Goal: Task Accomplishment & Management: Use online tool/utility

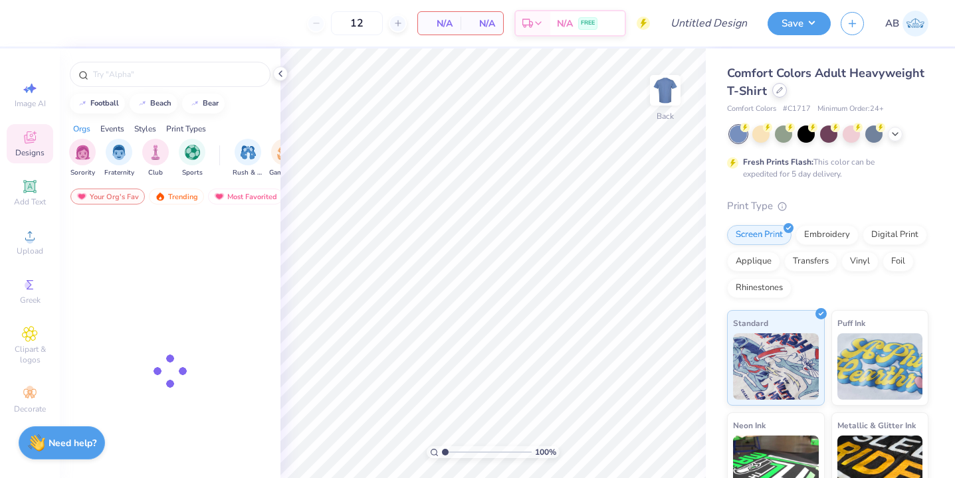
click at [776, 91] on icon at bounding box center [779, 90] width 7 height 7
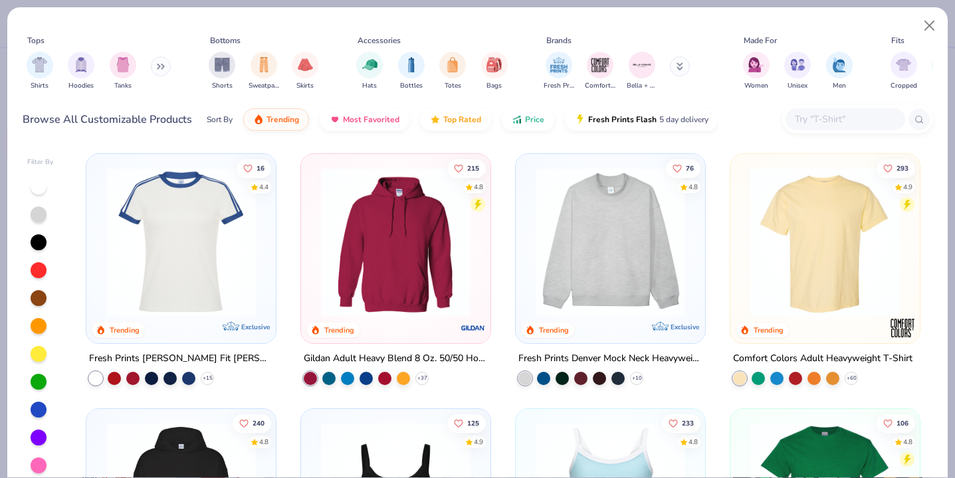
click at [785, 116] on div at bounding box center [845, 119] width 120 height 22
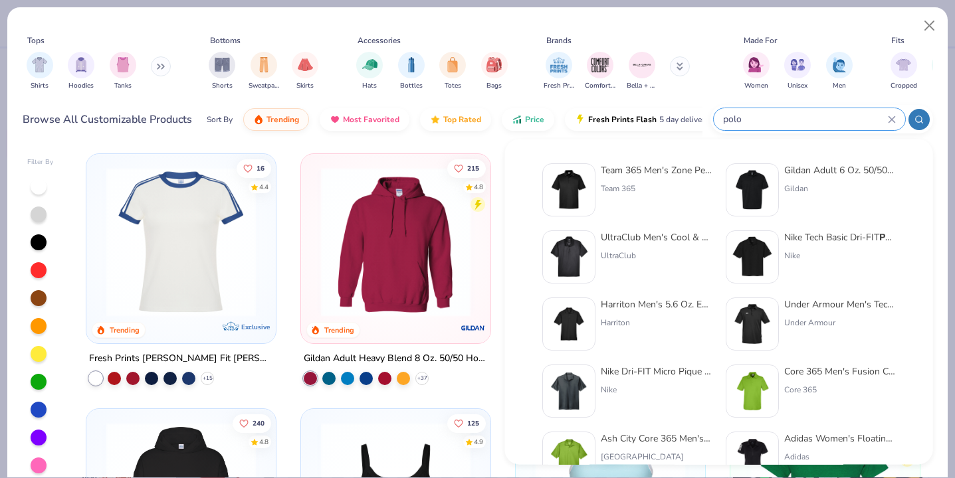
type input "polo"
click at [738, 251] on img at bounding box center [752, 257] width 41 height 41
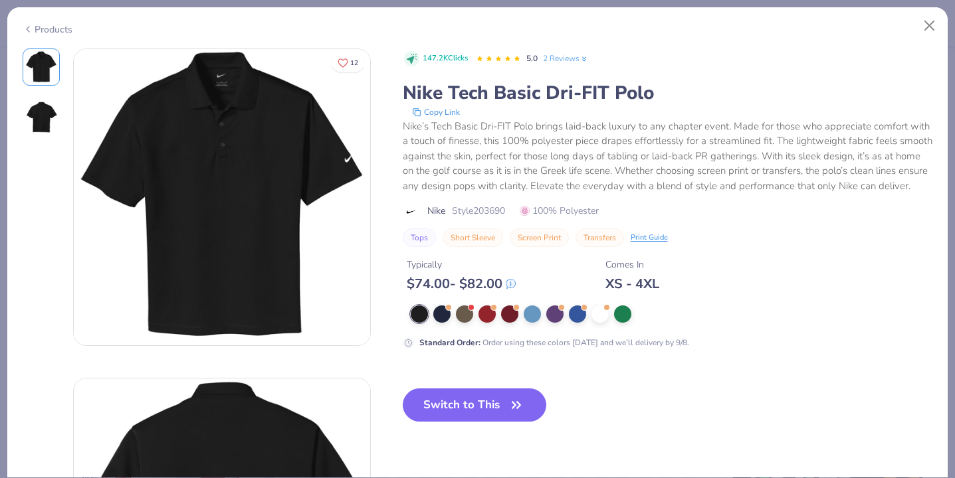
click at [29, 23] on icon at bounding box center [28, 29] width 11 height 16
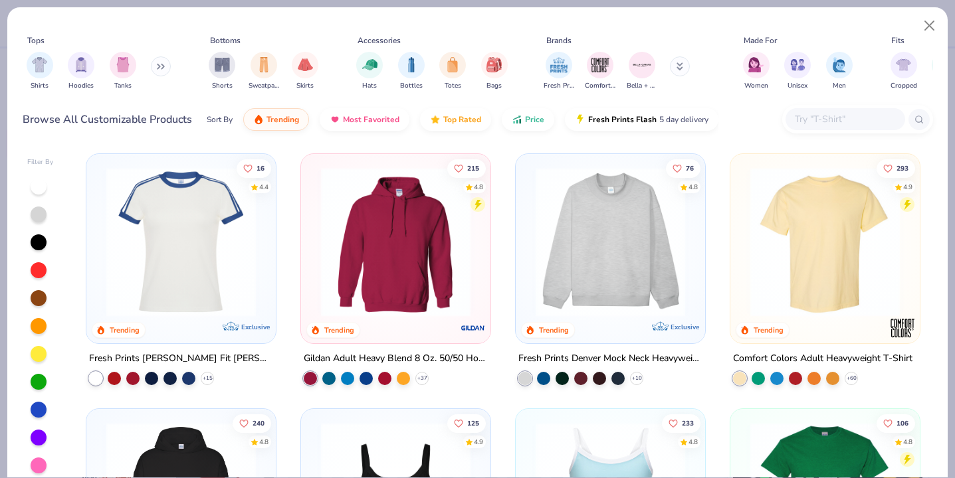
click at [821, 120] on input "text" at bounding box center [844, 119] width 102 height 15
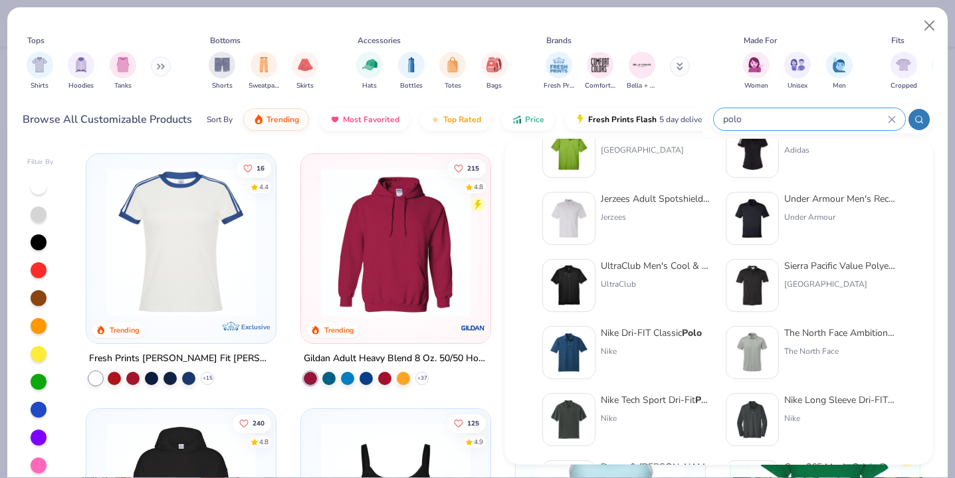
scroll to position [308, 0]
type input "polo"
click at [759, 210] on img at bounding box center [752, 217] width 41 height 41
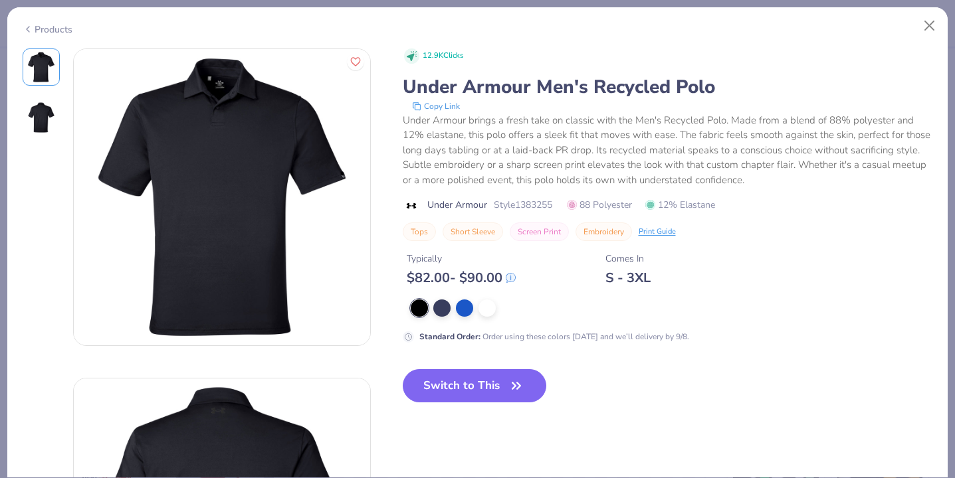
click at [29, 26] on icon at bounding box center [28, 29] width 11 height 16
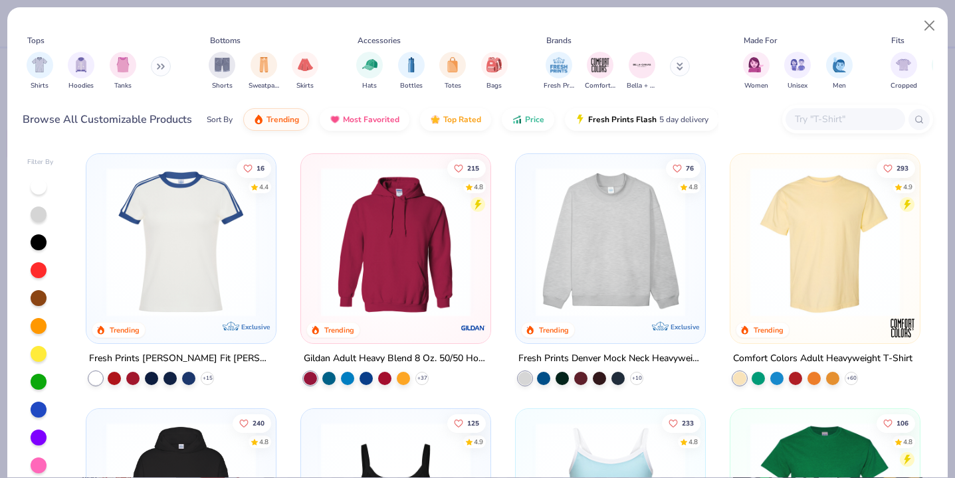
click at [837, 119] on input "text" at bounding box center [844, 119] width 102 height 15
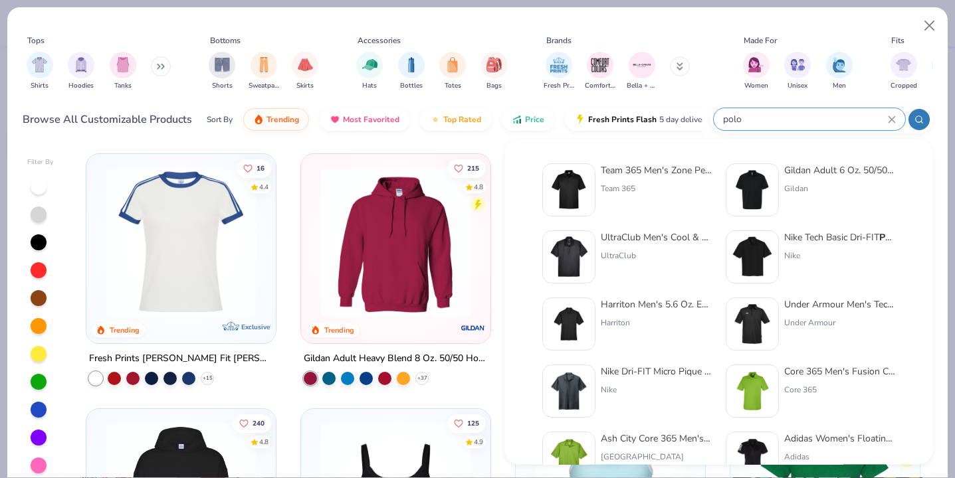
type input "polo"
click at [571, 192] on img at bounding box center [568, 189] width 41 height 41
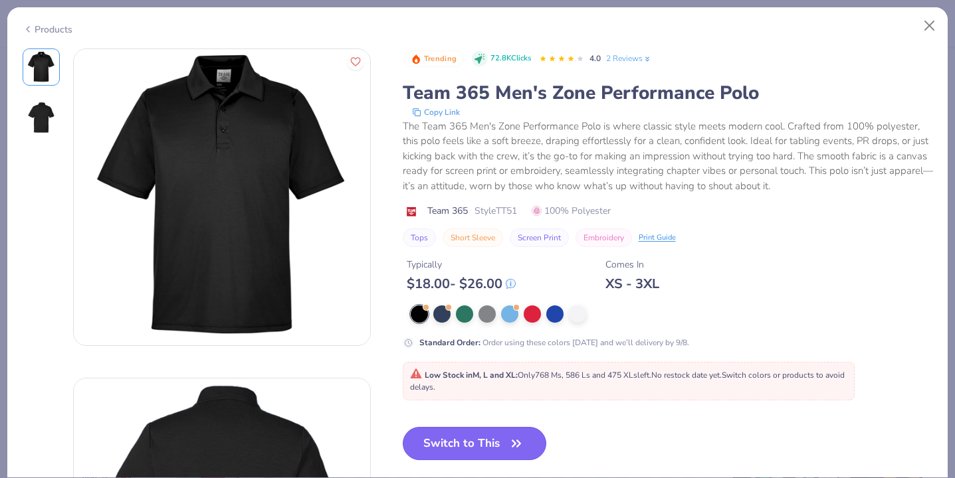
click at [482, 446] on button "Switch to This" at bounding box center [475, 443] width 144 height 33
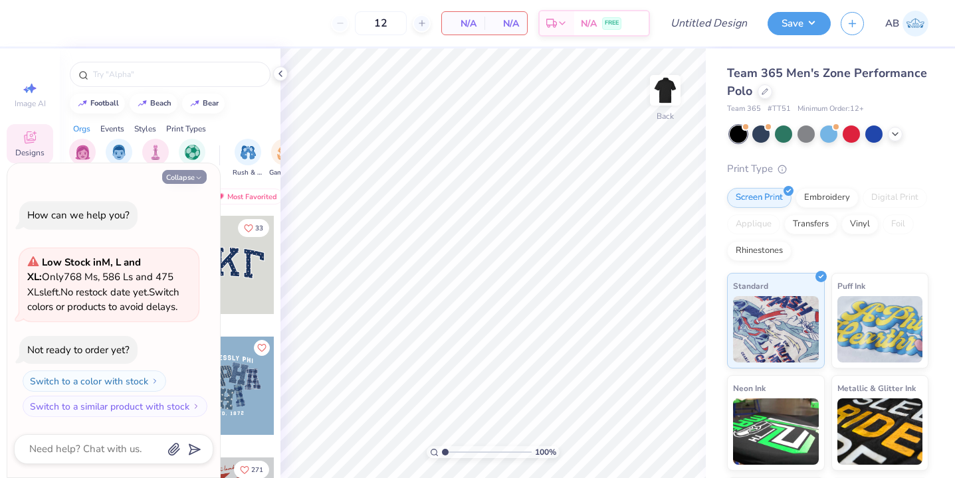
click at [197, 174] on icon "button" at bounding box center [199, 178] width 8 height 8
type textarea "x"
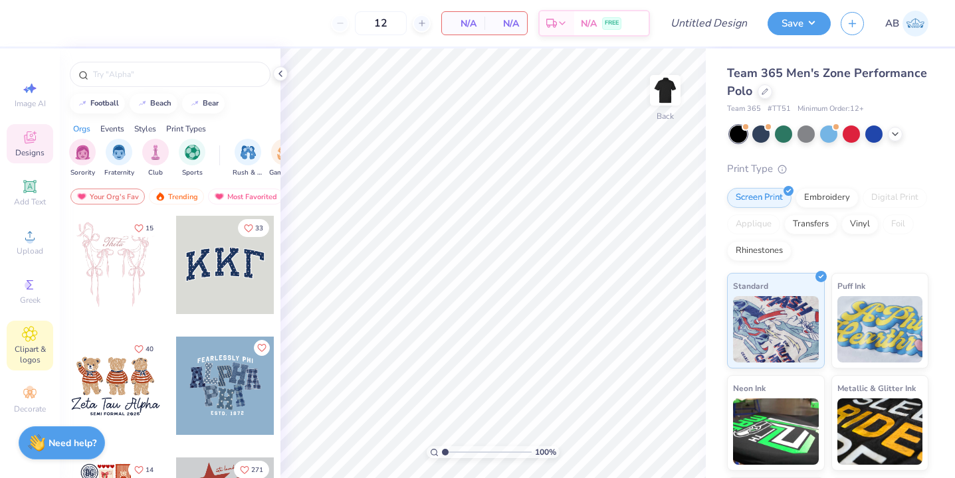
click at [22, 326] on icon at bounding box center [29, 334] width 15 height 16
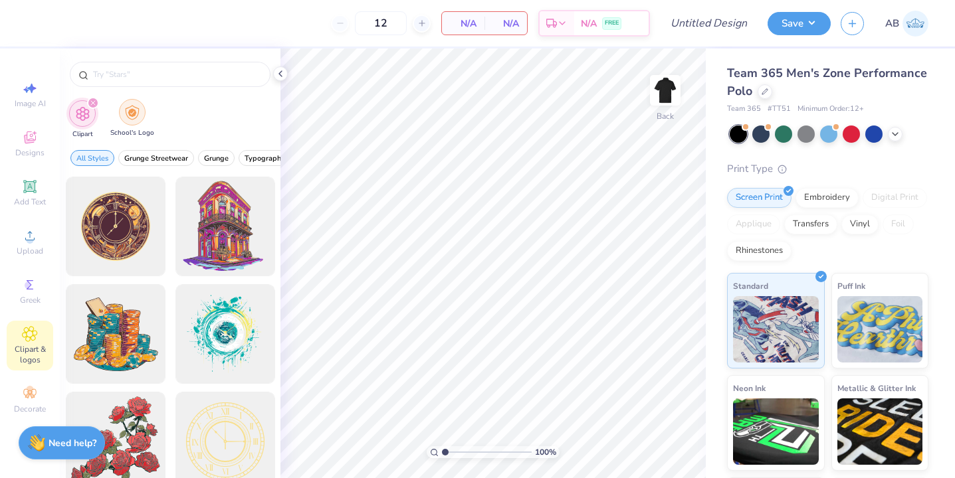
click at [133, 119] on img "filter for School's Logo" at bounding box center [132, 112] width 15 height 15
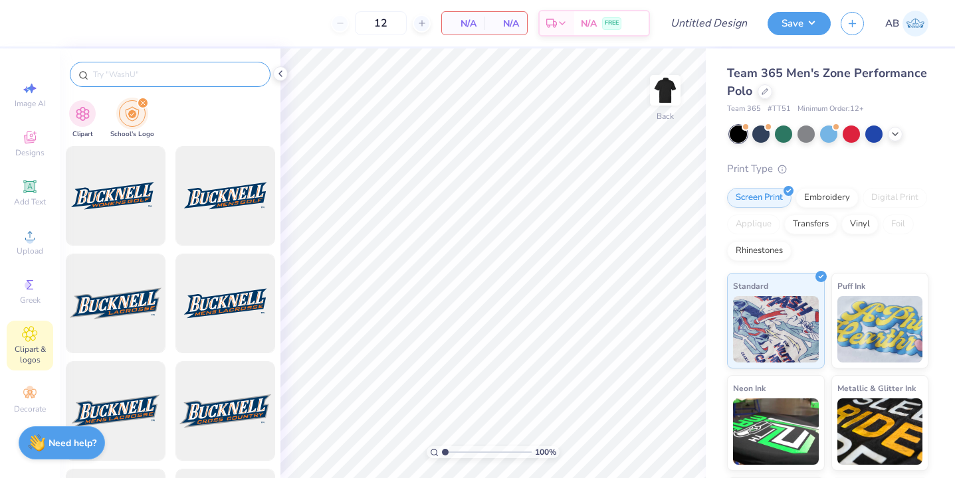
click at [149, 76] on input "text" at bounding box center [177, 74] width 170 height 13
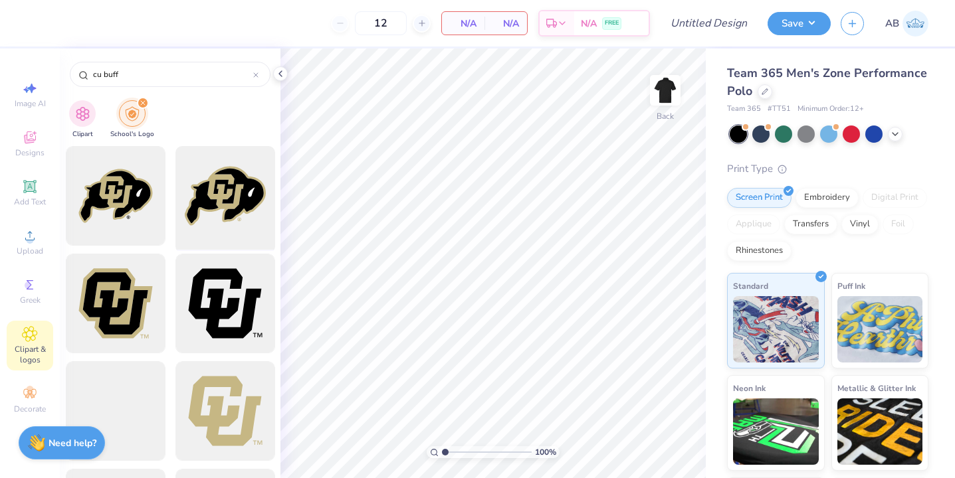
type input "cu buff"
click at [203, 209] on div at bounding box center [225, 197] width 110 height 110
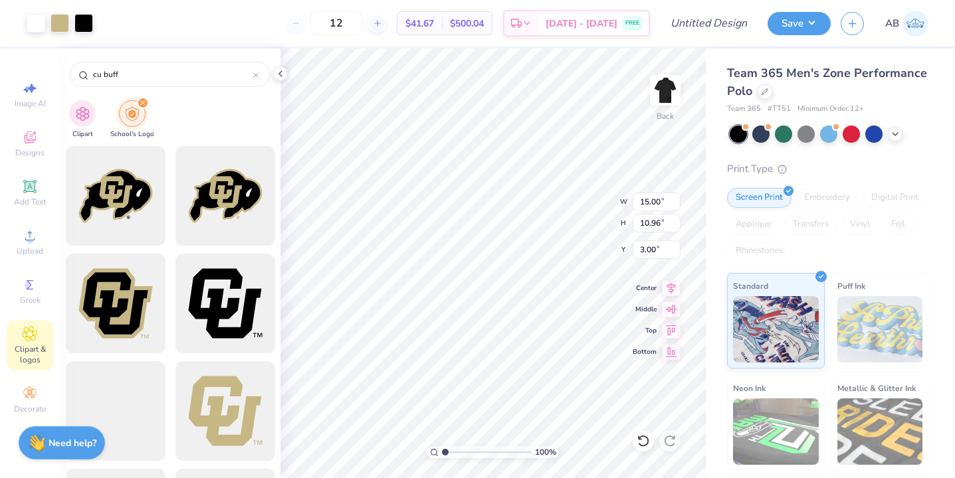
type input "2.66"
type input "1.94"
click at [33, 146] on div "Designs" at bounding box center [30, 143] width 47 height 39
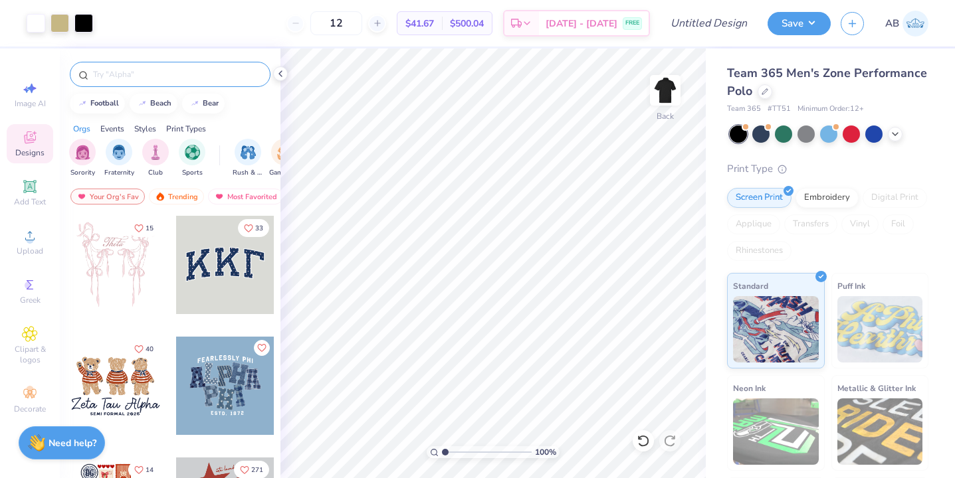
click at [163, 76] on input "text" at bounding box center [177, 74] width 170 height 13
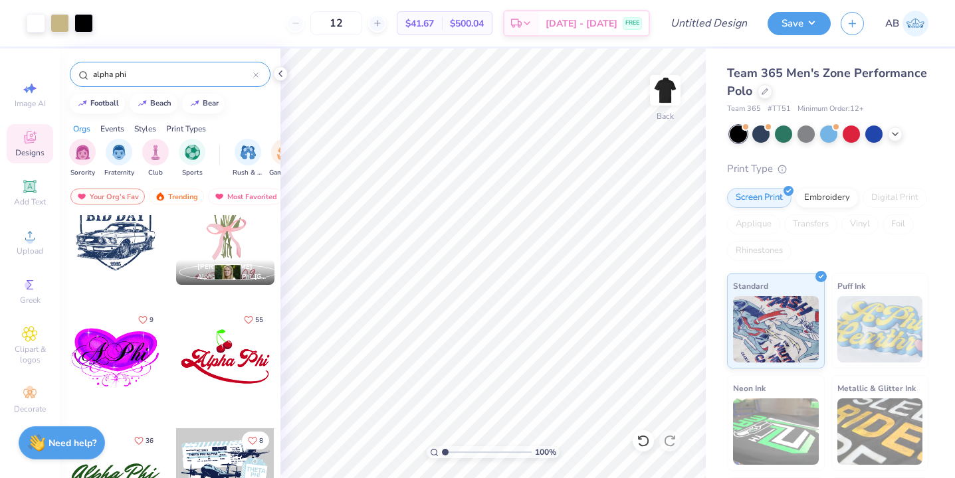
scroll to position [514, 0]
type input "alpha phi"
click at [146, 317] on icon "Like" at bounding box center [143, 317] width 8 height 7
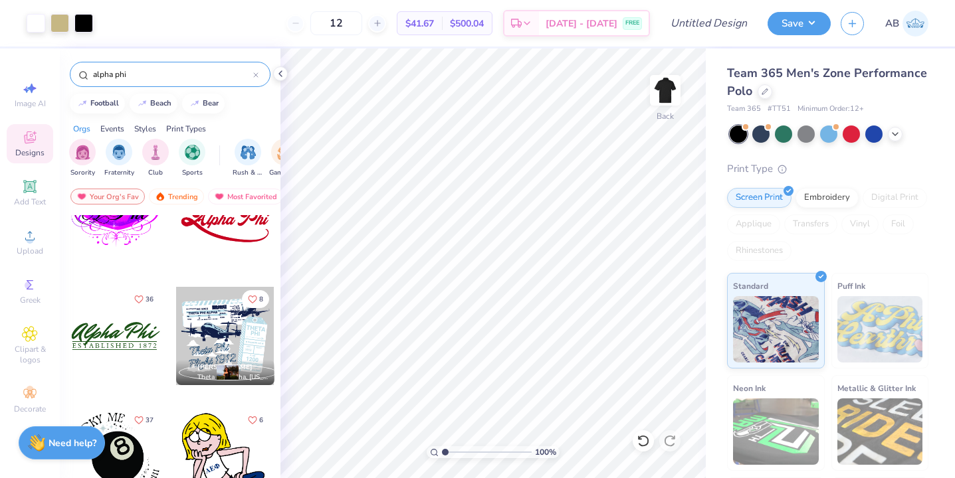
scroll to position [0, 0]
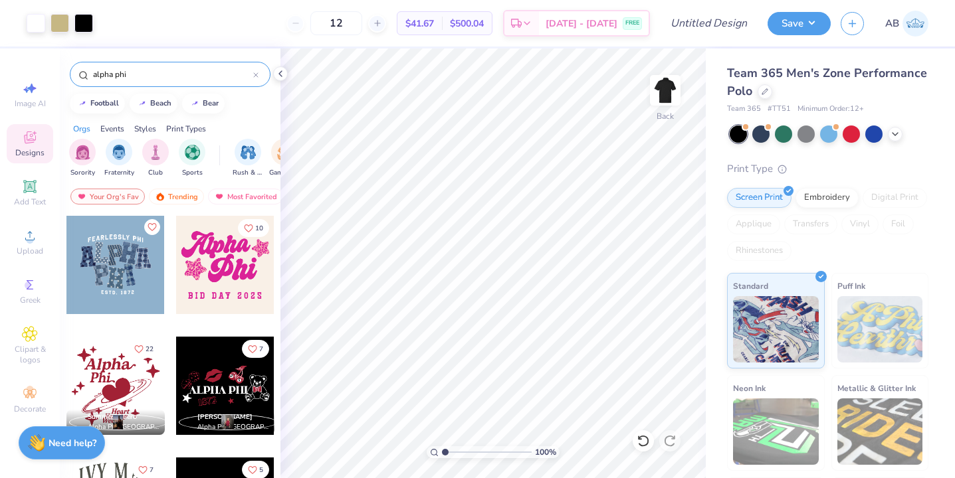
click at [163, 80] on input "alpha phi" at bounding box center [172, 74] width 161 height 13
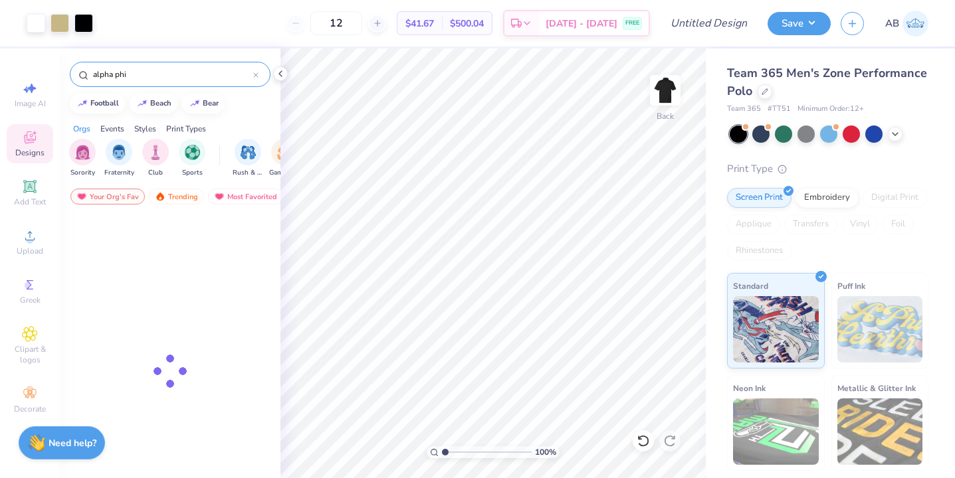
click at [163, 80] on input "alpha phi" at bounding box center [172, 74] width 161 height 13
type input "h"
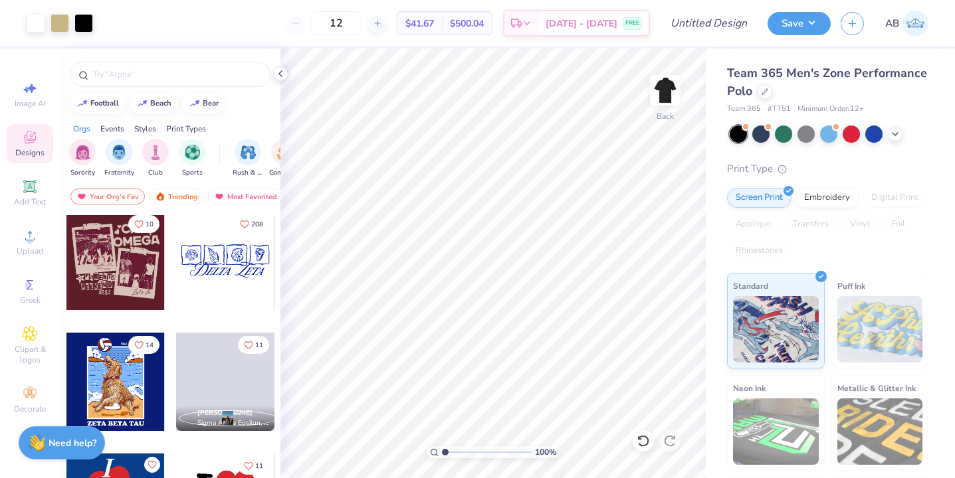
scroll to position [406, 0]
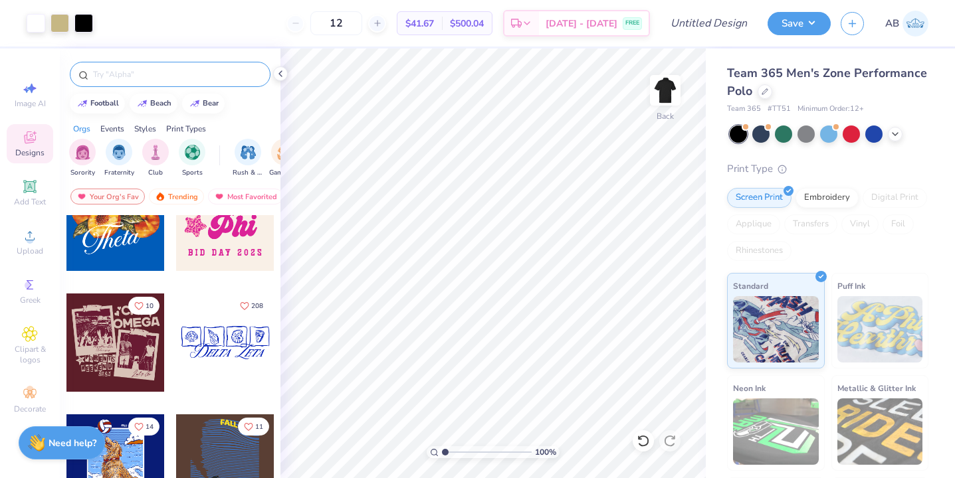
click at [169, 81] on div at bounding box center [170, 74] width 201 height 25
click at [165, 70] on input "text" at bounding box center [177, 74] width 170 height 13
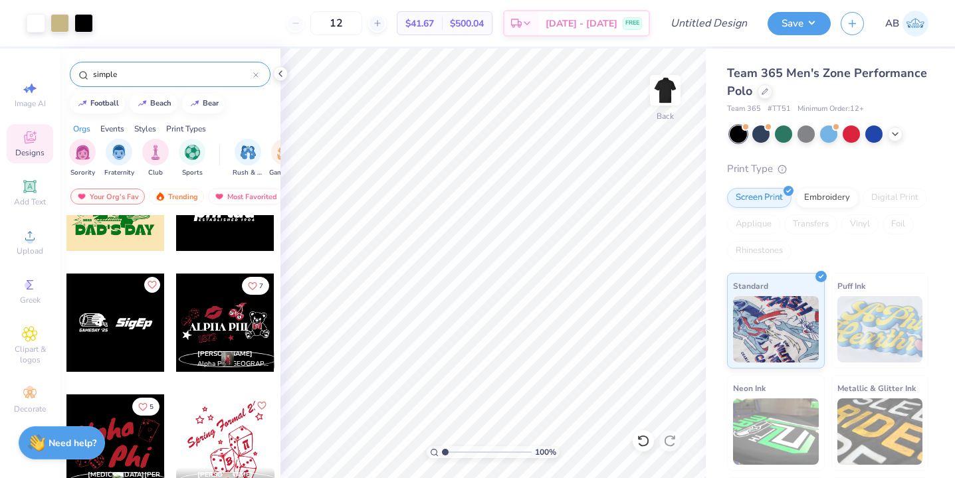
scroll to position [183, 0]
type input "simple"
click at [150, 284] on icon "Like" at bounding box center [151, 284] width 9 height 9
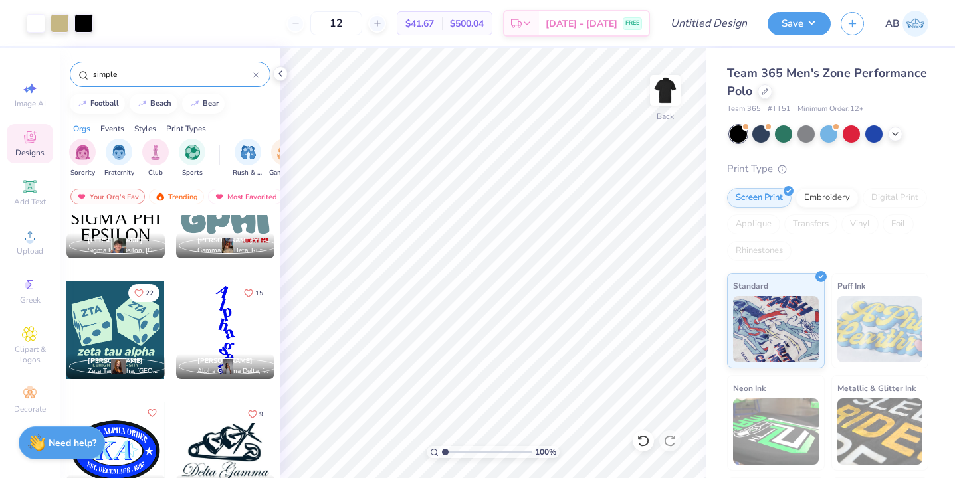
scroll to position [1386, 0]
click at [252, 288] on icon "Like" at bounding box center [248, 292] width 9 height 9
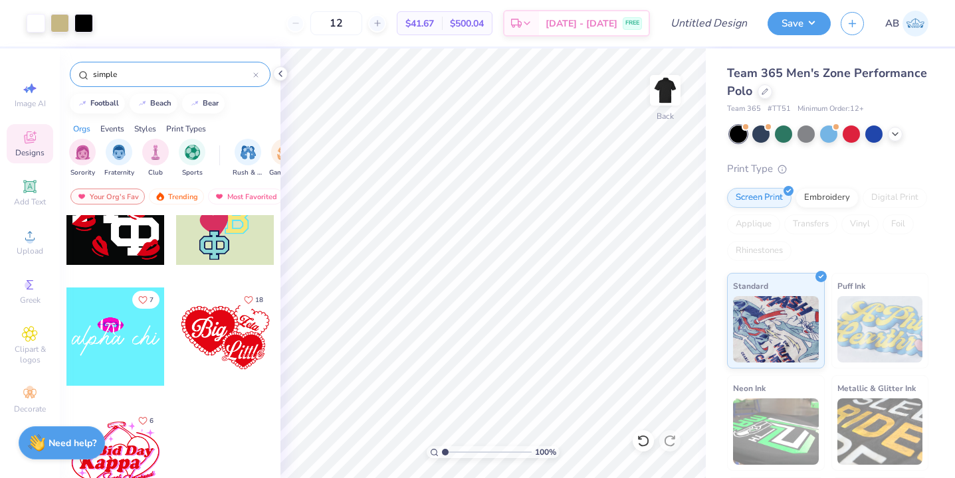
scroll to position [1985, 0]
click at [31, 193] on icon at bounding box center [30, 187] width 16 height 16
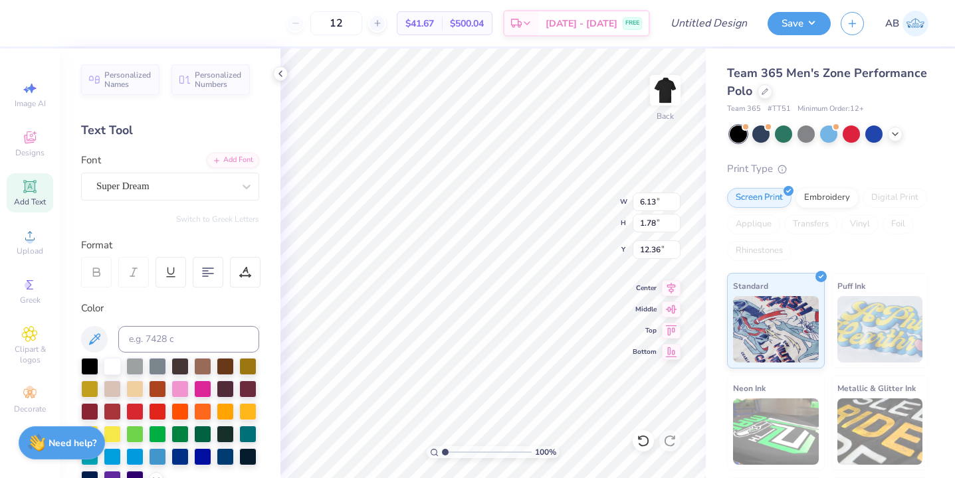
scroll to position [0, 1]
type textarea "Alpha Phi"
click at [156, 186] on div "Super Dream" at bounding box center [165, 186] width 140 height 21
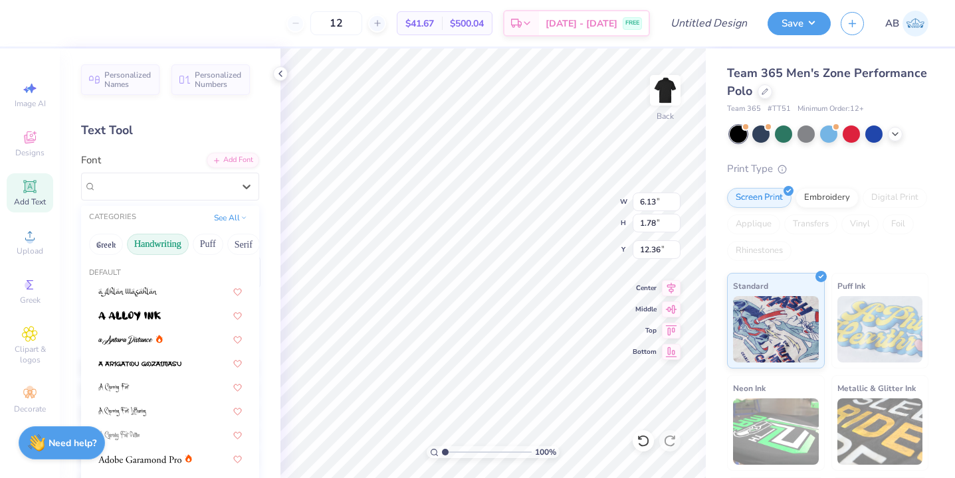
click at [168, 245] on button "Handwriting" at bounding box center [158, 244] width 62 height 21
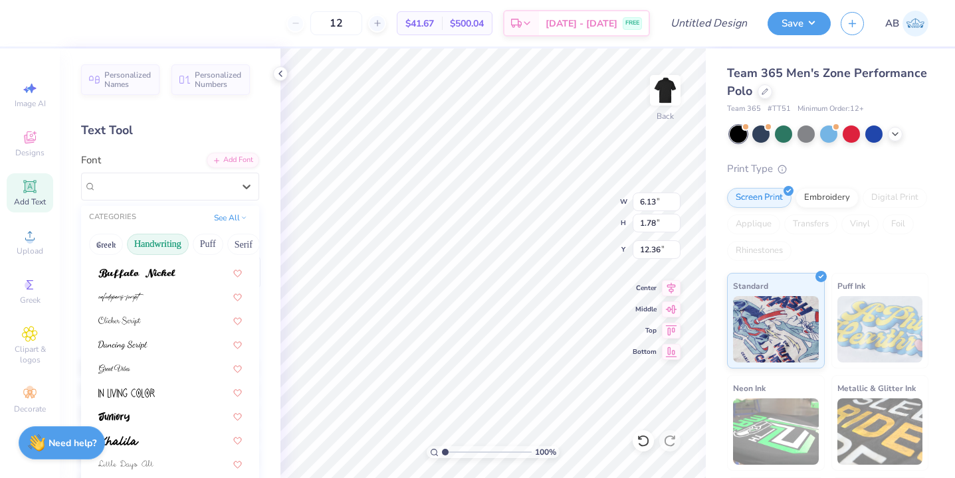
scroll to position [121, 0]
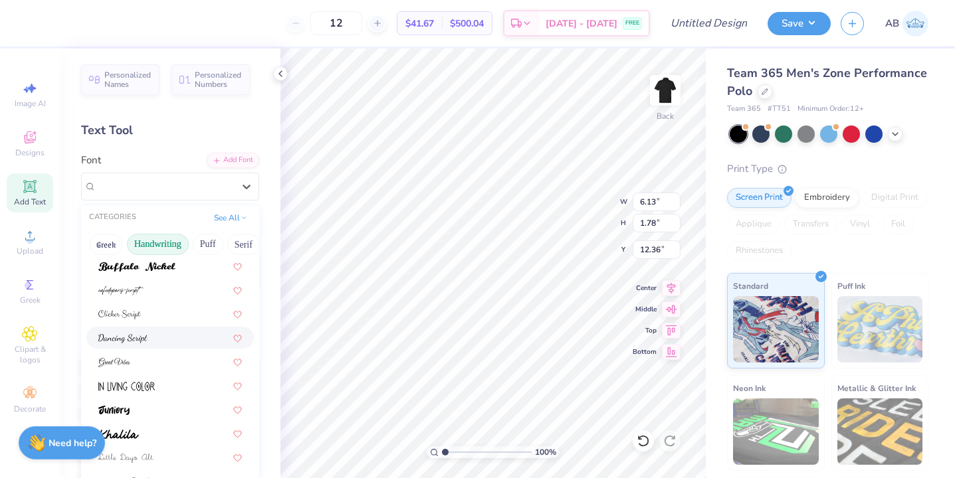
click at [170, 341] on div at bounding box center [170, 338] width 144 height 14
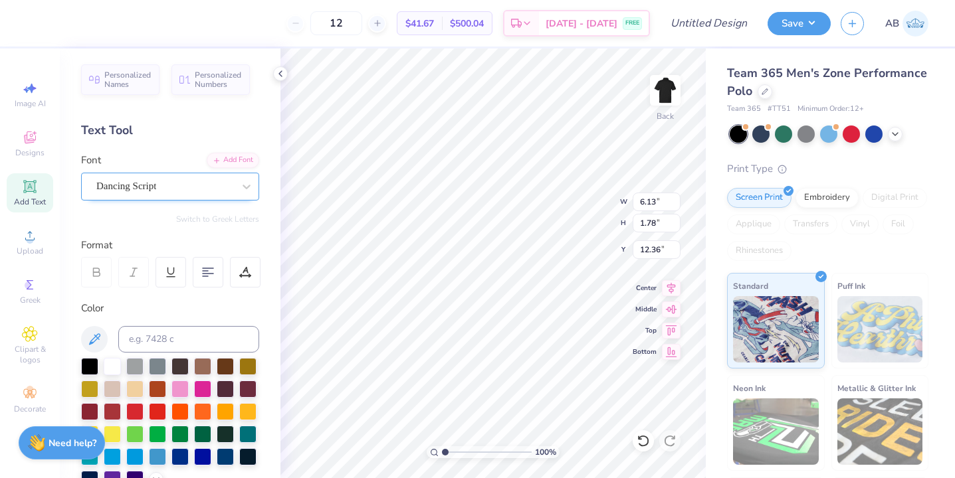
click at [187, 175] on div "Dancing Script" at bounding box center [170, 187] width 178 height 28
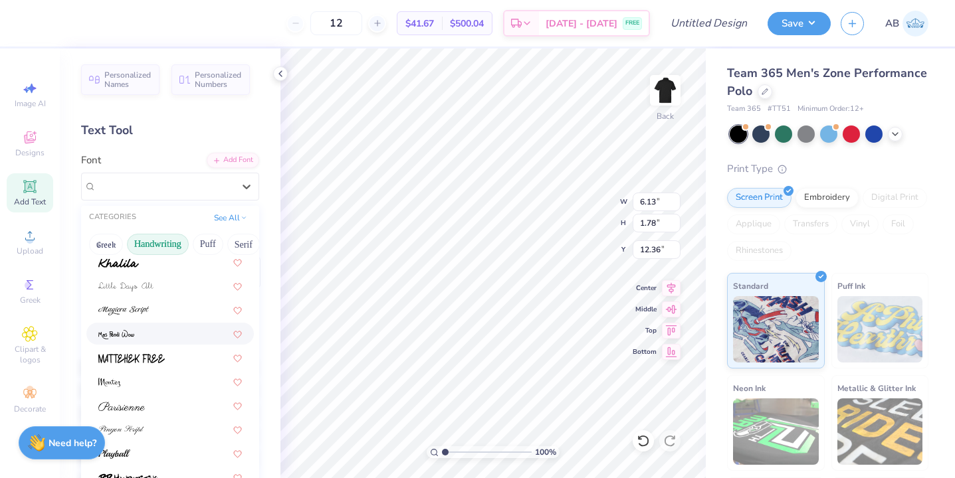
scroll to position [302, 0]
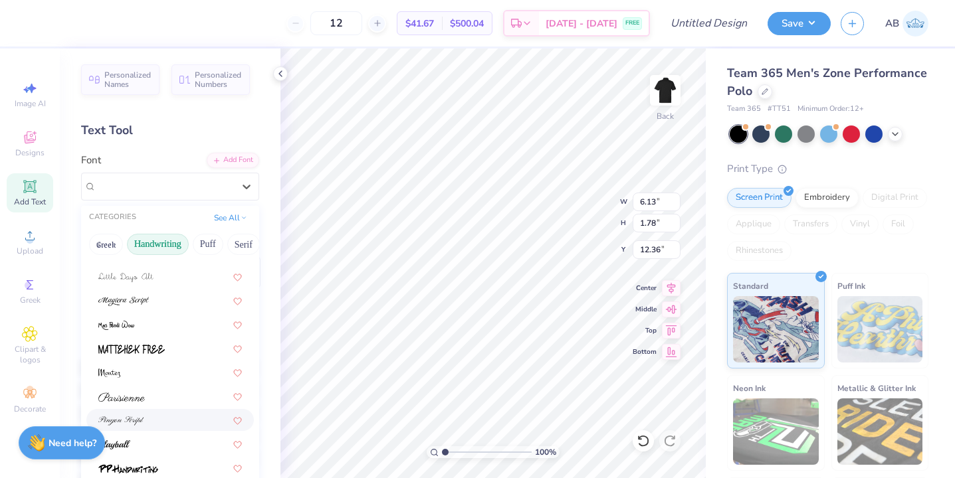
click at [156, 417] on div at bounding box center [170, 420] width 144 height 14
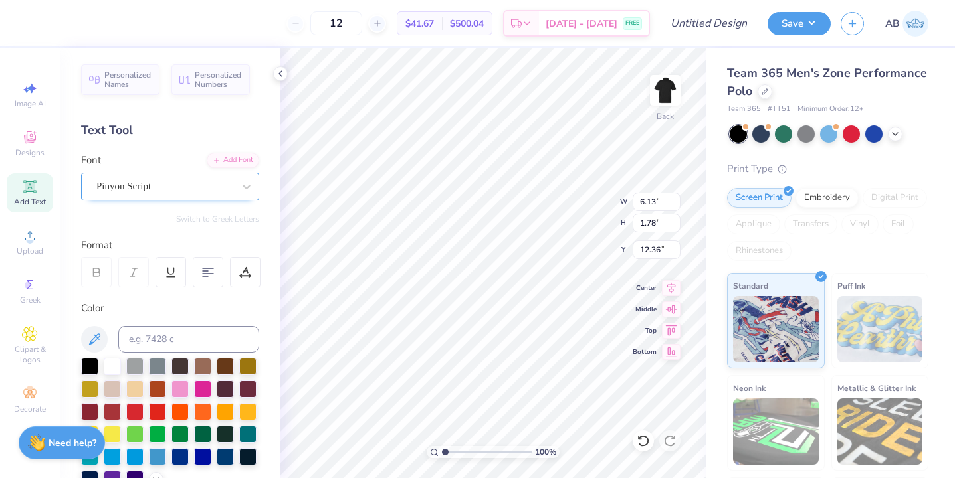
click at [164, 179] on div "Pinyon Script" at bounding box center [165, 186] width 140 height 21
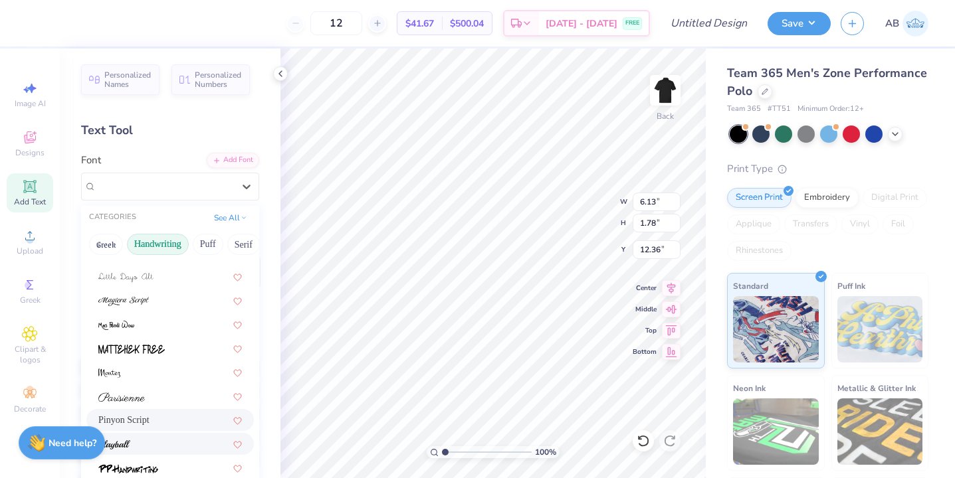
click at [175, 446] on div at bounding box center [170, 444] width 144 height 14
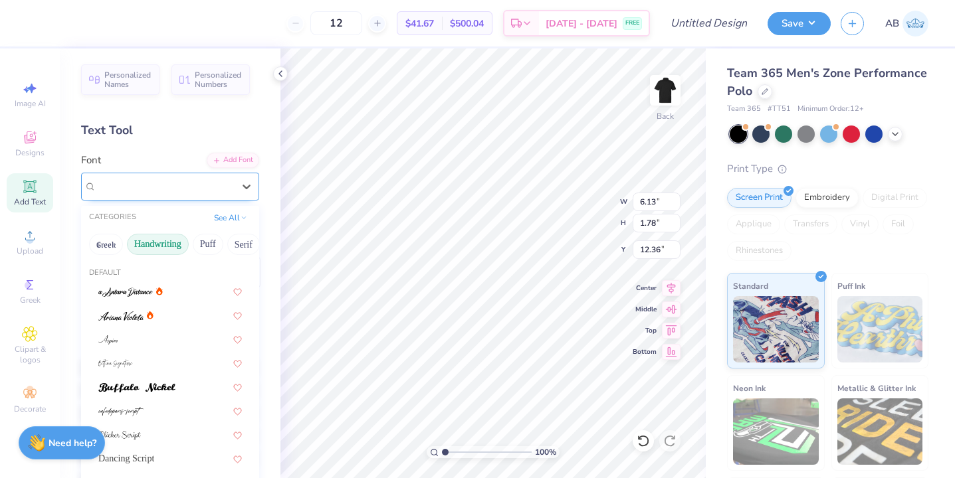
click at [195, 180] on div "Playball" at bounding box center [165, 186] width 140 height 21
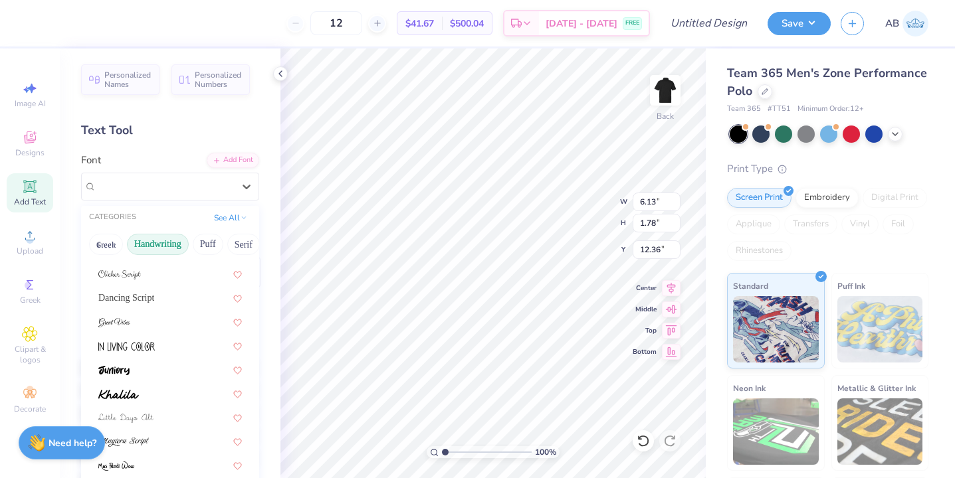
scroll to position [163, 0]
click at [163, 326] on div at bounding box center [170, 320] width 144 height 14
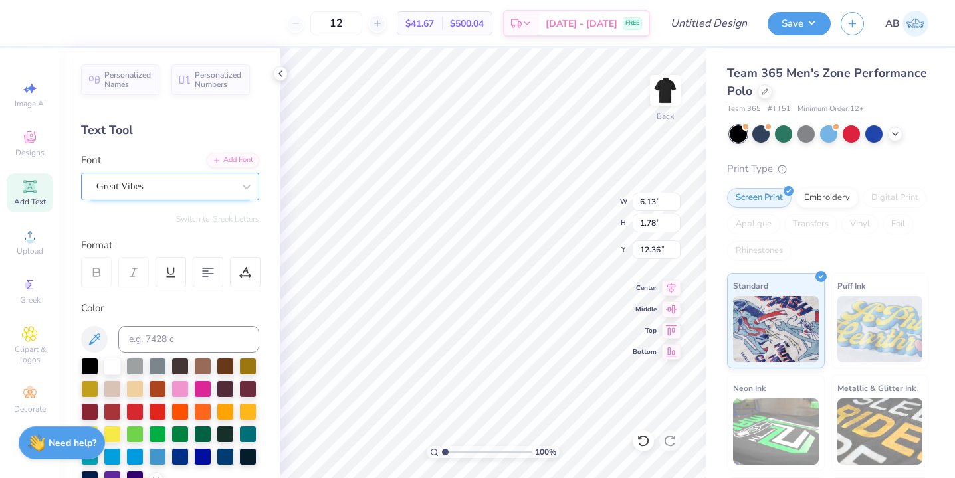
click at [181, 199] on div "Great Vibes" at bounding box center [170, 187] width 178 height 28
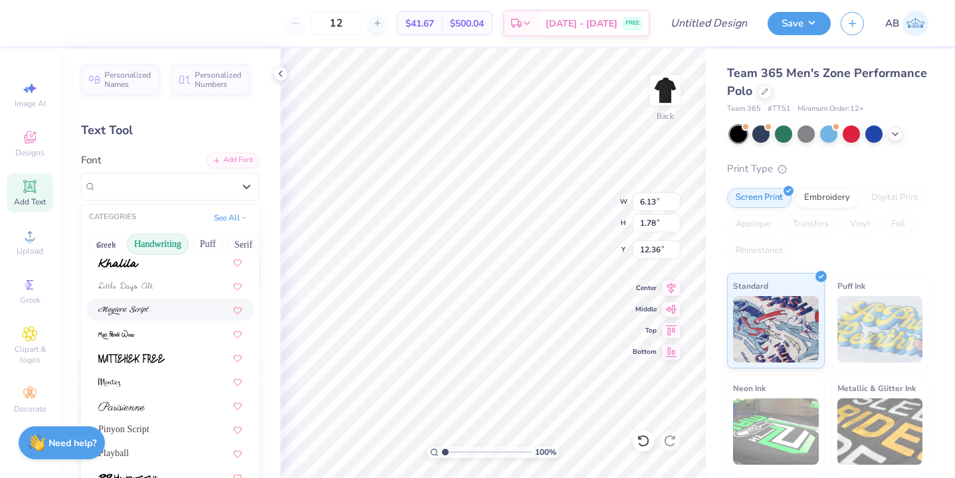
scroll to position [302, 0]
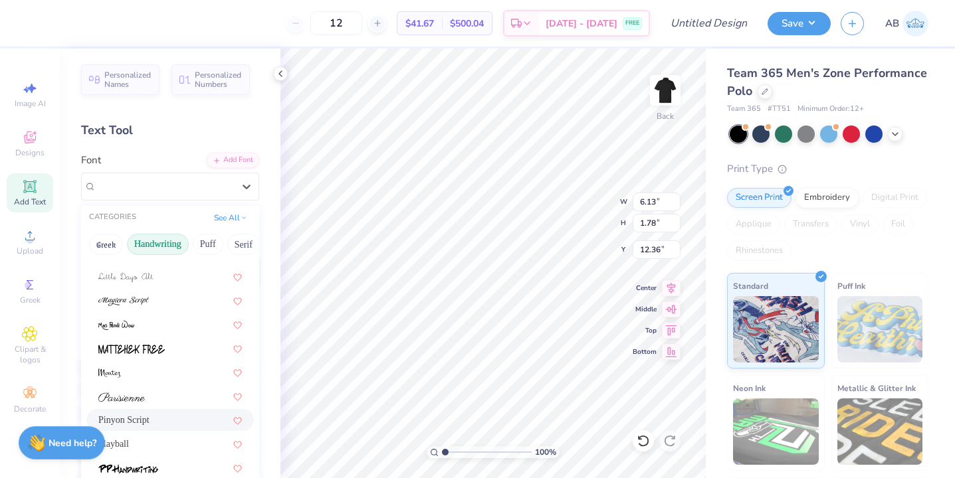
click at [163, 423] on div "Pinyon Script" at bounding box center [170, 420] width 144 height 14
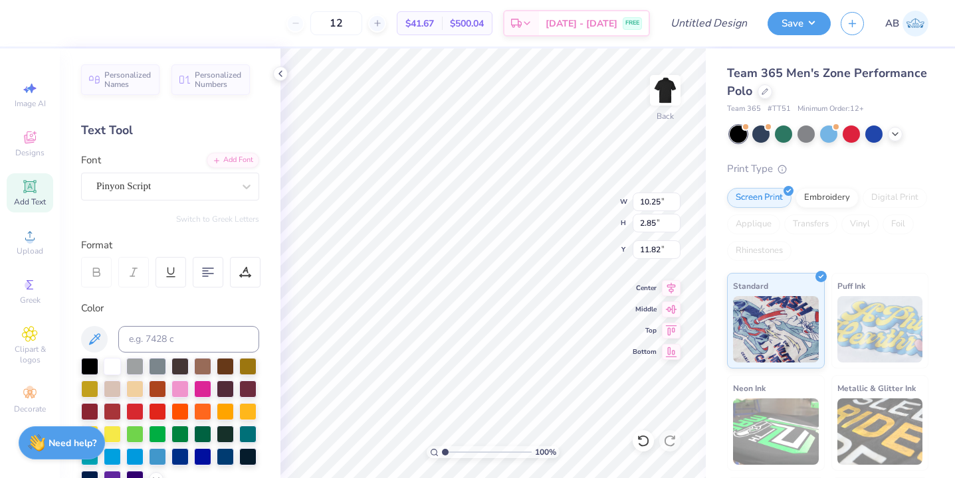
type input "3.57"
type input "0.99"
type input "4.94"
click at [163, 200] on div "Pinyon Script" at bounding box center [170, 187] width 178 height 28
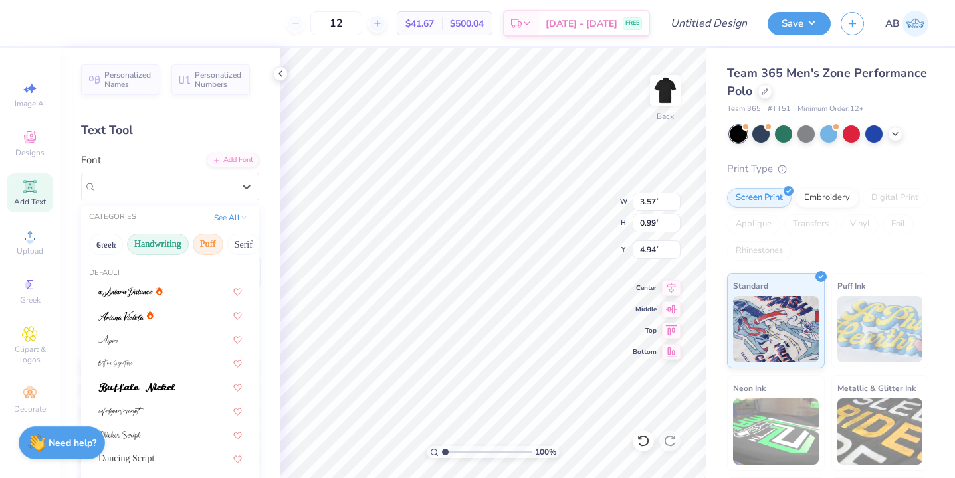
scroll to position [0, 56]
click at [183, 245] on button "Serif" at bounding box center [187, 244] width 33 height 21
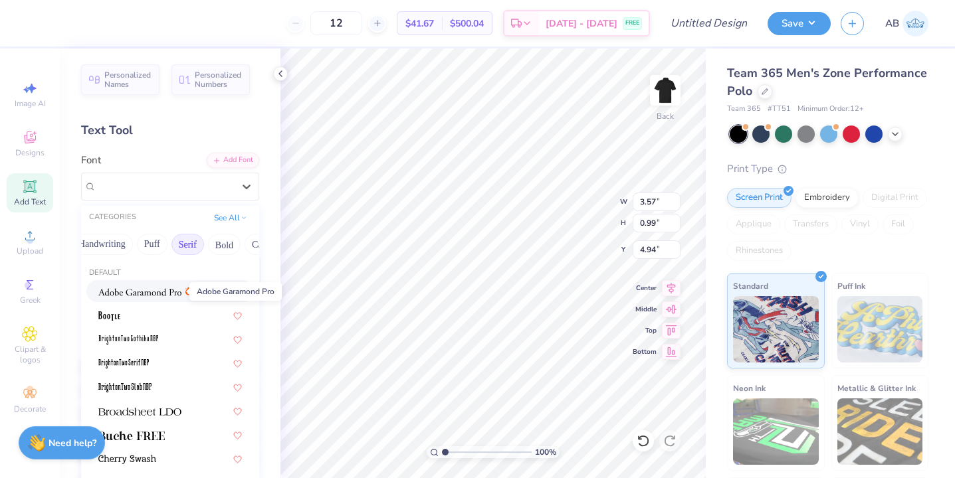
click at [151, 294] on img at bounding box center [139, 292] width 83 height 9
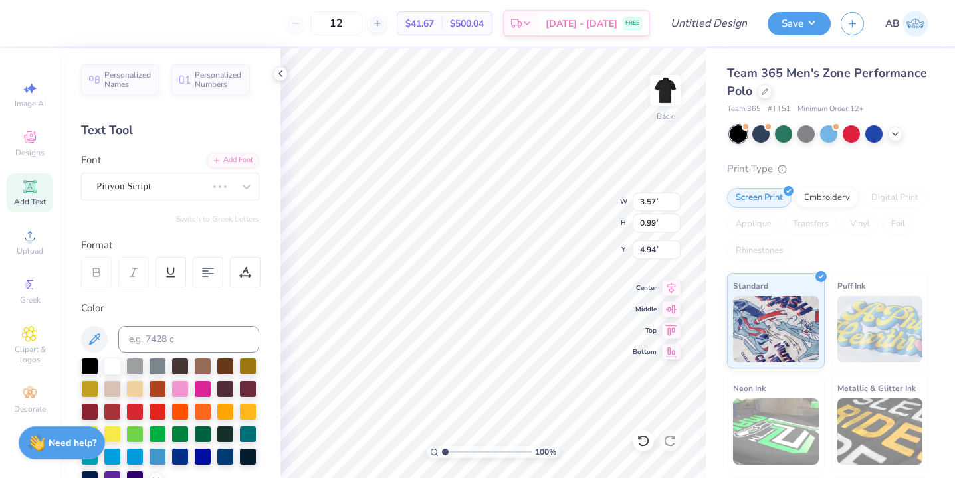
type input "3.42"
type input "0.86"
type input "5.01"
click at [191, 175] on div "Adobe Garamond Pro" at bounding box center [170, 187] width 178 height 28
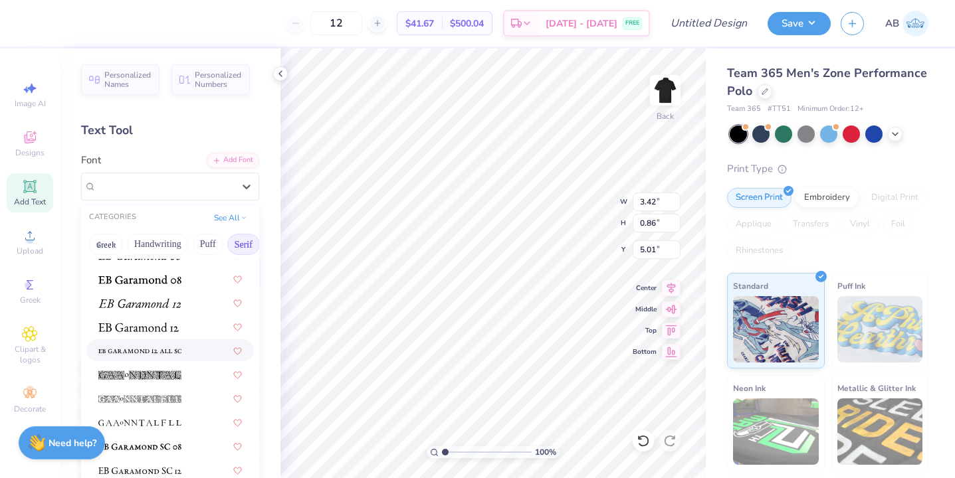
scroll to position [827, 0]
click at [189, 299] on div at bounding box center [170, 301] width 144 height 14
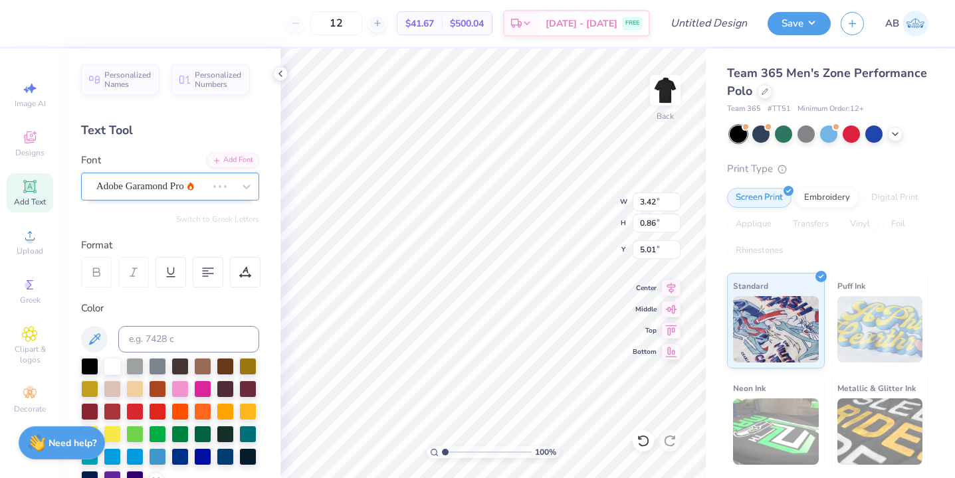
click at [197, 178] on div at bounding box center [151, 186] width 110 height 18
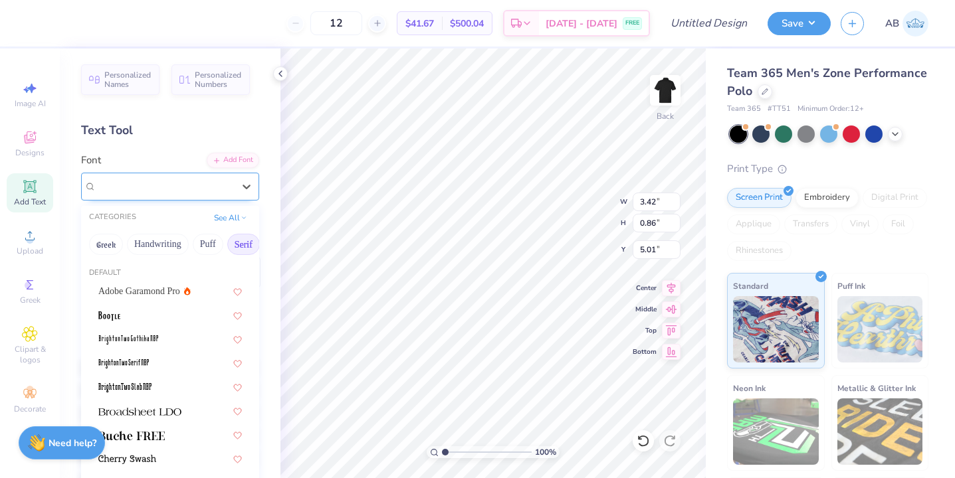
type input "3.56"
type input "0.88"
type input "5.00"
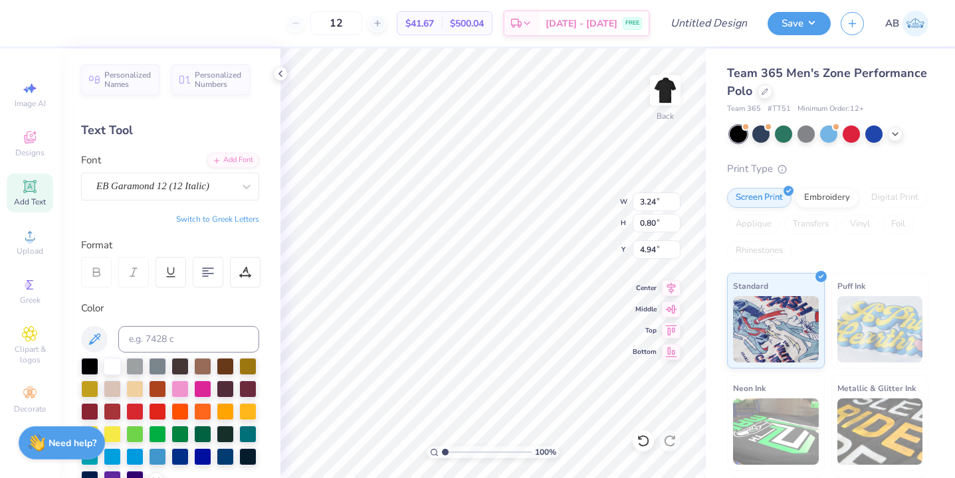
type input "3.24"
type input "0.80"
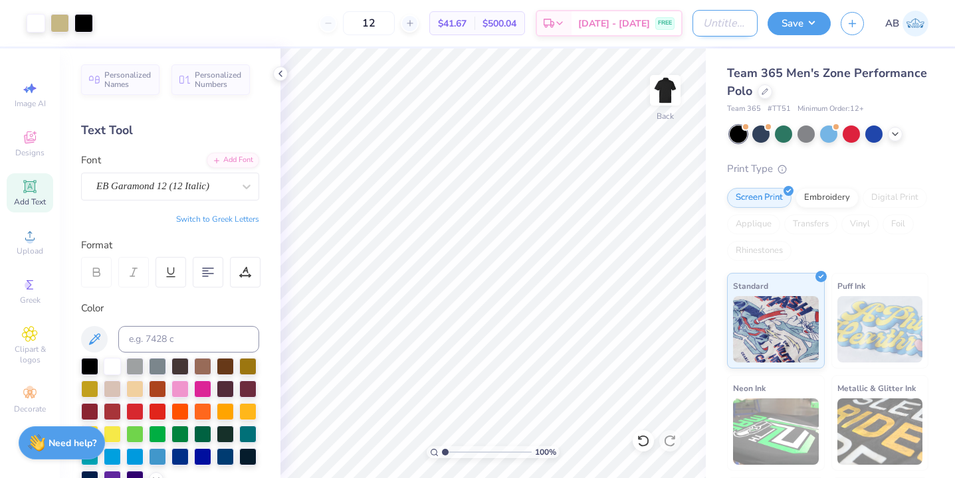
click at [699, 28] on input "Design Title" at bounding box center [724, 23] width 65 height 27
type input "aphi polo"
click at [789, 23] on button "Save" at bounding box center [799, 21] width 63 height 23
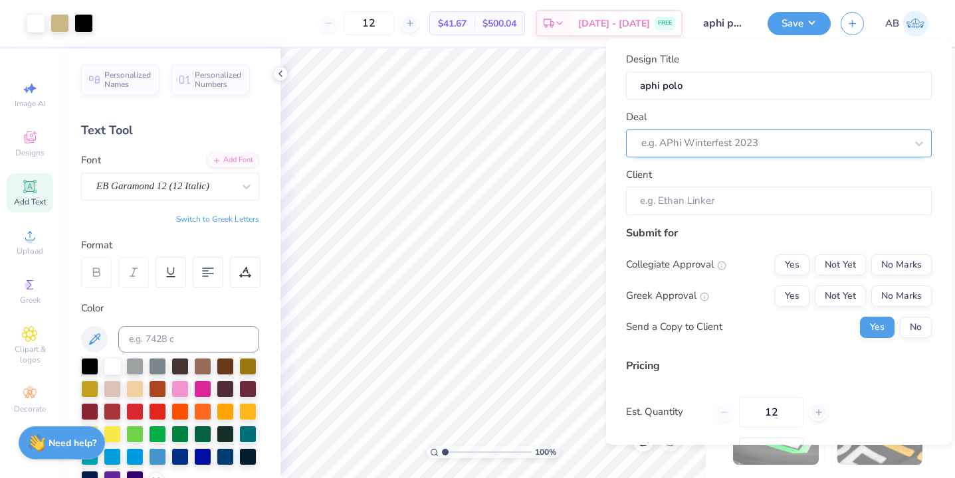
click at [772, 145] on div at bounding box center [773, 143] width 264 height 18
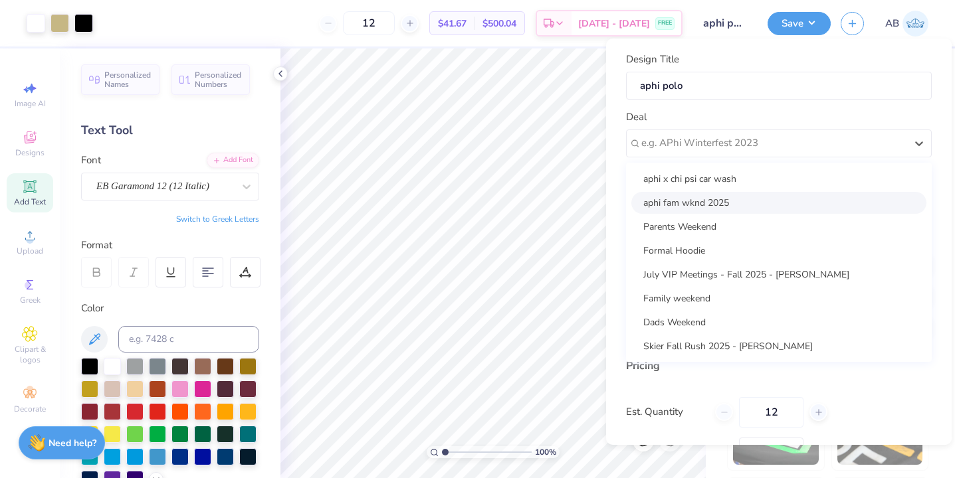
click at [736, 204] on div "aphi fam wknd 2025" at bounding box center [778, 203] width 295 height 22
type input "Annie High"
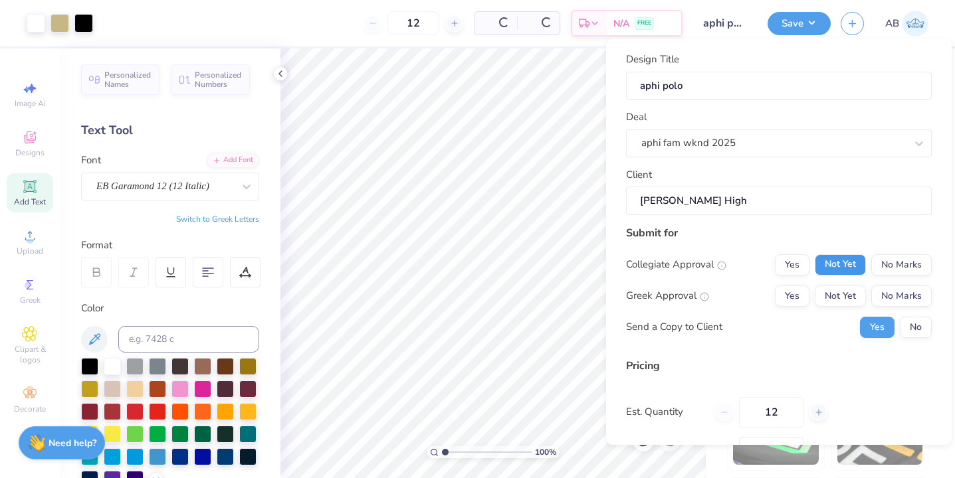
click at [848, 259] on button "Not Yet" at bounding box center [840, 265] width 51 height 21
click at [793, 268] on button "Yes" at bounding box center [792, 265] width 35 height 21
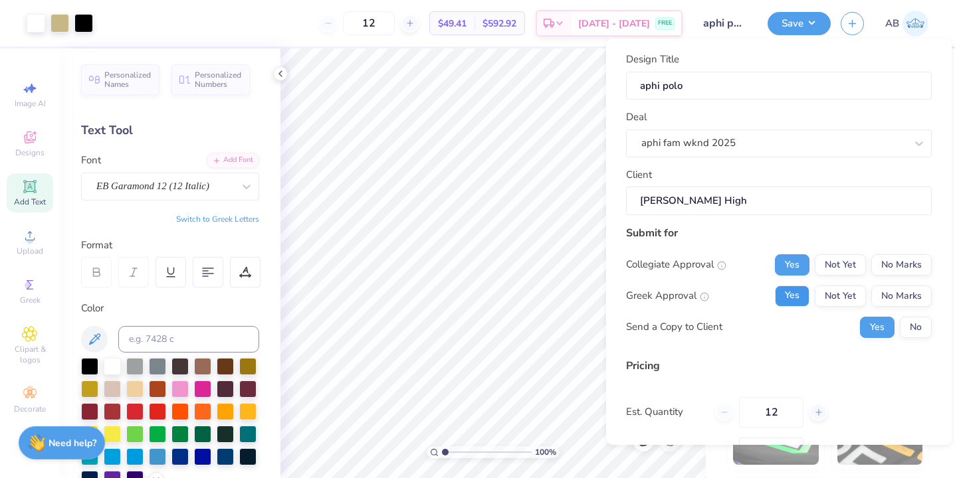
click at [793, 292] on button "Yes" at bounding box center [792, 296] width 35 height 21
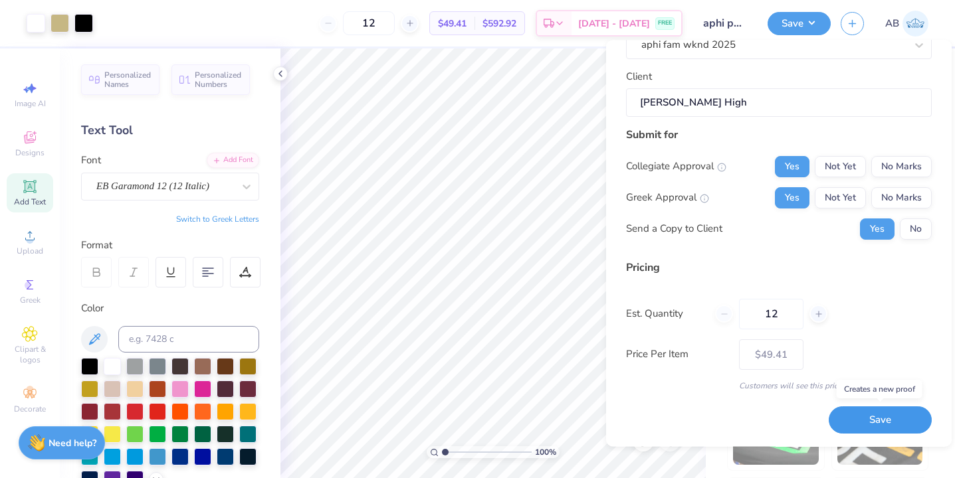
click at [879, 413] on button "Save" at bounding box center [880, 420] width 103 height 27
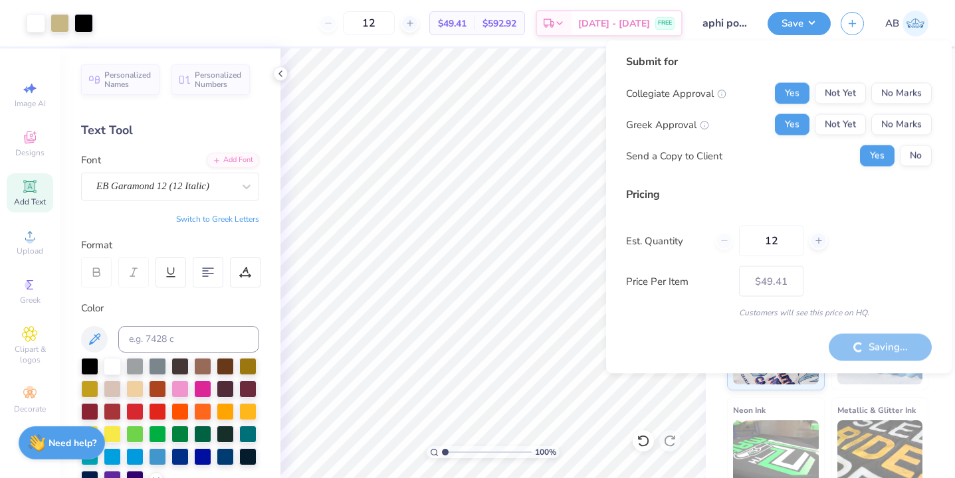
type input "– –"
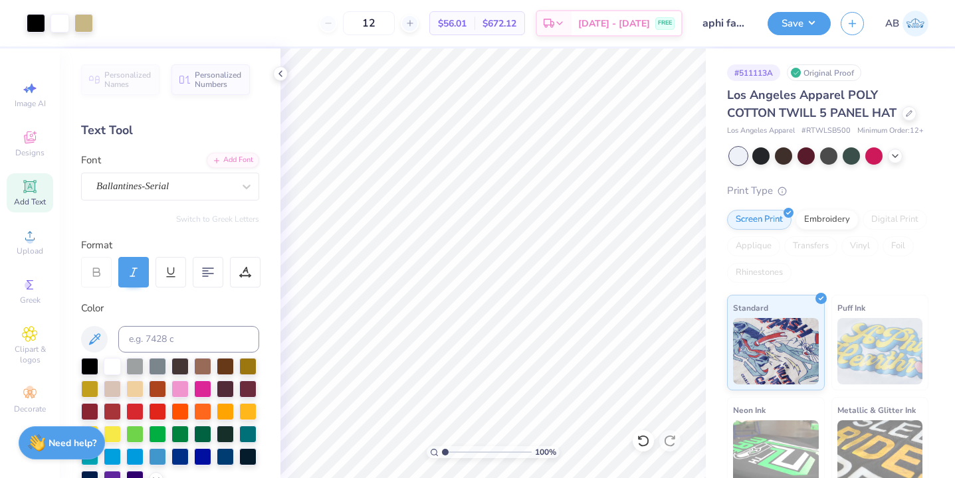
scroll to position [294, 0]
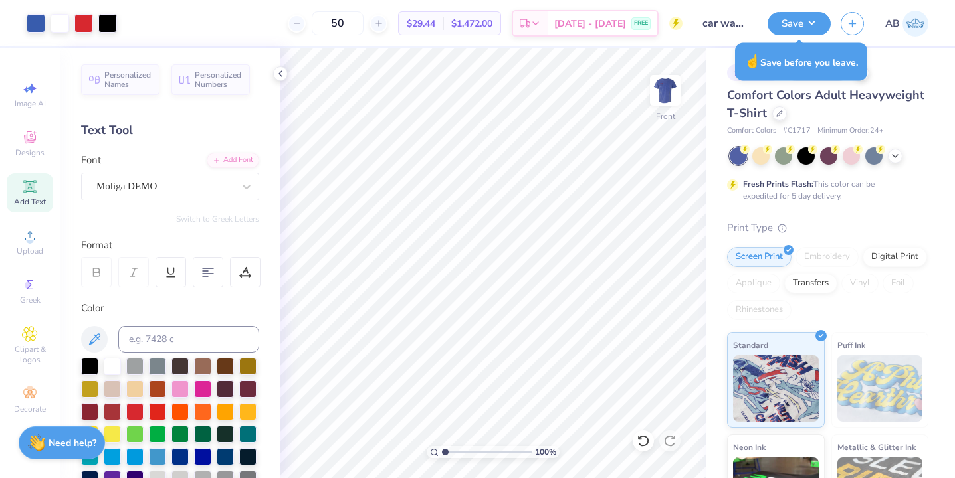
scroll to position [530, 0]
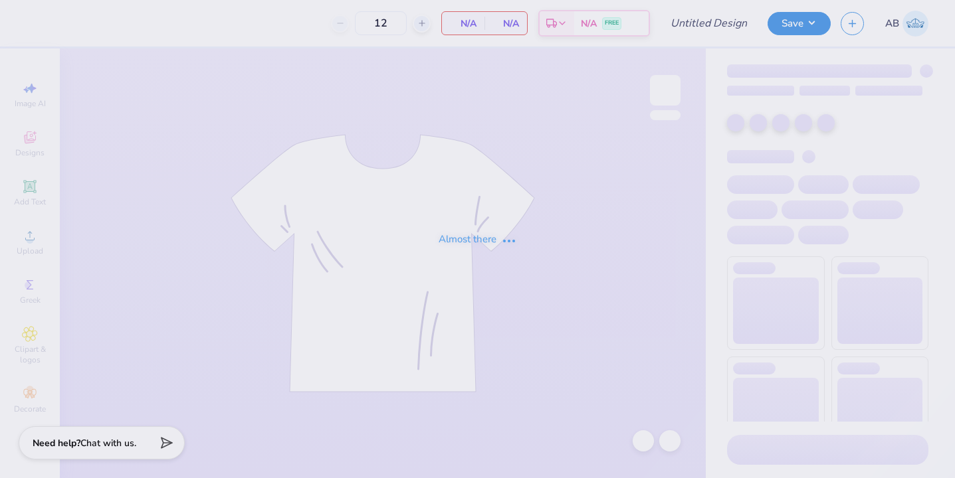
type input "aphi polo"
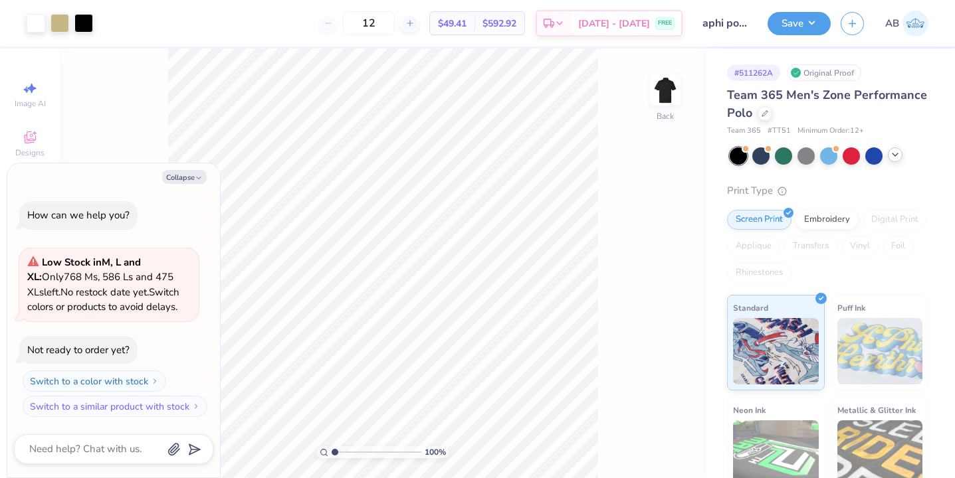
click at [896, 160] on div at bounding box center [895, 155] width 15 height 15
click at [899, 152] on div at bounding box center [896, 154] width 17 height 17
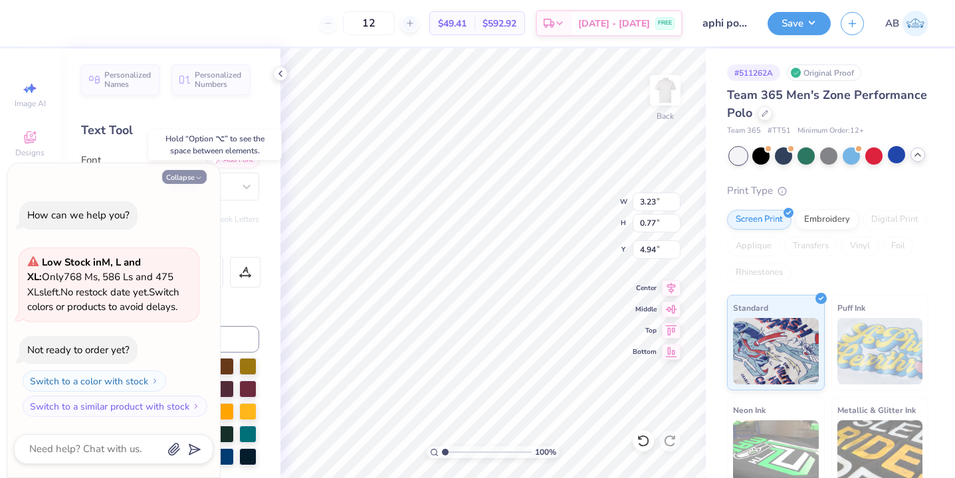
click at [185, 171] on button "Collapse" at bounding box center [184, 177] width 45 height 14
type textarea "x"
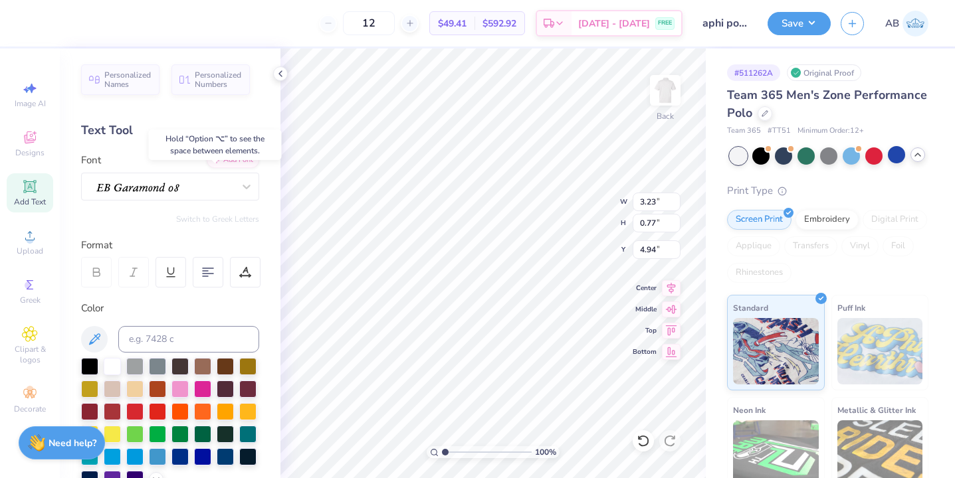
click at [271, 66] on div "Personalized Names Personalized Numbers Text Tool Add Font Font Switch to Greek…" at bounding box center [170, 264] width 221 height 430
click at [88, 364] on div at bounding box center [89, 365] width 17 height 17
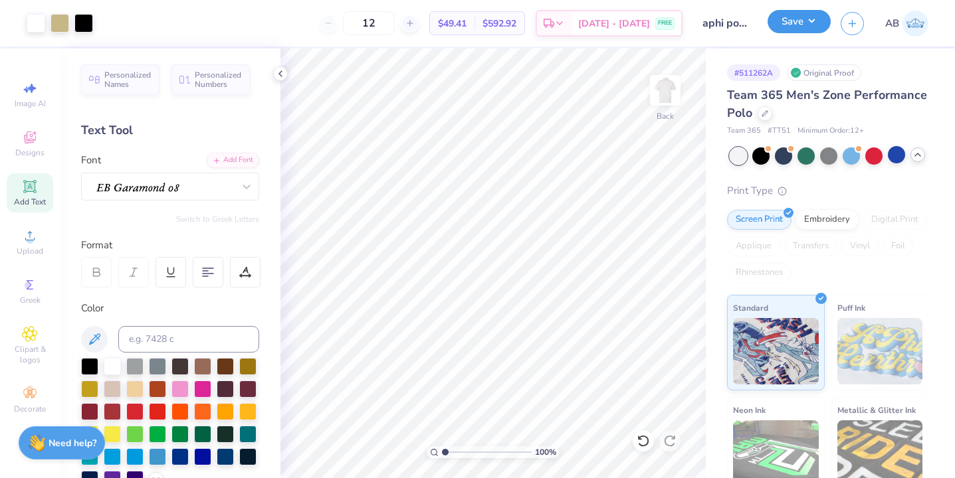
click at [815, 26] on button "Save" at bounding box center [799, 21] width 63 height 23
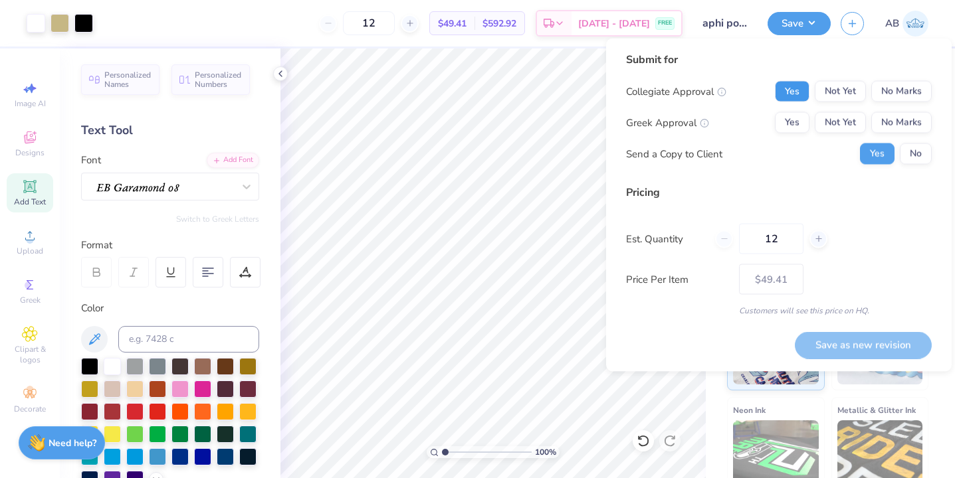
click at [783, 97] on button "Yes" at bounding box center [792, 91] width 35 height 21
click at [787, 124] on button "Yes" at bounding box center [792, 122] width 35 height 21
click at [863, 346] on button "Save as new revision" at bounding box center [863, 345] width 137 height 27
type input "$49.41"
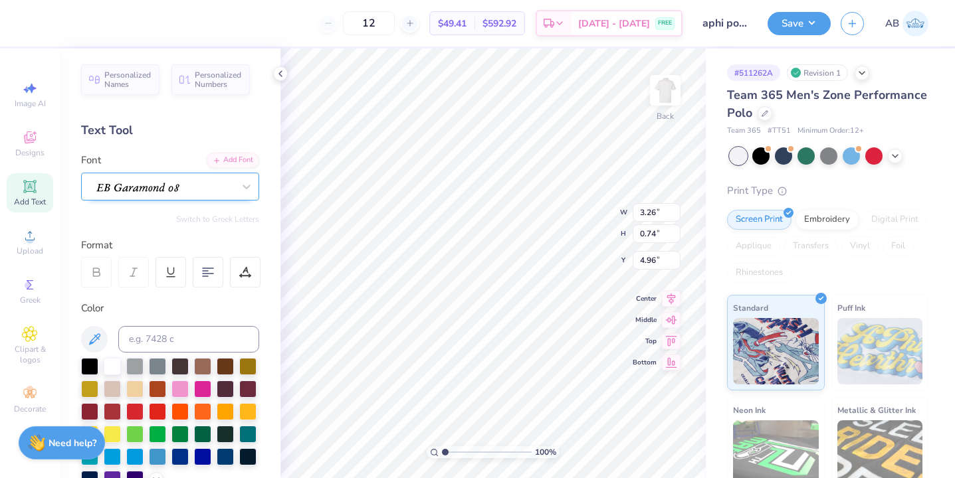
click at [166, 194] on div at bounding box center [164, 186] width 137 height 18
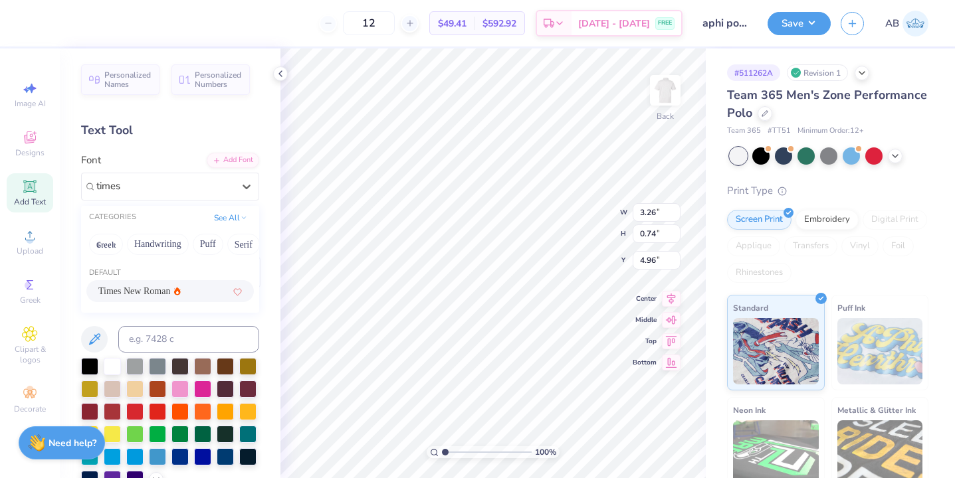
click at [165, 287] on span "Times New Roman" at bounding box center [134, 291] width 72 height 14
type input "times"
type input "3.24"
type input "0.76"
type input "4.95"
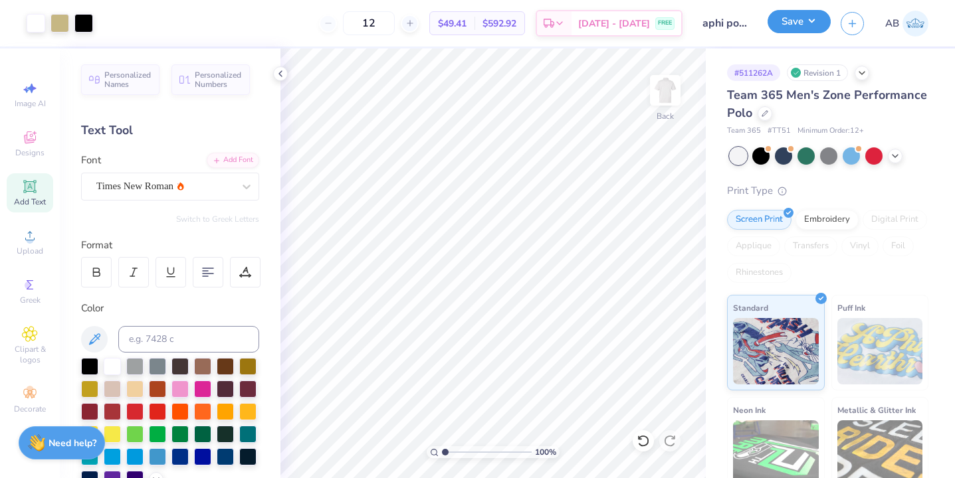
click at [800, 17] on button "Save" at bounding box center [799, 21] width 63 height 23
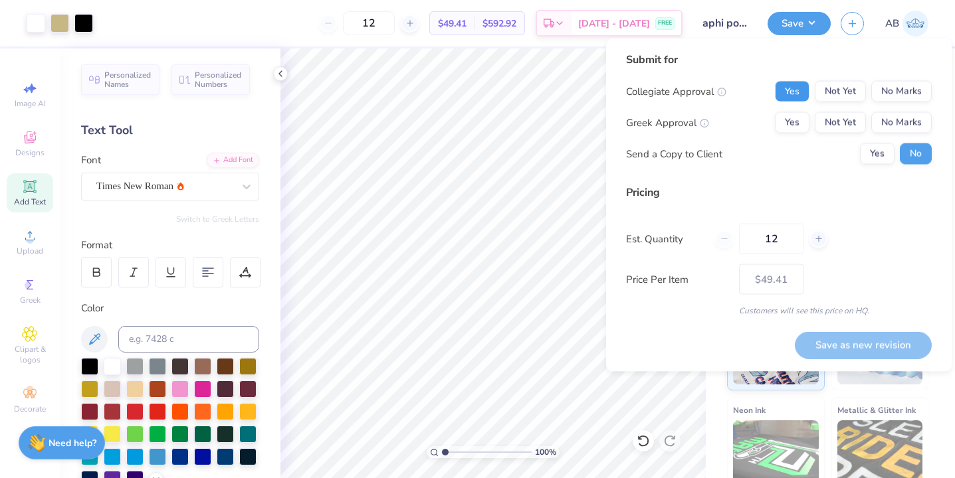
click at [783, 86] on button "Yes" at bounding box center [792, 91] width 35 height 21
click at [783, 108] on div "Collegiate Approval Yes Not Yet No Marks Greek Approval Yes Not Yet No Marks Se…" at bounding box center [779, 123] width 306 height 84
click at [785, 124] on button "Yes" at bounding box center [792, 122] width 35 height 21
click at [845, 352] on button "Save as new revision" at bounding box center [863, 345] width 137 height 27
type input "$49.41"
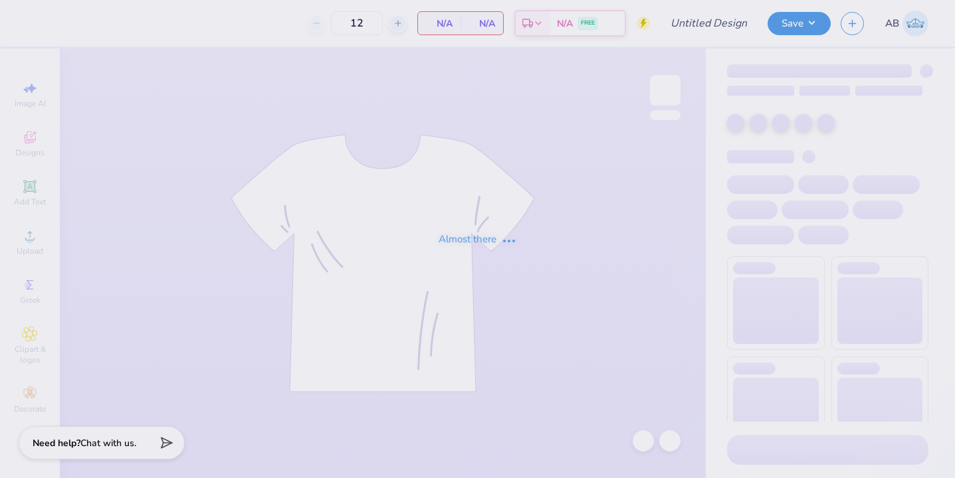
type input "aphi polo"
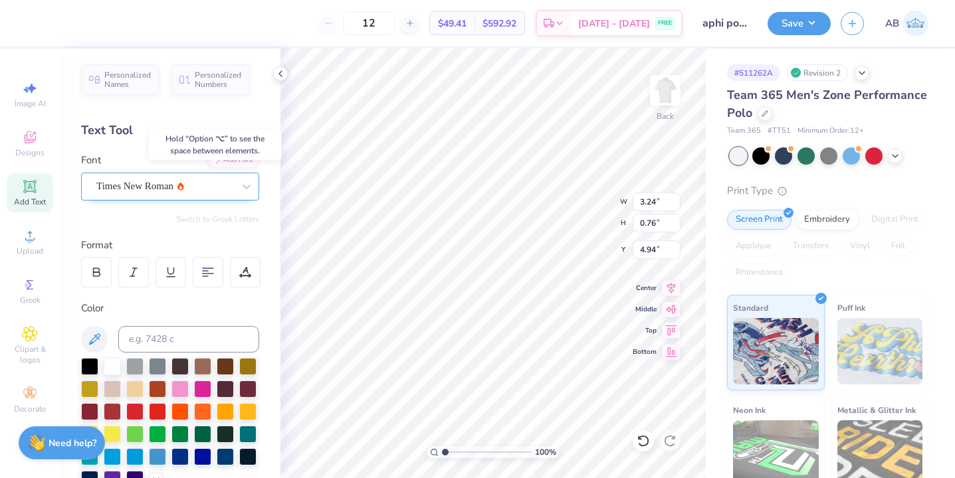
click at [144, 183] on div "Times New Roman" at bounding box center [165, 186] width 140 height 21
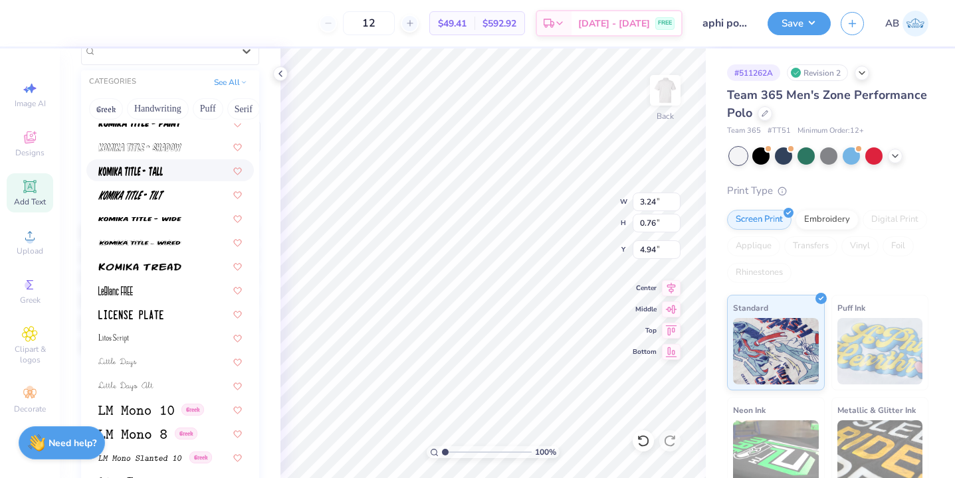
scroll to position [4246, 0]
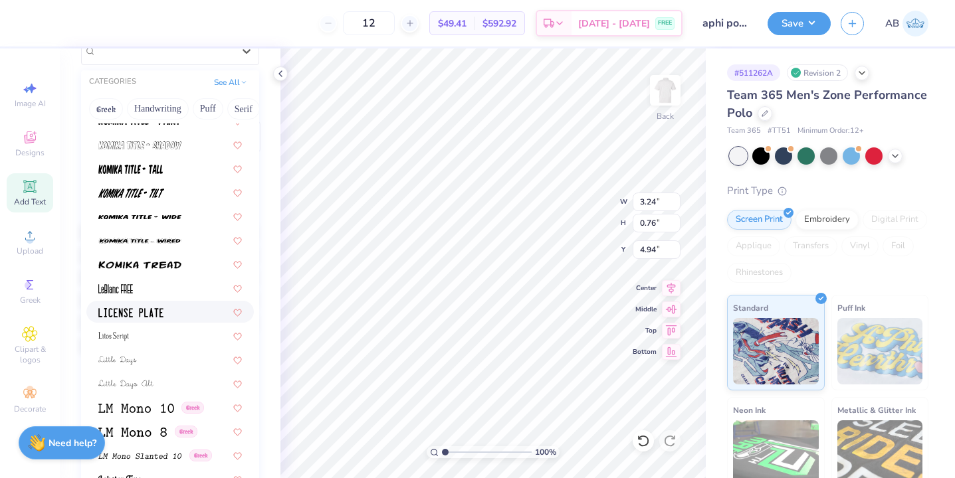
click at [193, 306] on div at bounding box center [170, 312] width 144 height 14
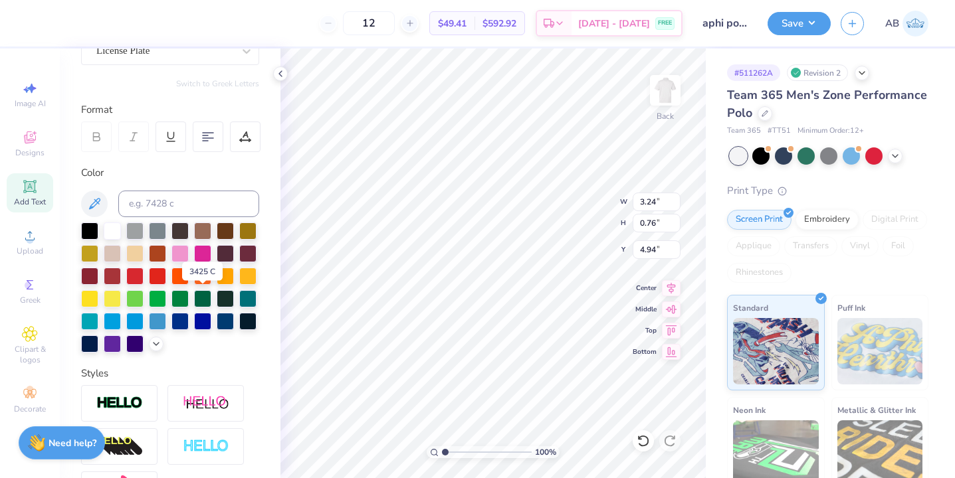
type input "3.06"
type input "0.64"
type input "4.97"
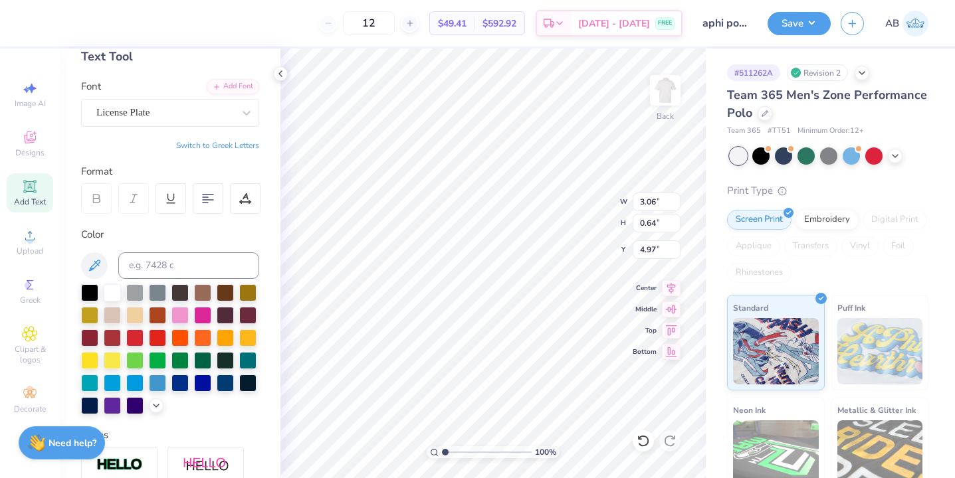
scroll to position [47, 0]
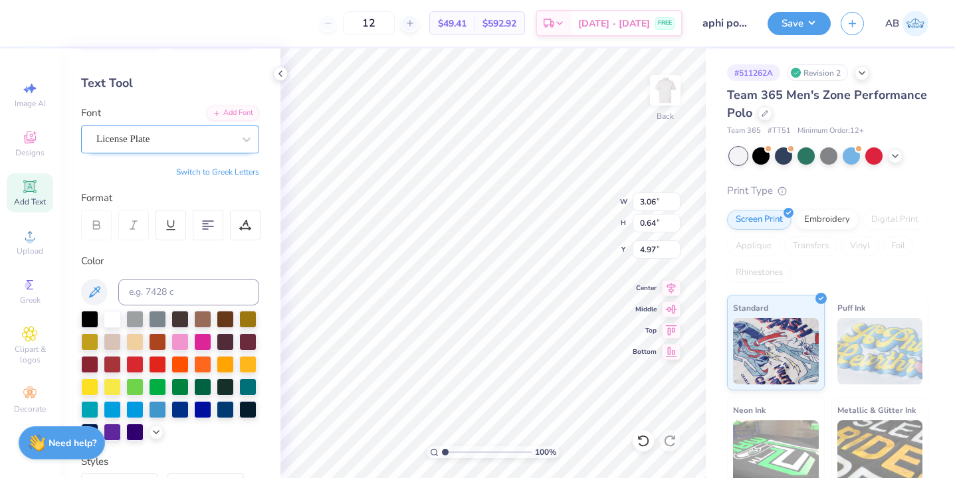
click at [163, 133] on div "License Plate" at bounding box center [165, 139] width 140 height 21
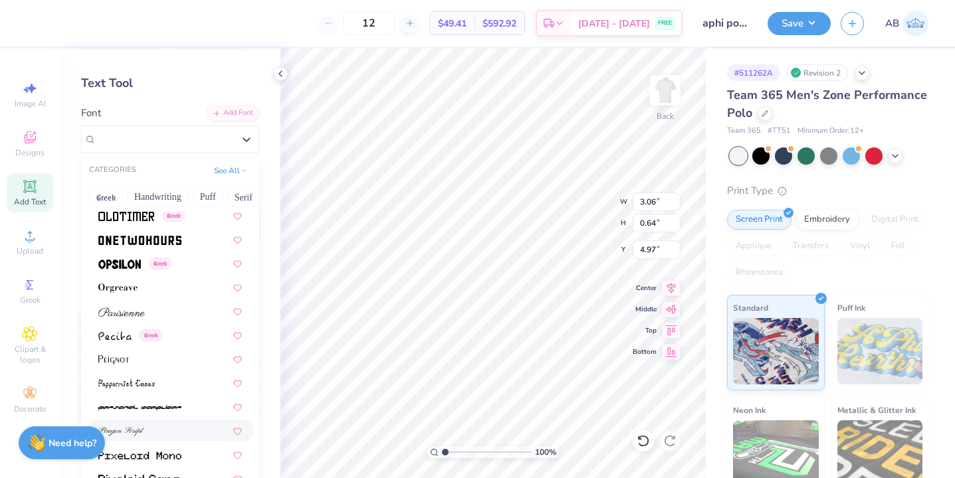
scroll to position [5337, 0]
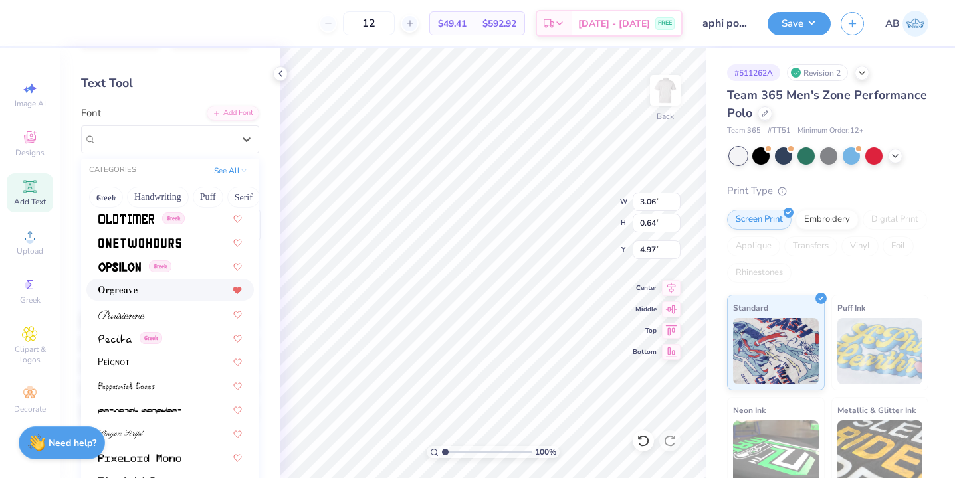
click at [236, 296] on div at bounding box center [237, 290] width 9 height 14
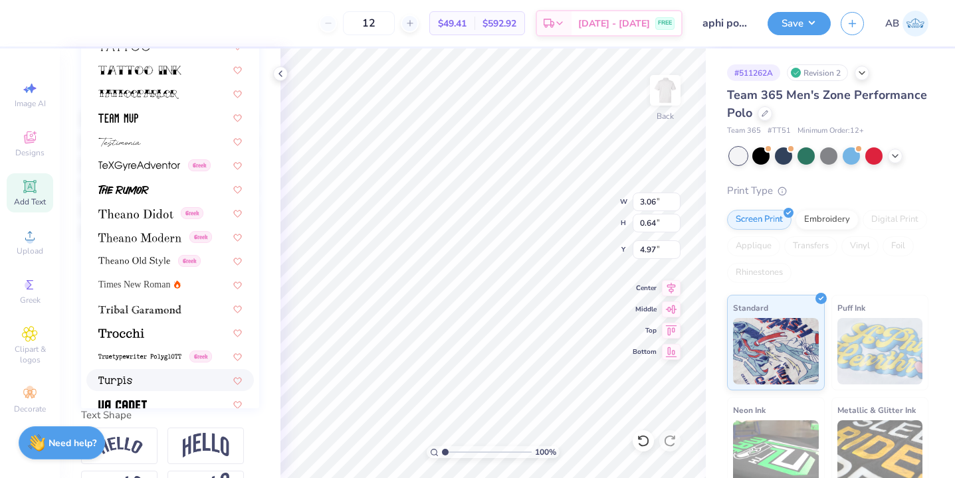
scroll to position [6672, 0]
click at [193, 315] on div at bounding box center [170, 308] width 144 height 14
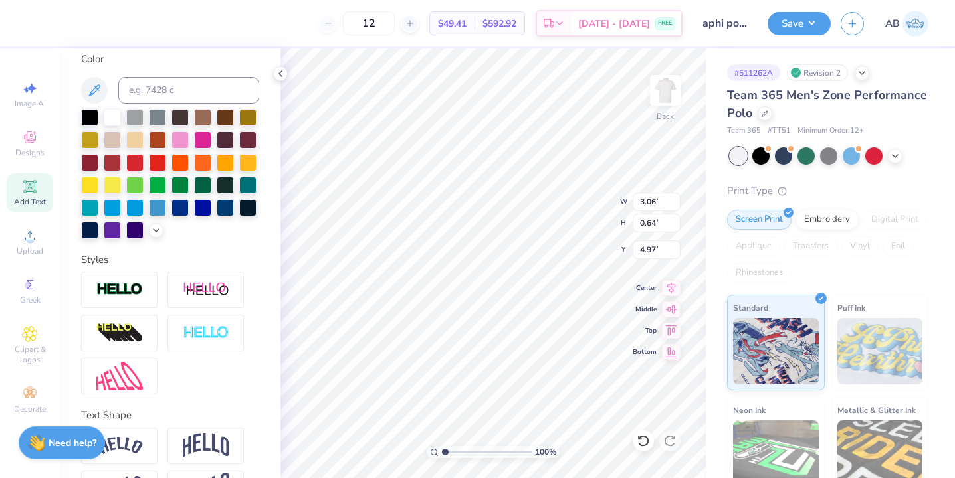
type input "3.38"
type input "0.79"
type input "4.89"
type input "2.66"
type input "1.94"
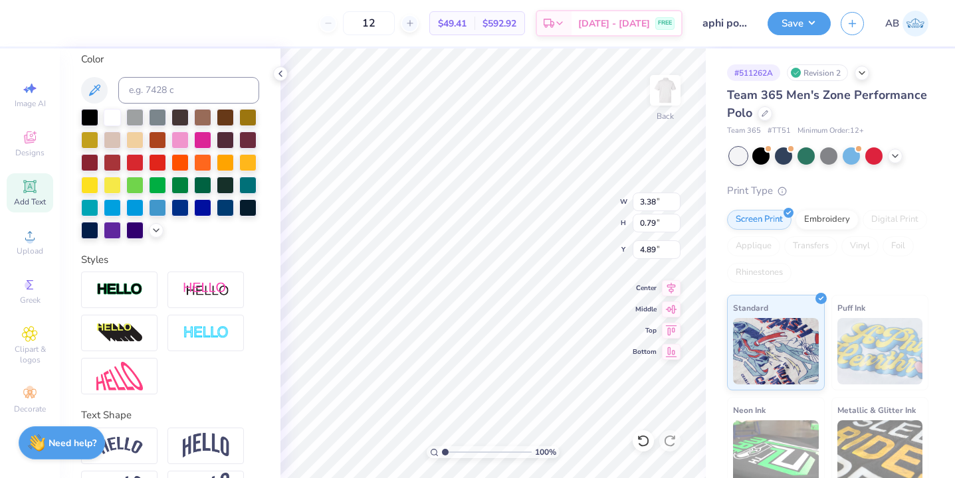
type input "3.00"
type textarea "ALPHA PHI"
type input "3.02"
type input "0.41"
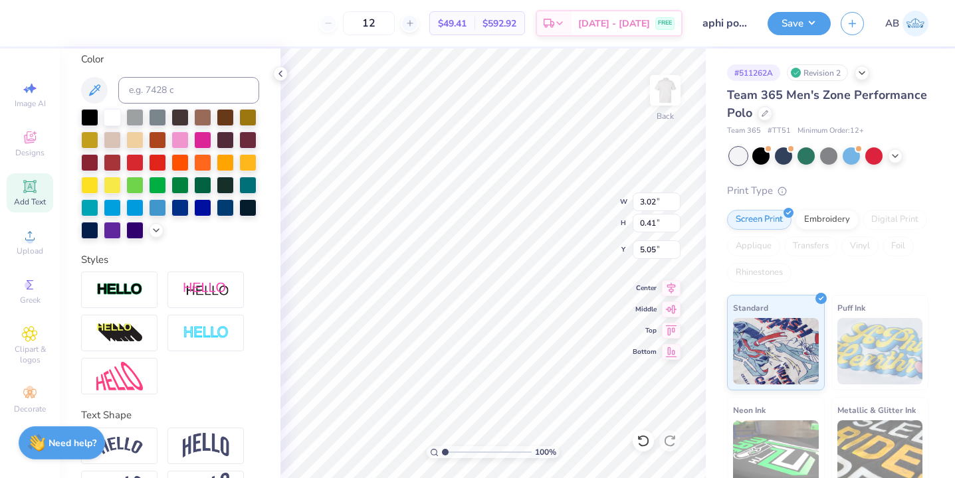
type input "4.94"
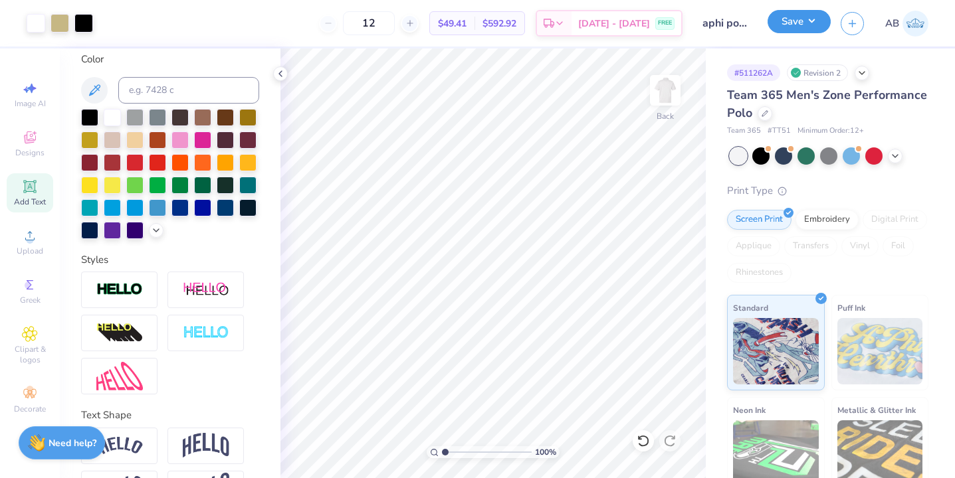
click at [796, 25] on button "Save" at bounding box center [799, 21] width 63 height 23
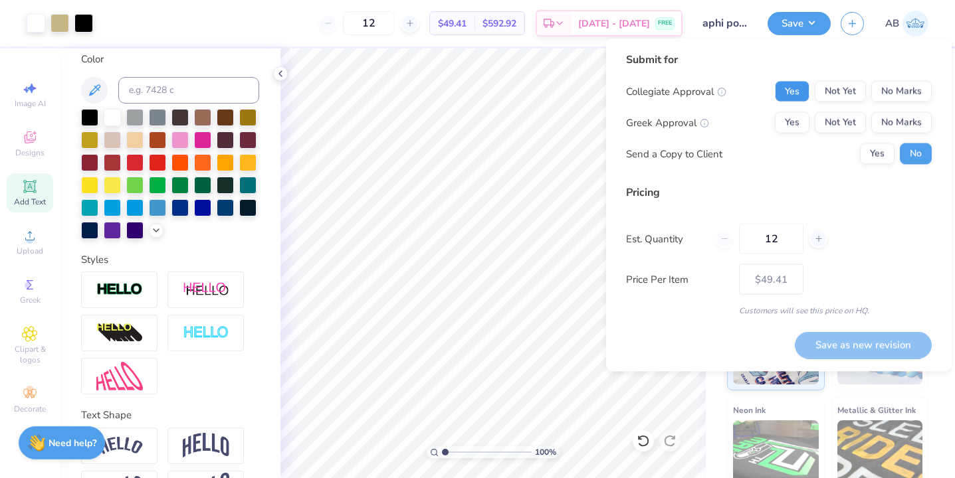
click at [803, 92] on button "Yes" at bounding box center [792, 91] width 35 height 21
click at [797, 126] on button "Yes" at bounding box center [792, 122] width 35 height 21
click at [837, 348] on button "Save as new revision" at bounding box center [863, 345] width 137 height 27
type input "$49.41"
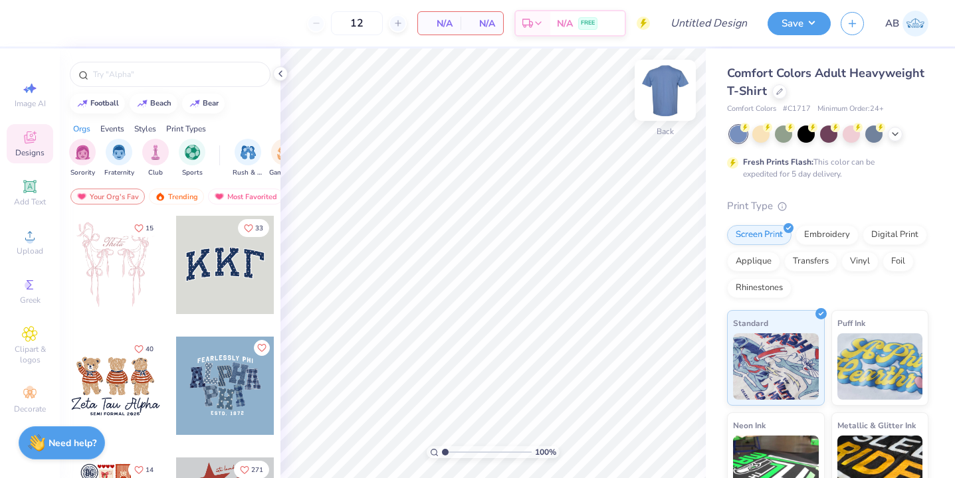
click at [665, 81] on img at bounding box center [665, 90] width 53 height 53
click at [898, 132] on icon at bounding box center [895, 133] width 11 height 11
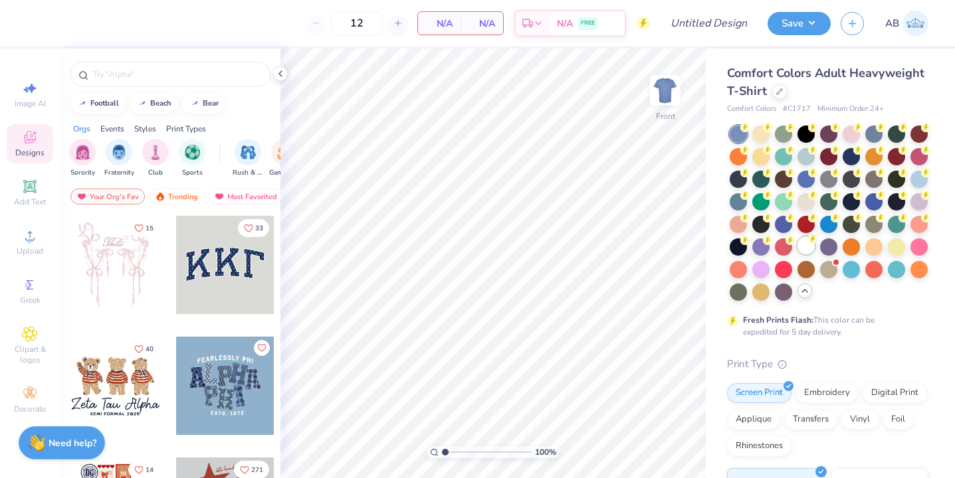
click at [805, 239] on div at bounding box center [805, 245] width 17 height 17
click at [196, 84] on div at bounding box center [170, 74] width 201 height 25
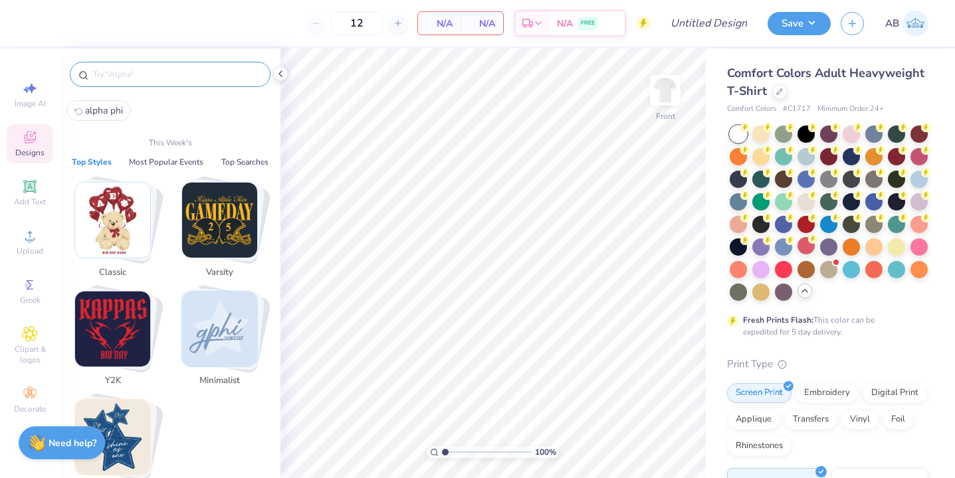
click at [182, 70] on input "text" at bounding box center [177, 74] width 170 height 13
click at [237, 251] on img "Stack Card Button Varsity" at bounding box center [219, 220] width 75 height 75
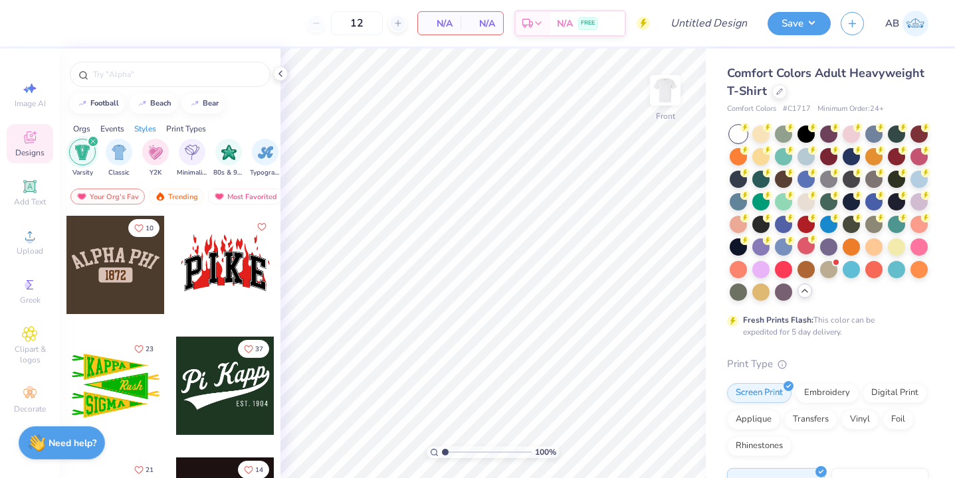
click at [95, 142] on div "filter for Varsity" at bounding box center [93, 142] width 12 height 12
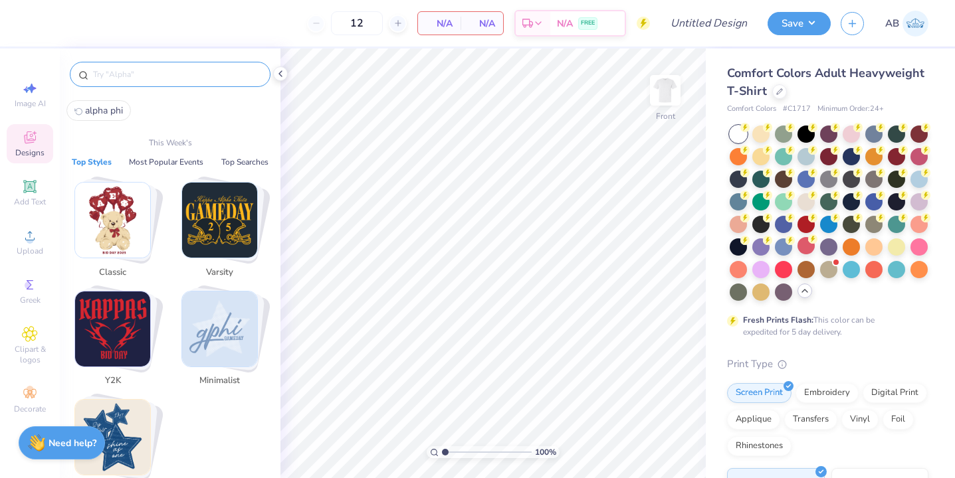
click at [157, 68] on input "text" at bounding box center [177, 74] width 170 height 13
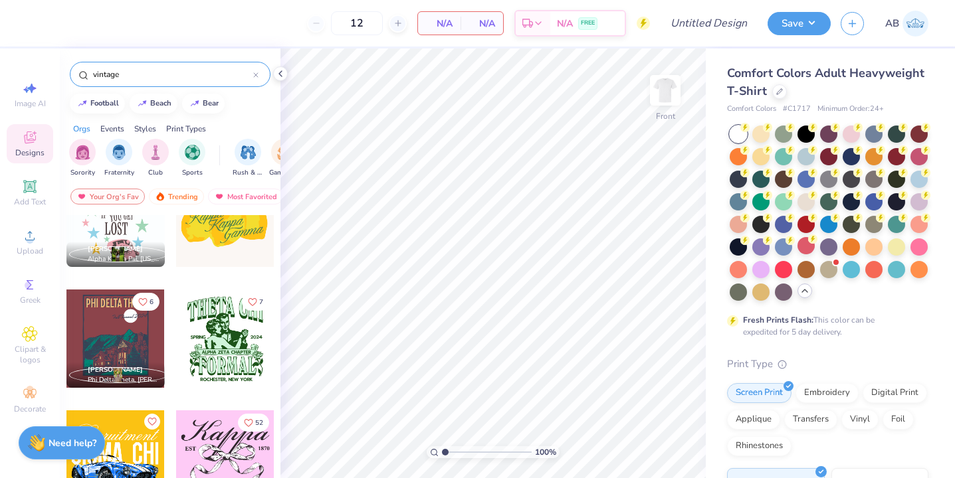
scroll to position [900, 0]
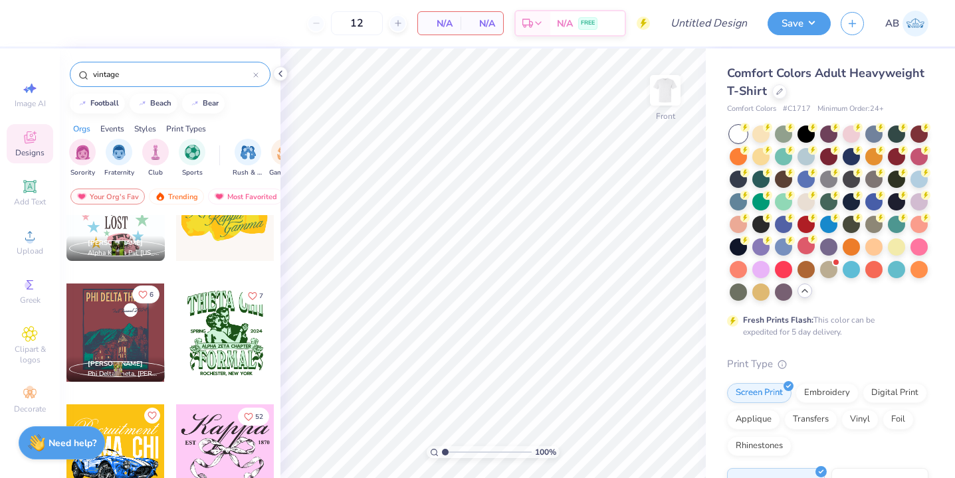
type input "vintage"
click at [146, 297] on icon "Like" at bounding box center [142, 294] width 9 height 9
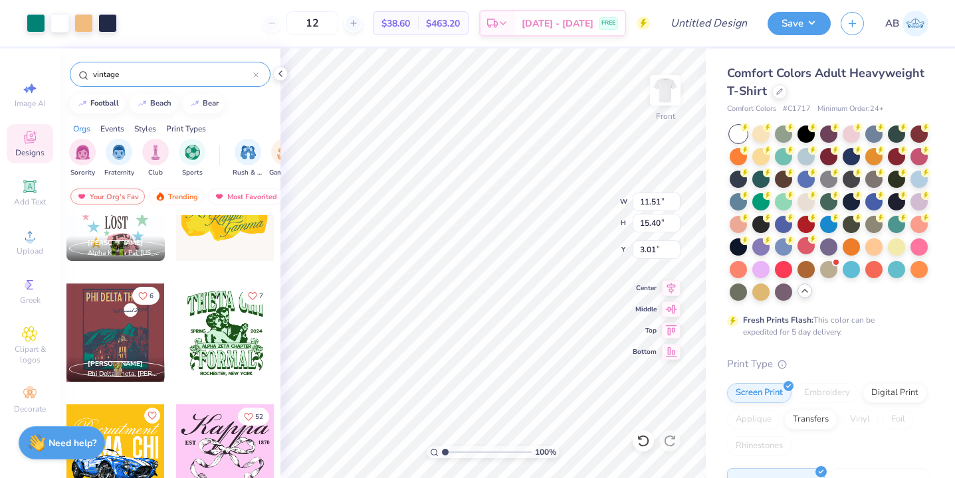
type input "11.51"
type input "15.40"
type input "3.00"
type input "14.23"
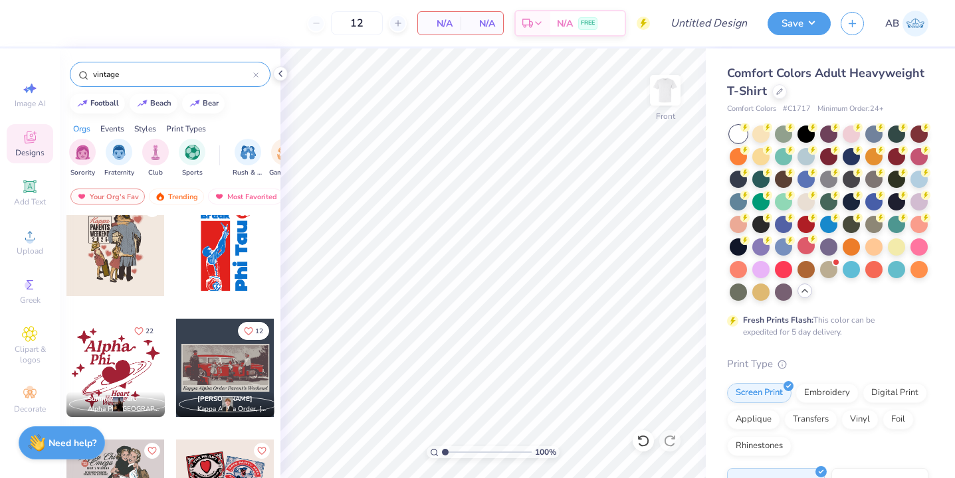
scroll to position [0, 0]
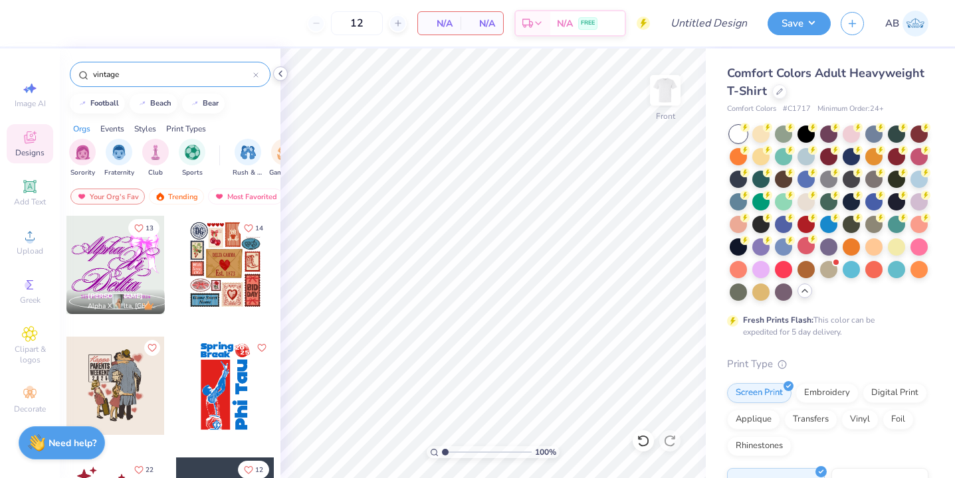
click at [280, 75] on polyline at bounding box center [280, 73] width 3 height 5
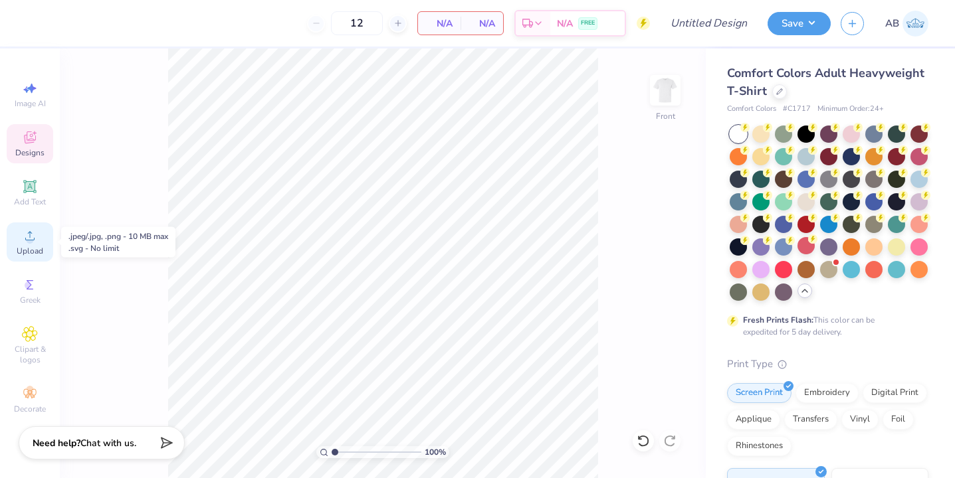
click at [30, 241] on circle at bounding box center [29, 240] width 7 height 7
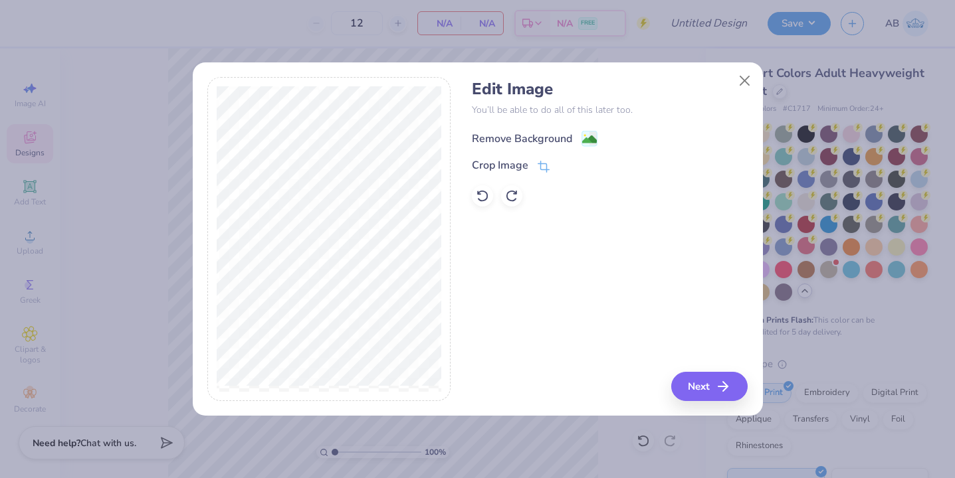
click at [520, 131] on div "Remove Background" at bounding box center [522, 139] width 100 height 16
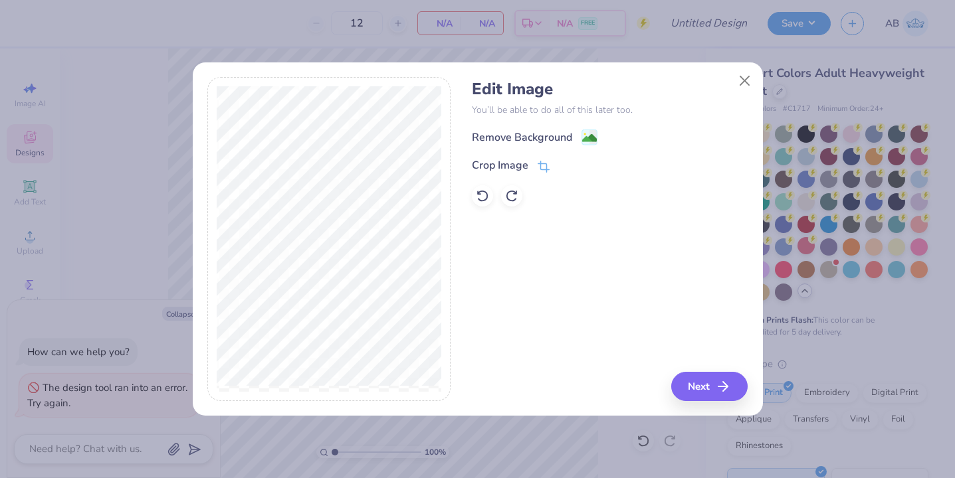
click at [527, 158] on div "Crop Image" at bounding box center [500, 165] width 56 height 16
click at [688, 375] on div "Edit Image You’ll be able to do all of this later too. Remove Background Crop I…" at bounding box center [610, 239] width 276 height 324
click at [565, 166] on polyline at bounding box center [565, 165] width 5 height 4
click at [714, 406] on div "Edit Image You’ll be able to do all of this later too. Remove Background Crop I…" at bounding box center [478, 246] width 570 height 339
click at [711, 384] on button "Next" at bounding box center [711, 386] width 76 height 29
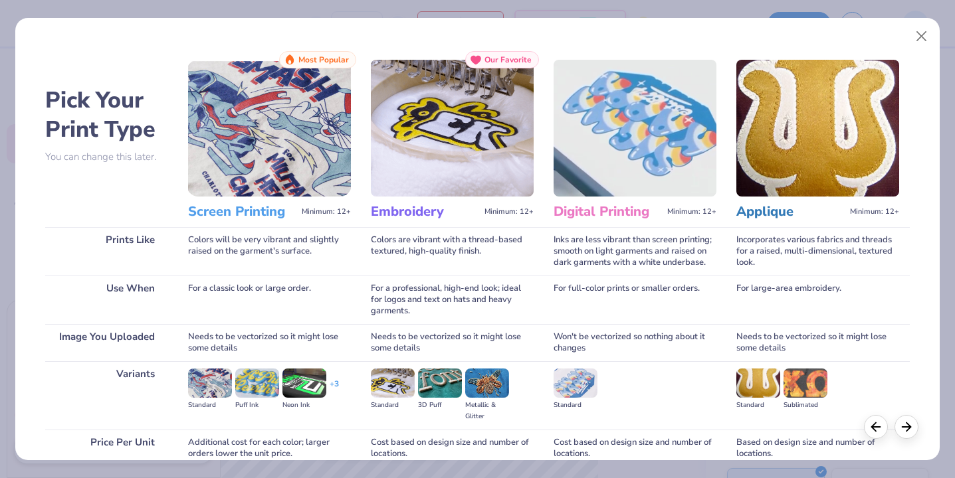
scroll to position [118, 0]
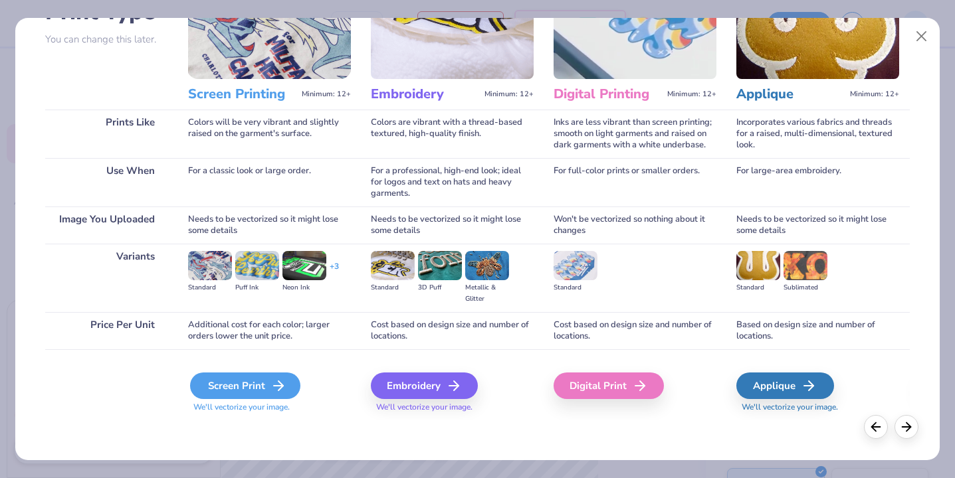
click at [270, 391] on icon at bounding box center [278, 386] width 16 height 16
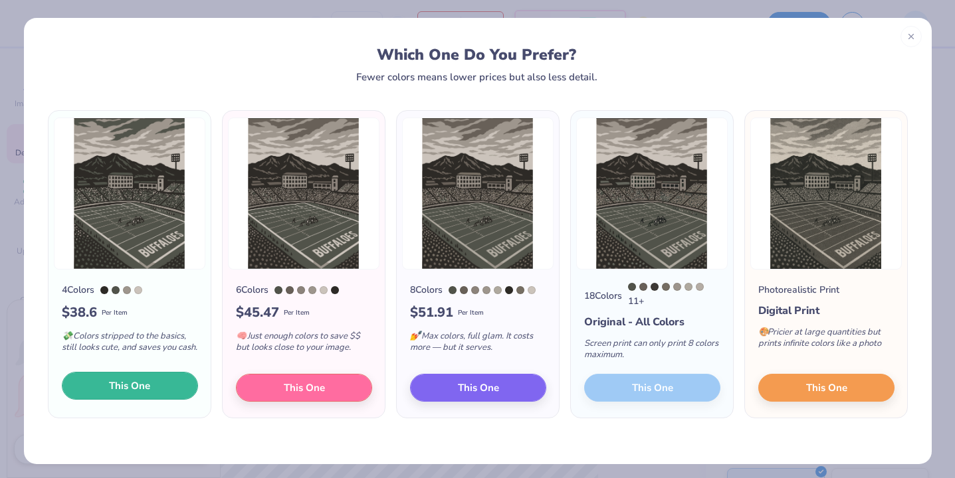
click at [153, 390] on button "This One" at bounding box center [130, 386] width 136 height 28
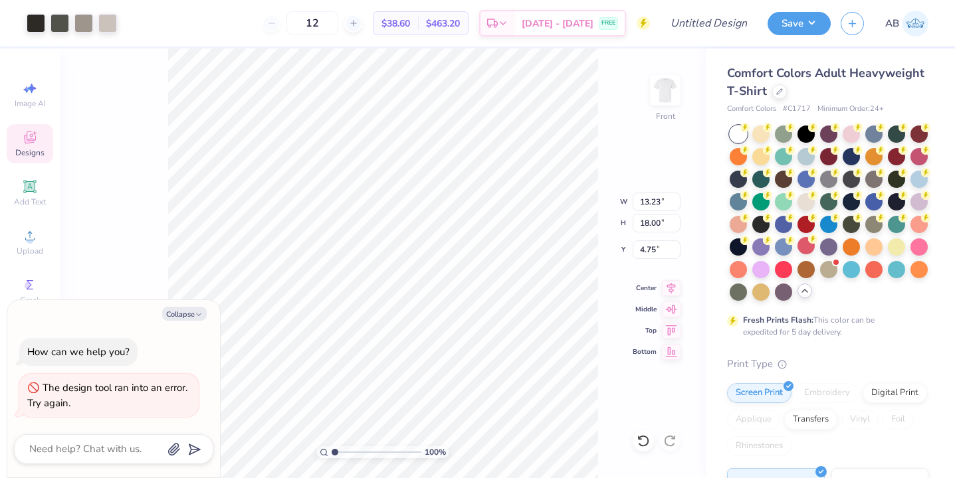
drag, startPoint x: 287, startPoint y: 383, endPoint x: 314, endPoint y: 374, distance: 28.6
click at [314, 374] on div at bounding box center [477, 239] width 955 height 478
type textarea "x"
type input "11.75"
type input "15.99"
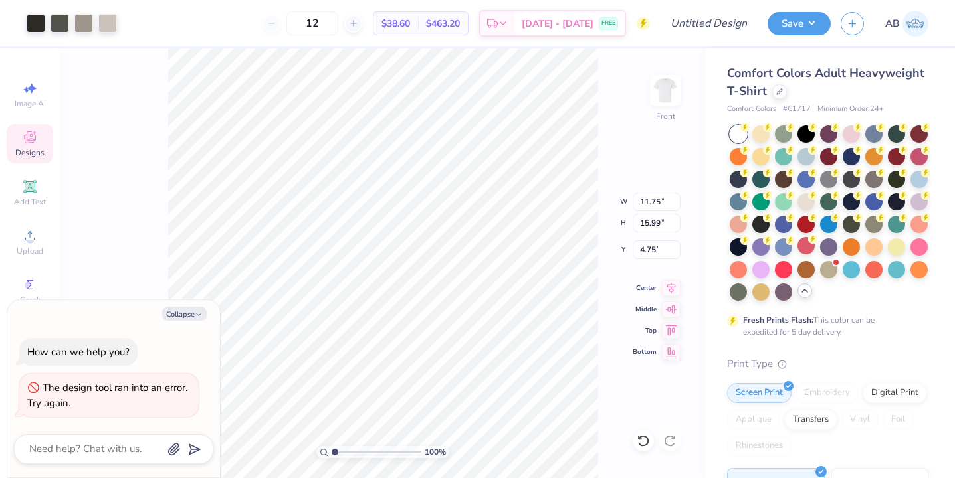
type textarea "x"
type input "3.00"
click at [108, 31] on div at bounding box center [107, 22] width 19 height 19
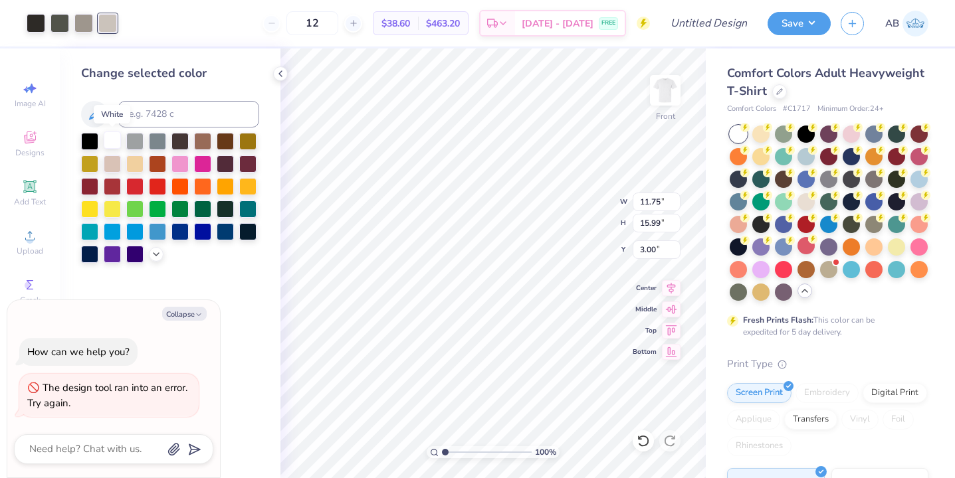
click at [104, 144] on div at bounding box center [112, 140] width 17 height 17
click at [59, 19] on div at bounding box center [60, 22] width 19 height 19
click at [82, 133] on div at bounding box center [89, 140] width 17 height 17
click at [75, 24] on div at bounding box center [83, 22] width 19 height 19
click at [116, 140] on div at bounding box center [112, 140] width 17 height 17
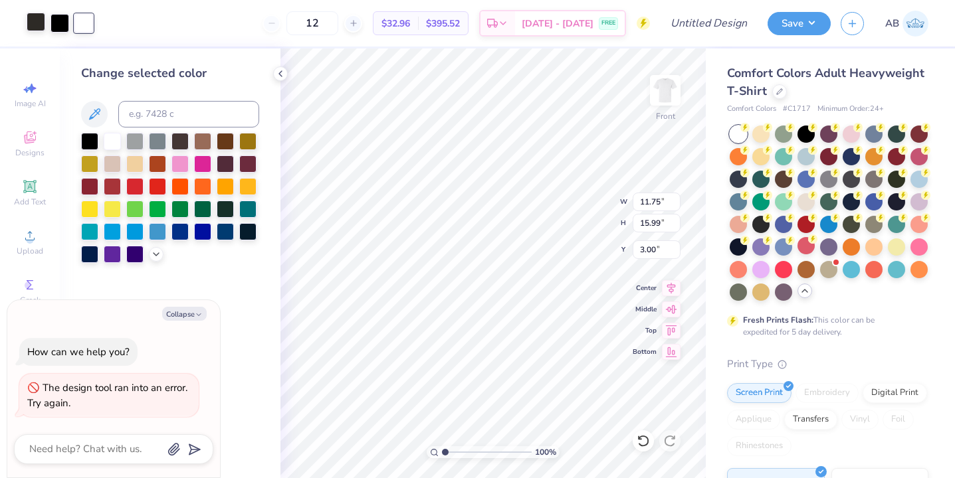
click at [39, 20] on div at bounding box center [36, 22] width 19 height 19
click at [89, 137] on div at bounding box center [89, 140] width 17 height 17
click at [161, 34] on div "12 $29.11 Per Item $349.32 Total Est. Delivery Sep 5 - 8 FREE" at bounding box center [364, 23] width 571 height 47
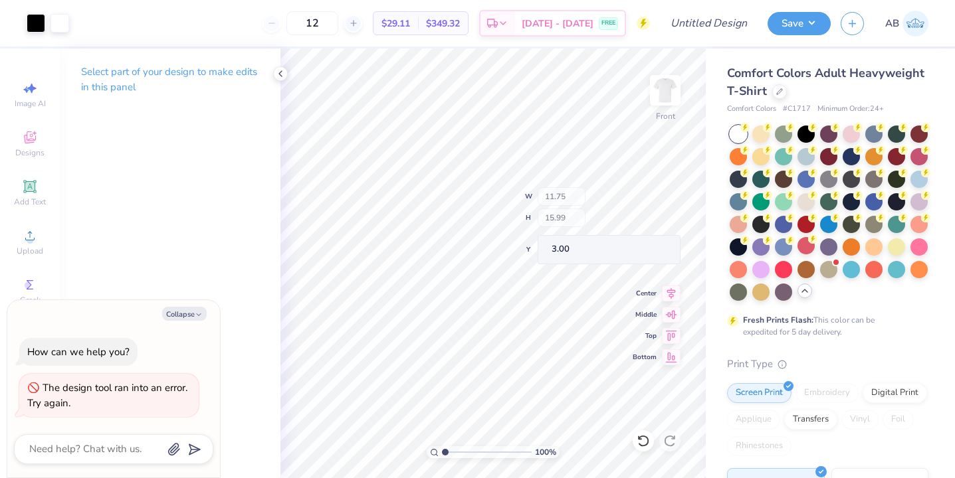
type textarea "x"
type input "11.72"
type input "10.91"
type input "3.03"
click at [281, 70] on icon at bounding box center [280, 73] width 11 height 11
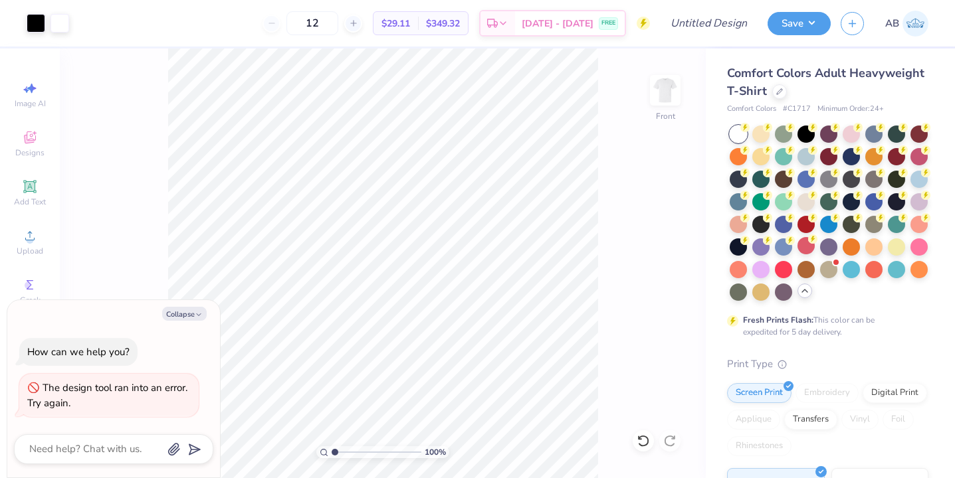
click at [621, 407] on div "100 % Front" at bounding box center [383, 264] width 646 height 430
click at [779, 88] on icon at bounding box center [779, 90] width 7 height 7
type textarea "x"
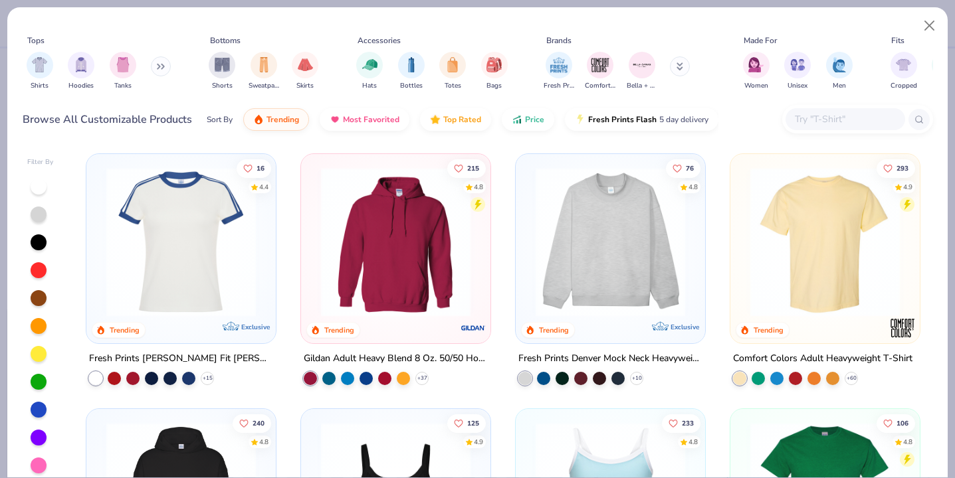
click at [839, 119] on input "text" at bounding box center [844, 119] width 102 height 15
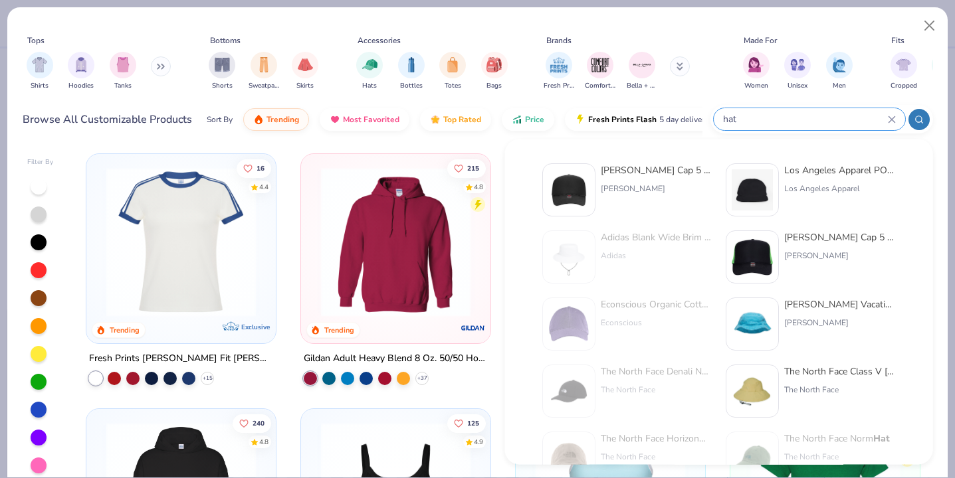
type input "hat"
click at [762, 191] on img at bounding box center [752, 189] width 41 height 41
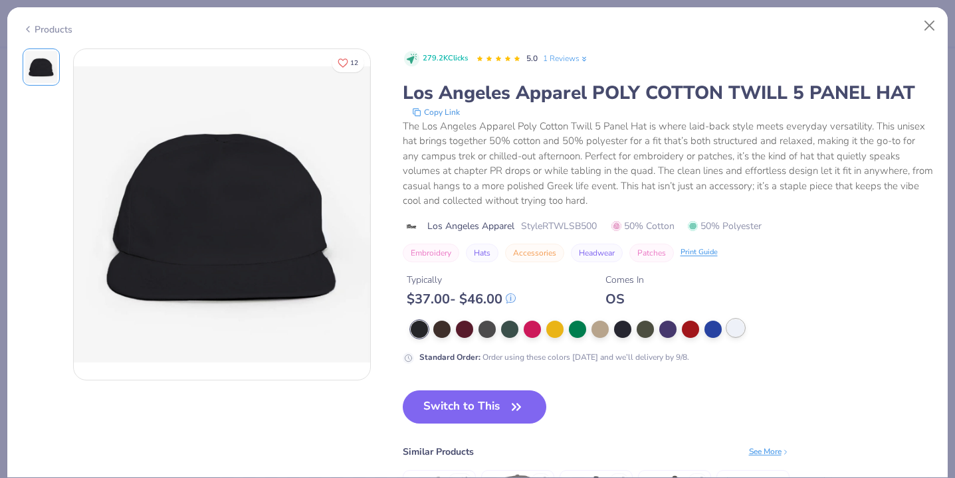
click at [727, 328] on div at bounding box center [735, 328] width 17 height 17
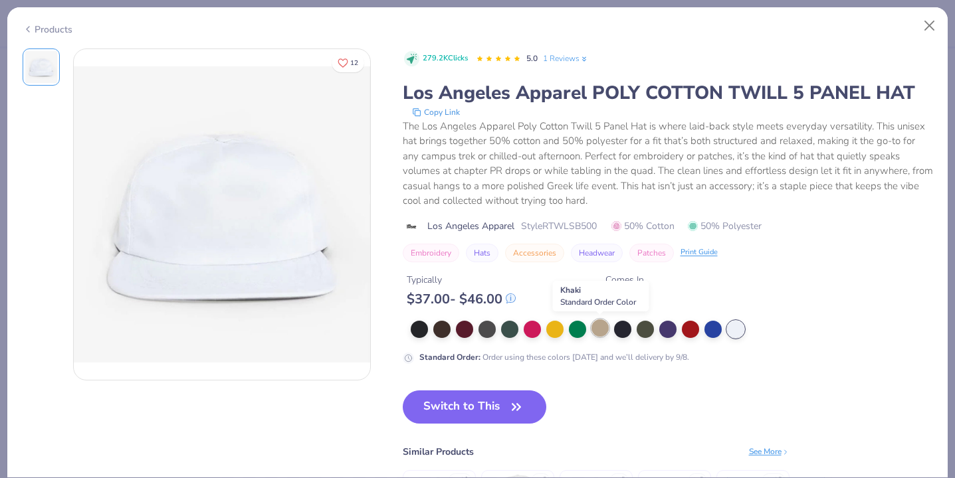
click at [597, 334] on div at bounding box center [599, 328] width 17 height 17
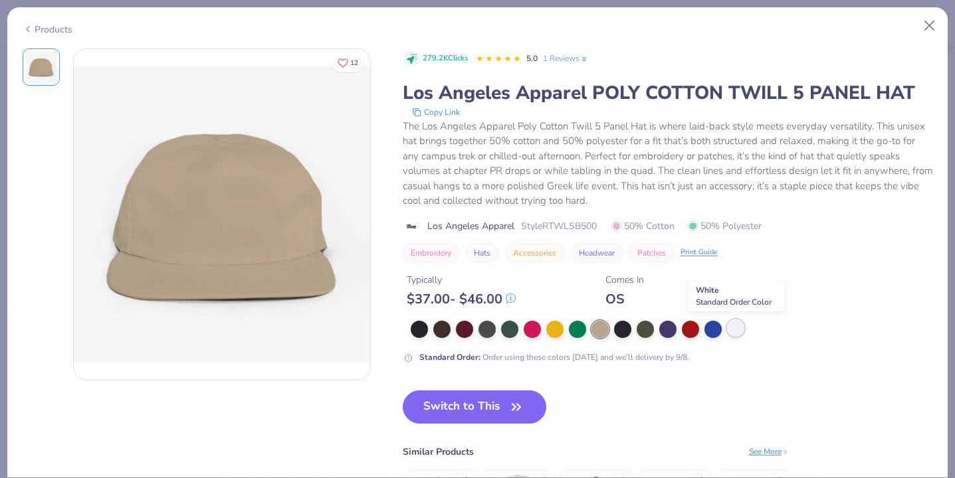
click at [732, 336] on div at bounding box center [735, 328] width 17 height 17
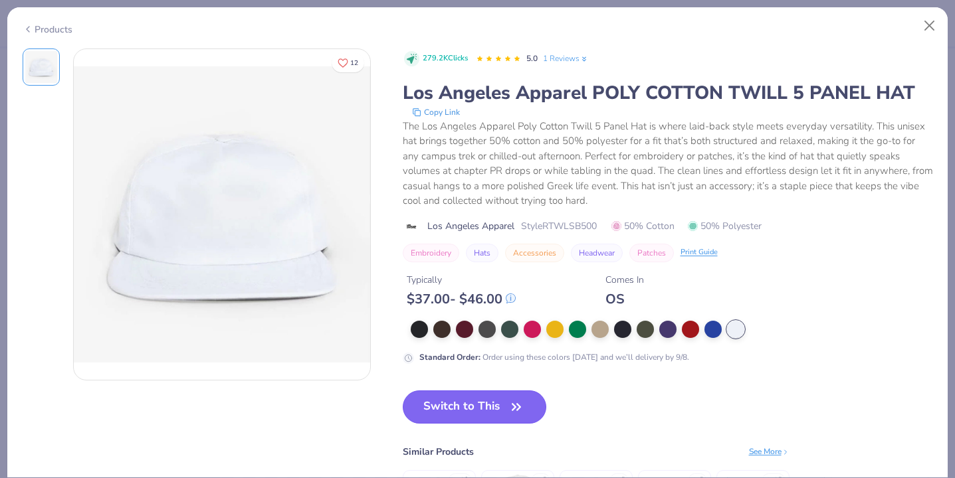
click at [495, 418] on button "Switch to This" at bounding box center [475, 407] width 144 height 33
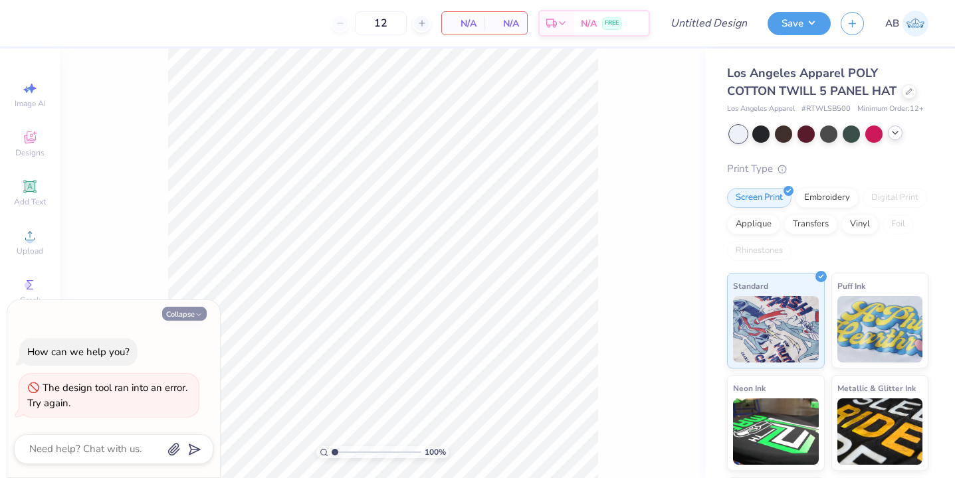
click at [176, 312] on button "Collapse" at bounding box center [184, 314] width 45 height 14
type textarea "x"
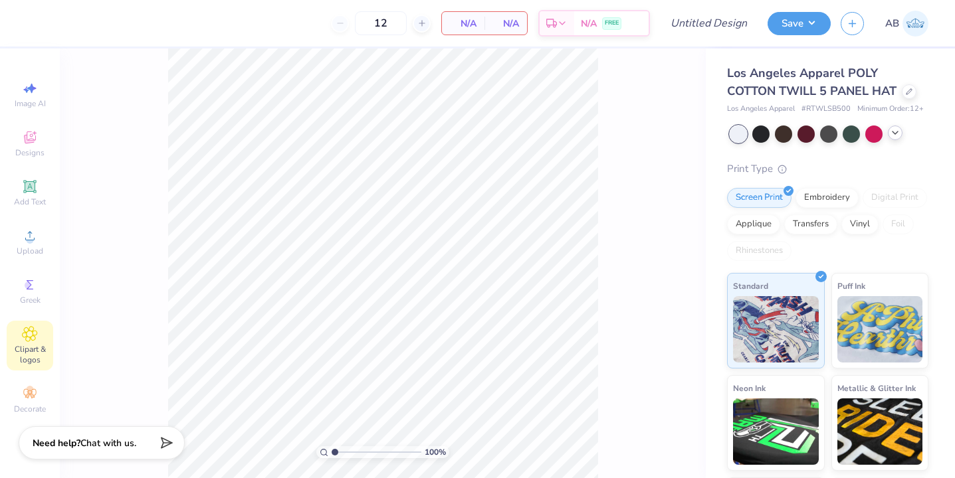
click at [27, 334] on icon at bounding box center [30, 334] width 7 height 7
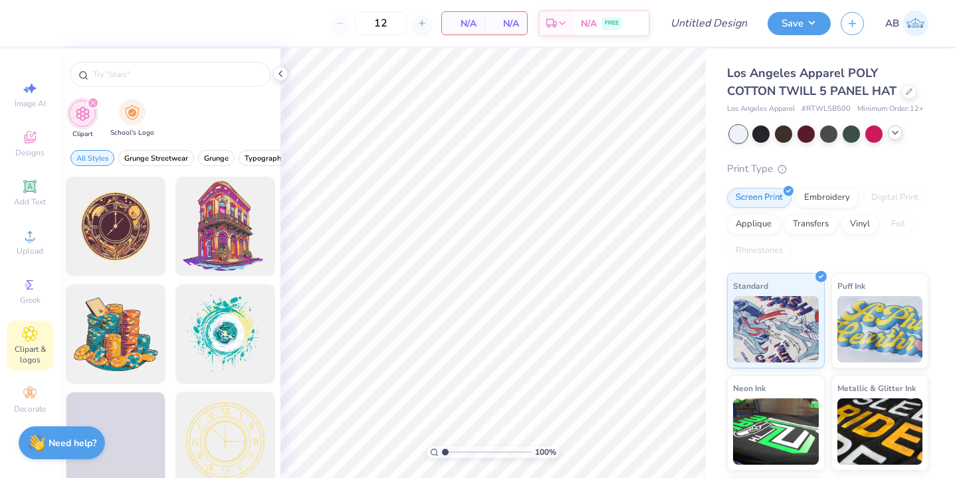
click at [125, 132] on span "School's Logo" at bounding box center [132, 133] width 44 height 10
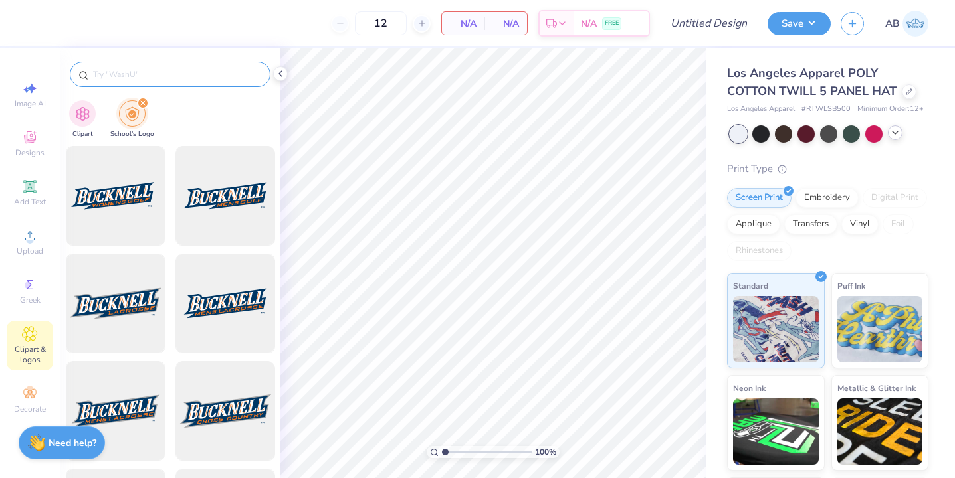
click at [164, 76] on input "text" at bounding box center [177, 74] width 170 height 13
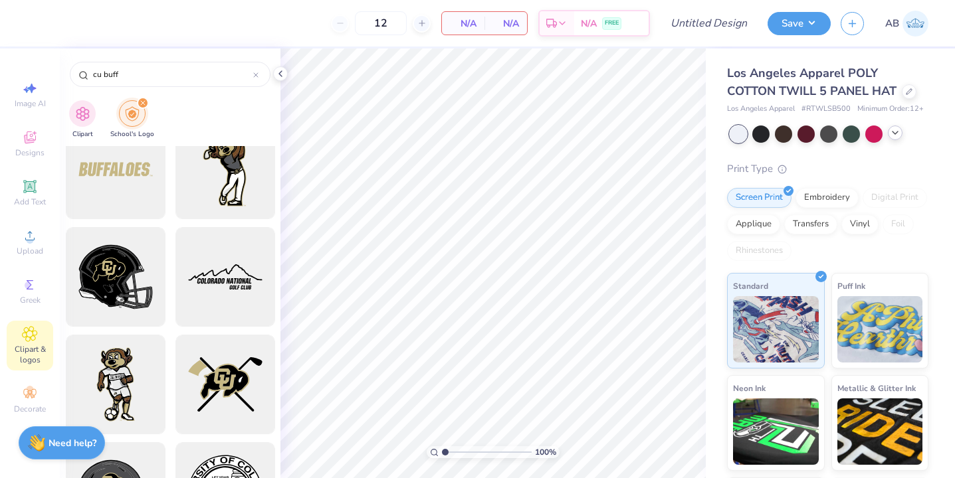
scroll to position [673, 0]
type input "cu buff"
click at [114, 280] on div at bounding box center [115, 277] width 110 height 110
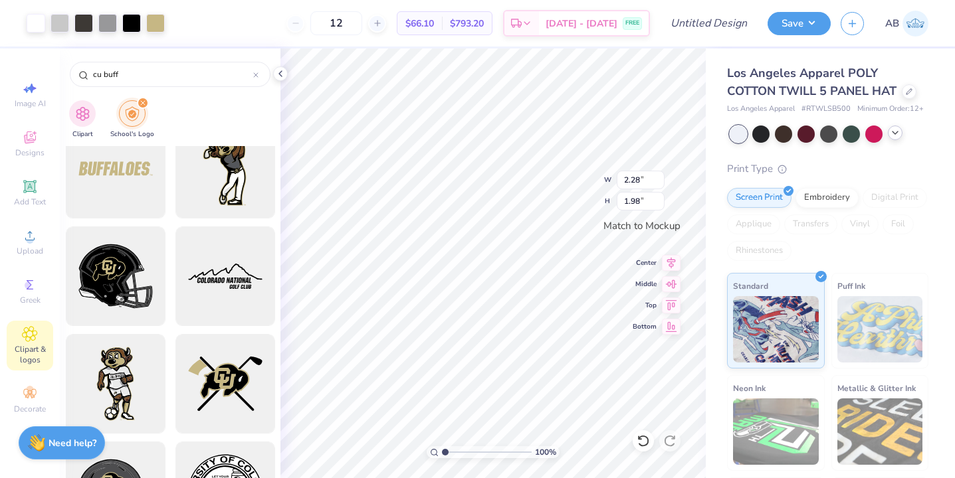
type input "1.60"
type input "1.39"
click at [284, 72] on icon at bounding box center [280, 73] width 11 height 11
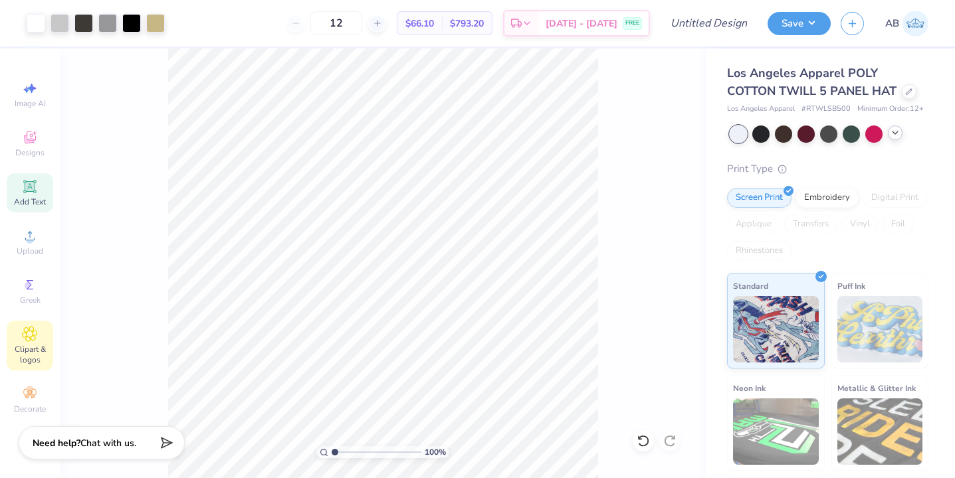
click at [33, 179] on icon at bounding box center [30, 187] width 16 height 16
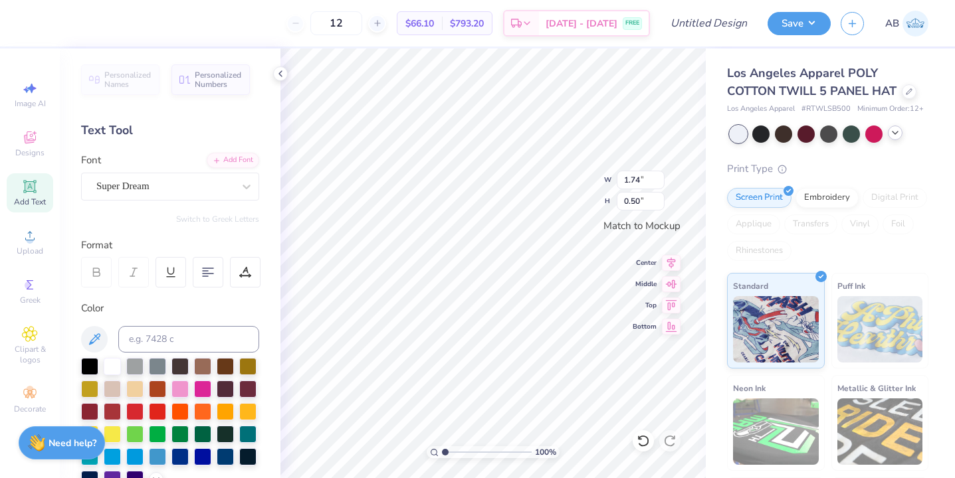
scroll to position [0, 0]
type textarea "a"
type textarea "Alpha Phi"
click at [207, 187] on div "Super Dream" at bounding box center [165, 186] width 140 height 21
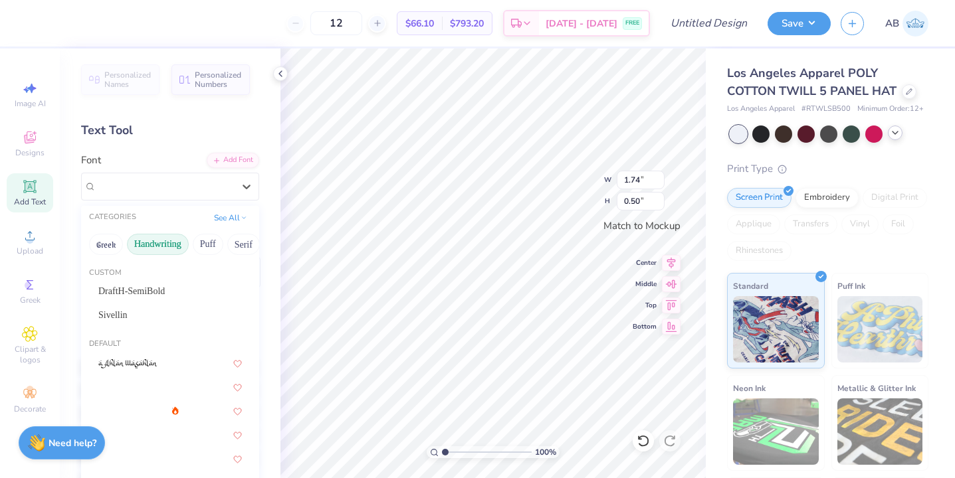
click at [169, 244] on button "Handwriting" at bounding box center [158, 244] width 62 height 21
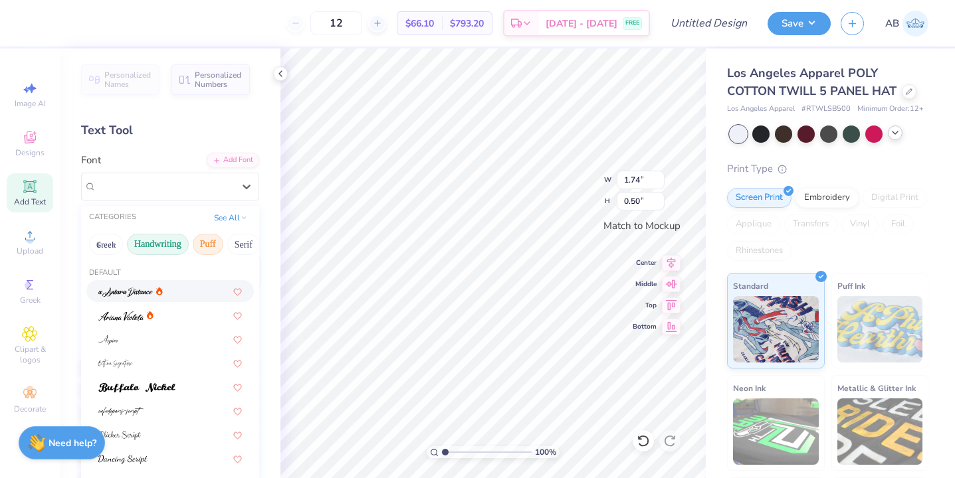
click at [209, 237] on button "Puff" at bounding box center [208, 244] width 31 height 21
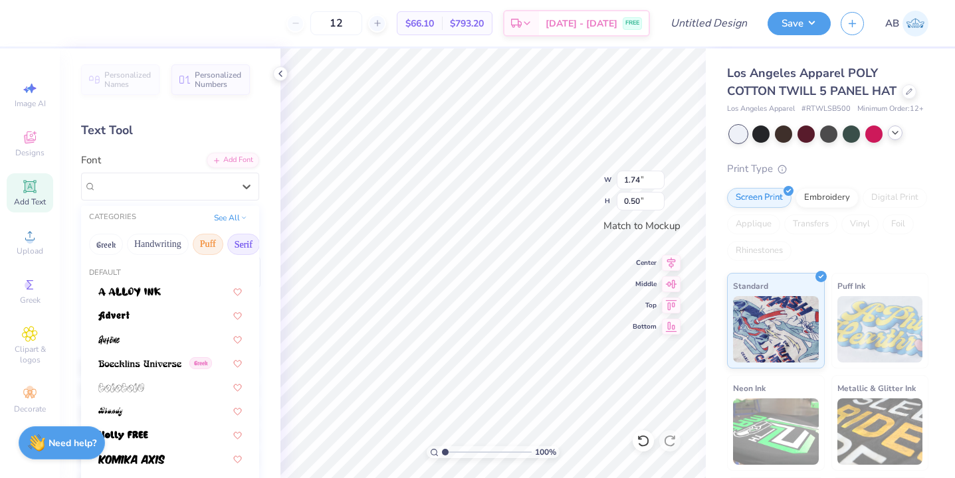
click at [244, 242] on button "Serif" at bounding box center [243, 244] width 33 height 21
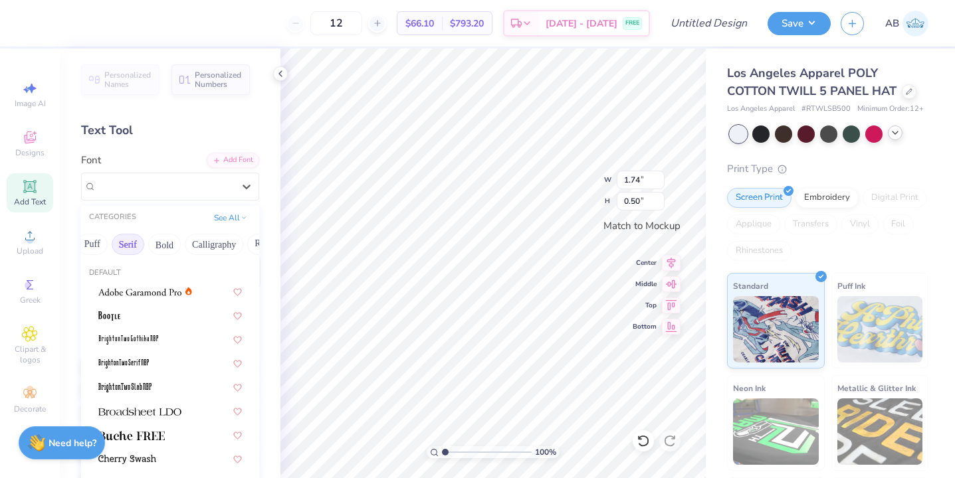
scroll to position [0, 121]
click at [168, 285] on span at bounding box center [139, 291] width 83 height 14
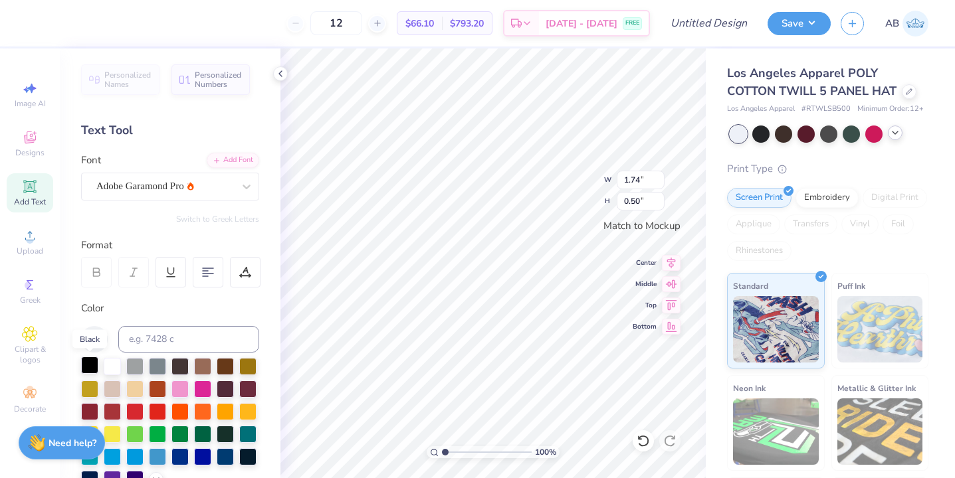
click at [86, 370] on div at bounding box center [89, 365] width 17 height 17
type input "1.50"
type input "0.38"
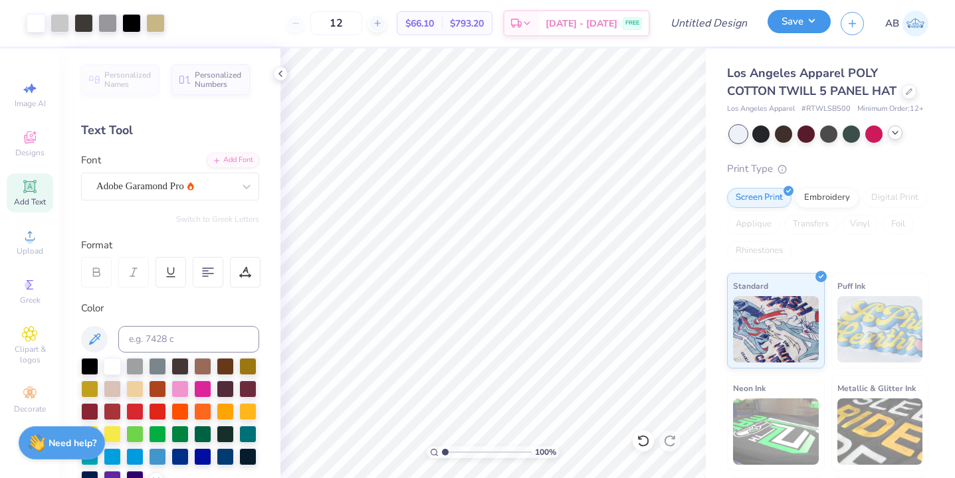
click at [813, 19] on button "Save" at bounding box center [799, 21] width 63 height 23
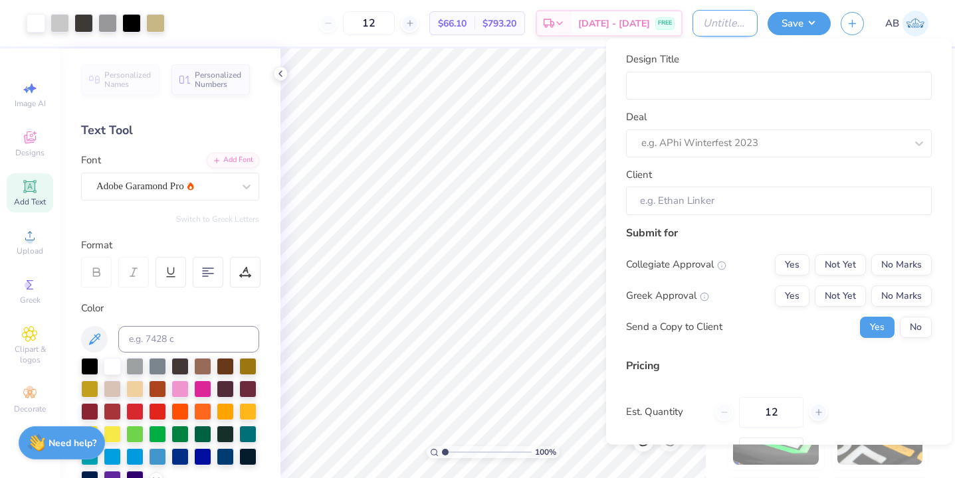
click at [702, 27] on input "Design Title" at bounding box center [724, 23] width 65 height 27
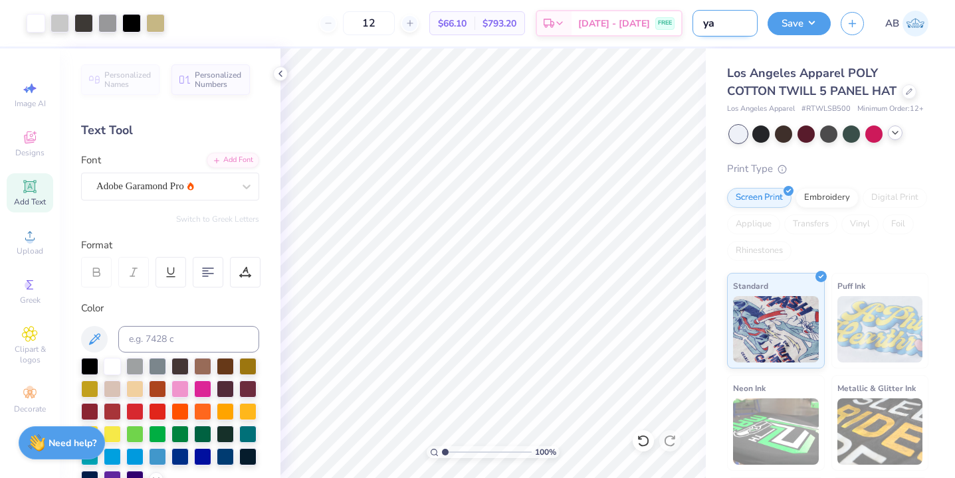
type input "y"
type input "football hat"
click at [791, 32] on button "Save" at bounding box center [799, 21] width 63 height 23
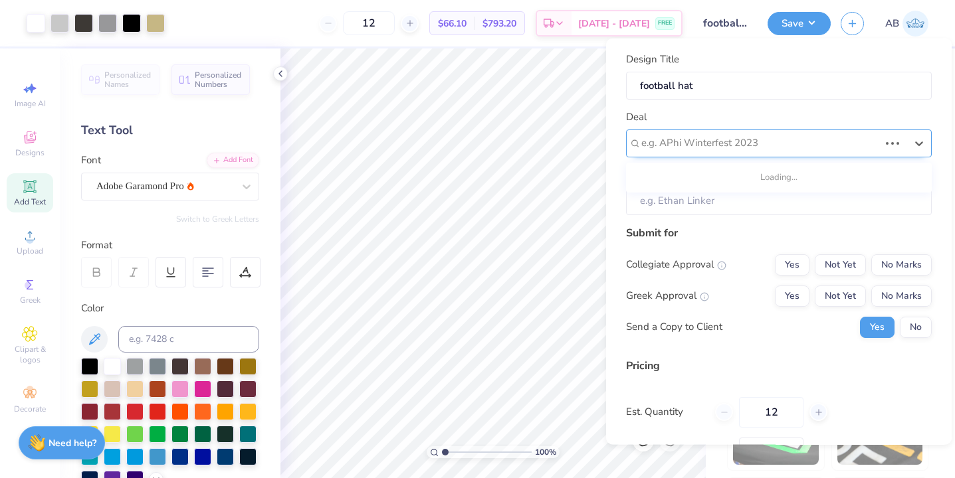
click at [753, 145] on div at bounding box center [760, 143] width 238 height 18
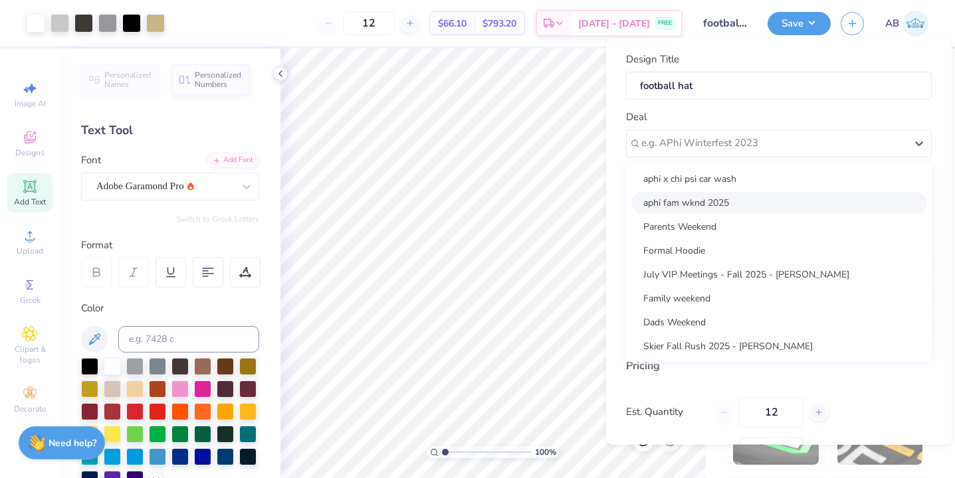
click at [740, 204] on div "aphi fam wknd 2025" at bounding box center [778, 202] width 295 height 22
type input "Annie High"
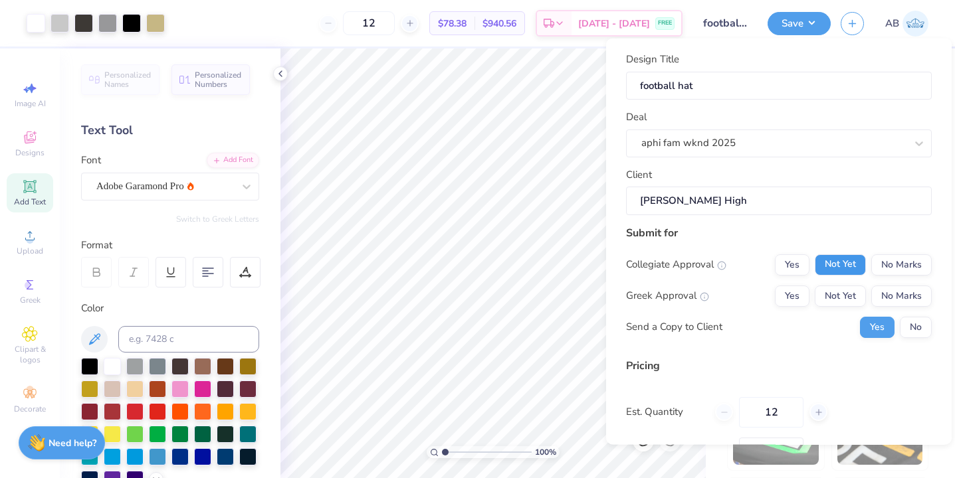
click at [832, 260] on button "Not Yet" at bounding box center [840, 264] width 51 height 21
click at [781, 260] on button "Yes" at bounding box center [792, 264] width 35 height 21
click at [781, 296] on button "Yes" at bounding box center [792, 295] width 35 height 21
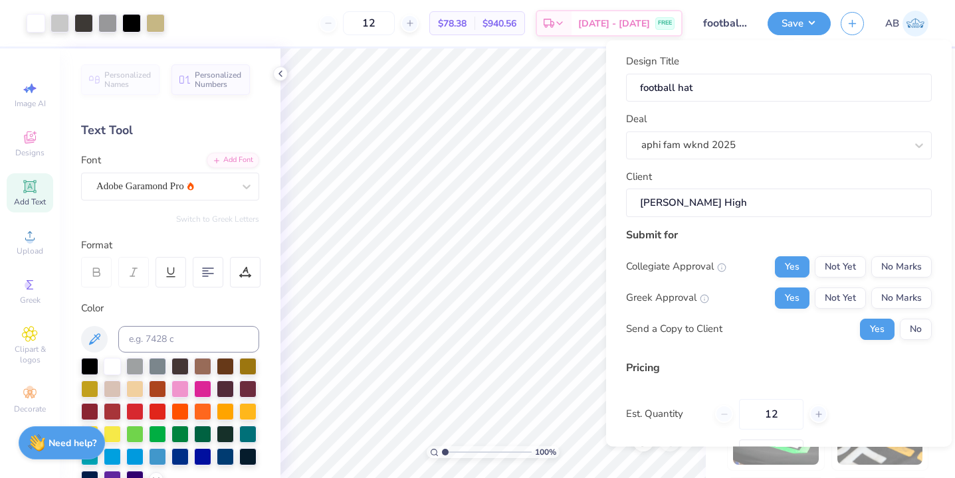
scroll to position [100, 0]
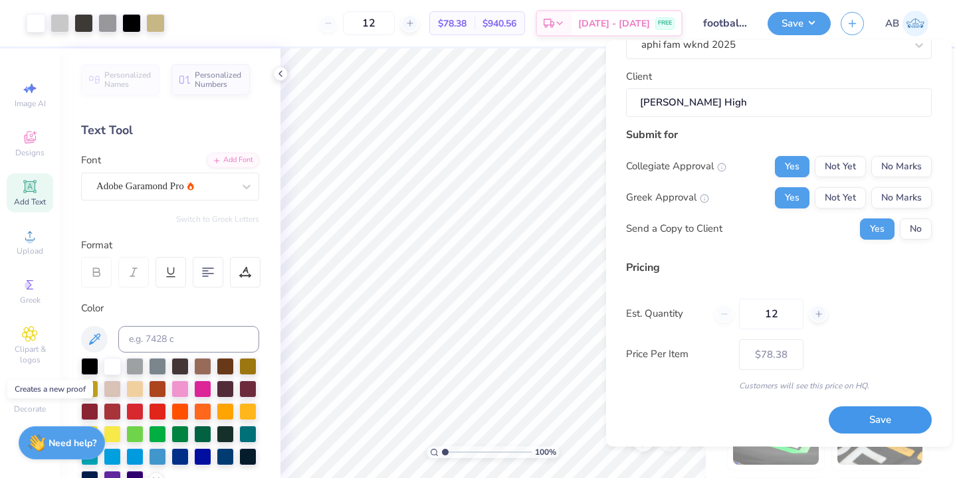
click at [879, 418] on button "Save" at bounding box center [880, 420] width 103 height 27
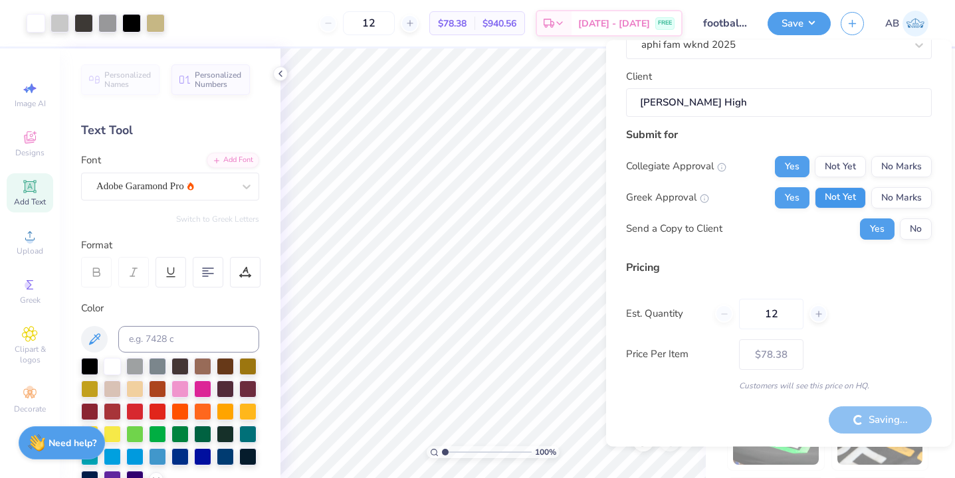
type input "– –"
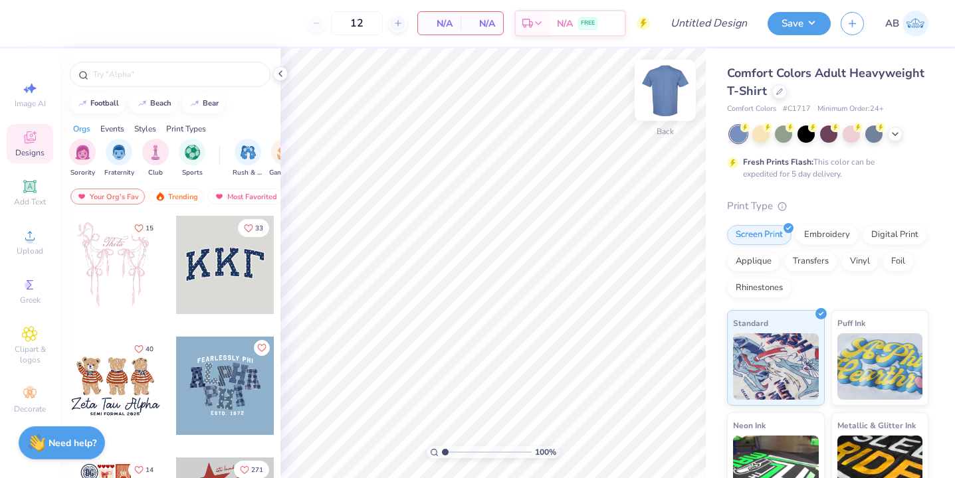
click at [668, 88] on img at bounding box center [665, 90] width 53 height 53
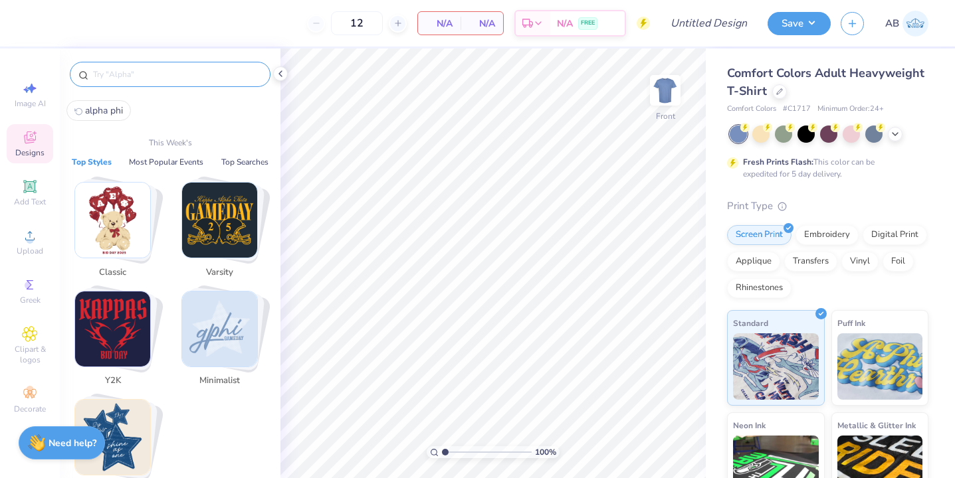
click at [173, 73] on input "text" at bounding box center [177, 74] width 170 height 13
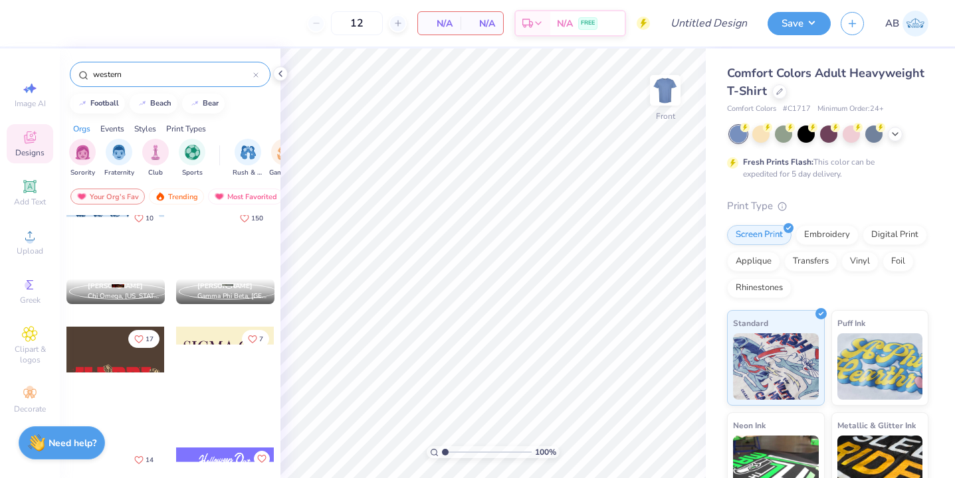
scroll to position [107, 0]
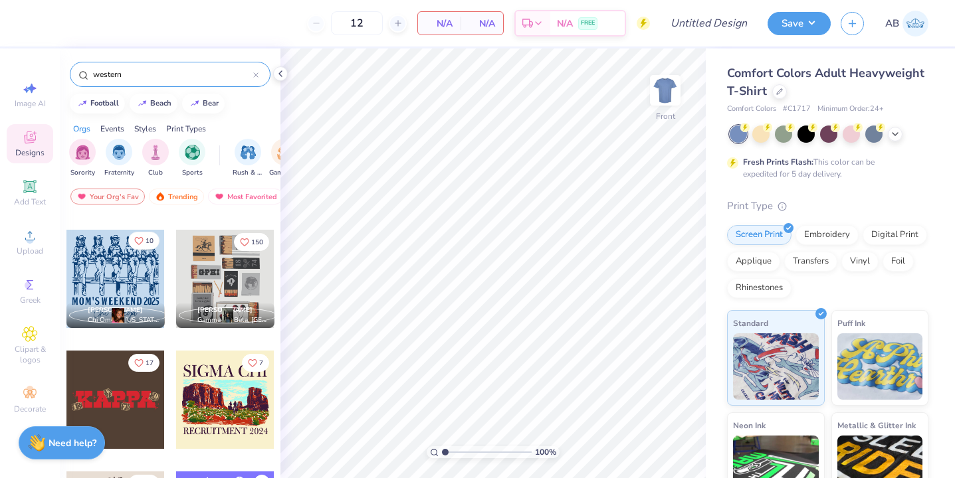
type input "western"
click at [145, 235] on button "10" at bounding box center [143, 241] width 31 height 18
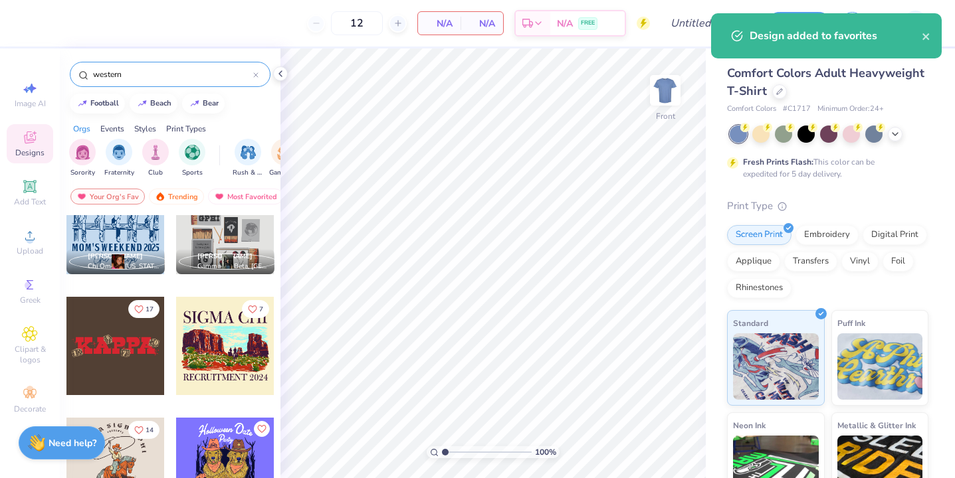
scroll to position [171, 0]
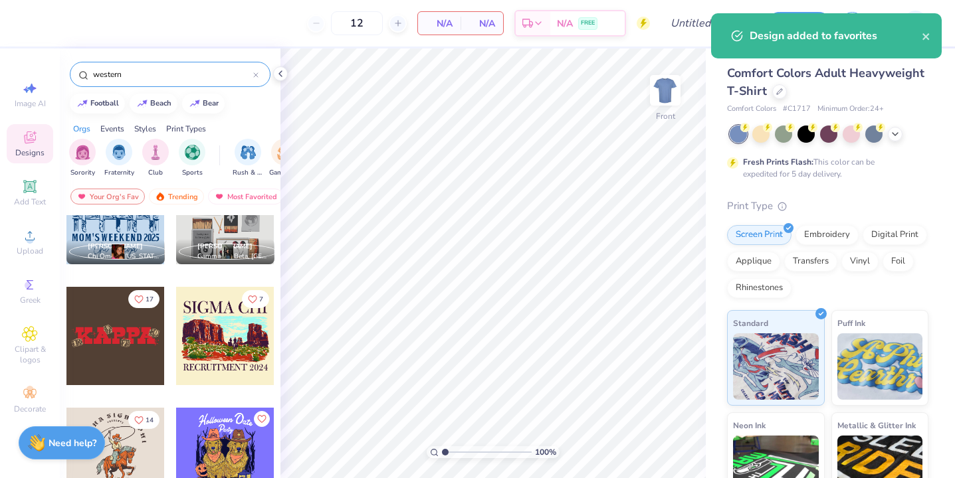
click at [143, 297] on icon "Like" at bounding box center [138, 299] width 9 height 9
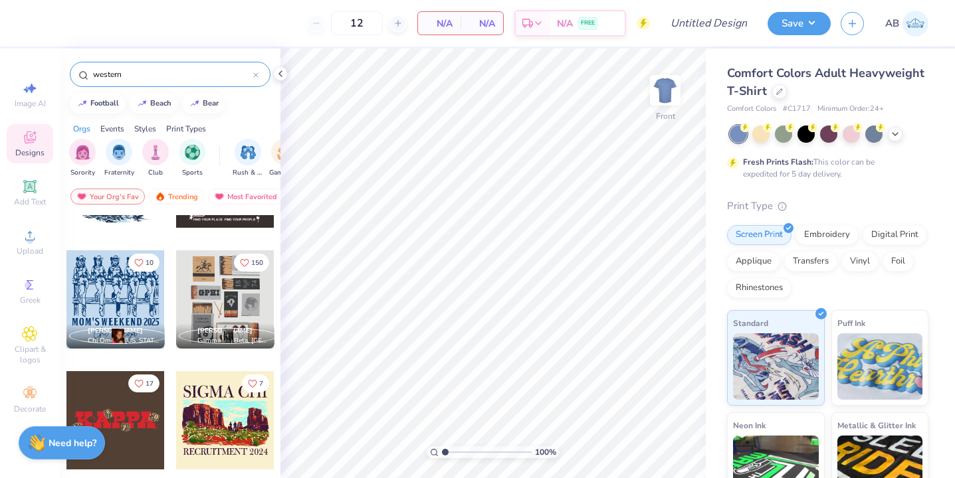
scroll to position [52, 0]
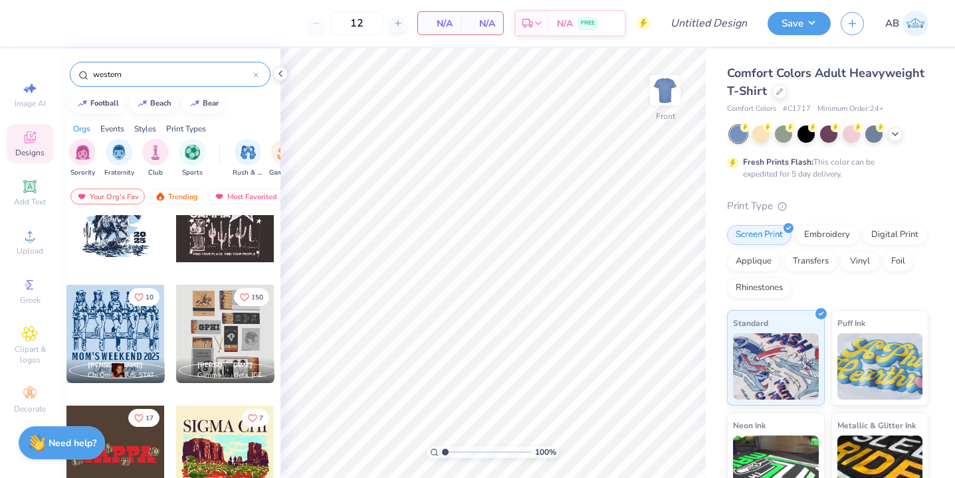
click at [116, 345] on div at bounding box center [115, 334] width 98 height 98
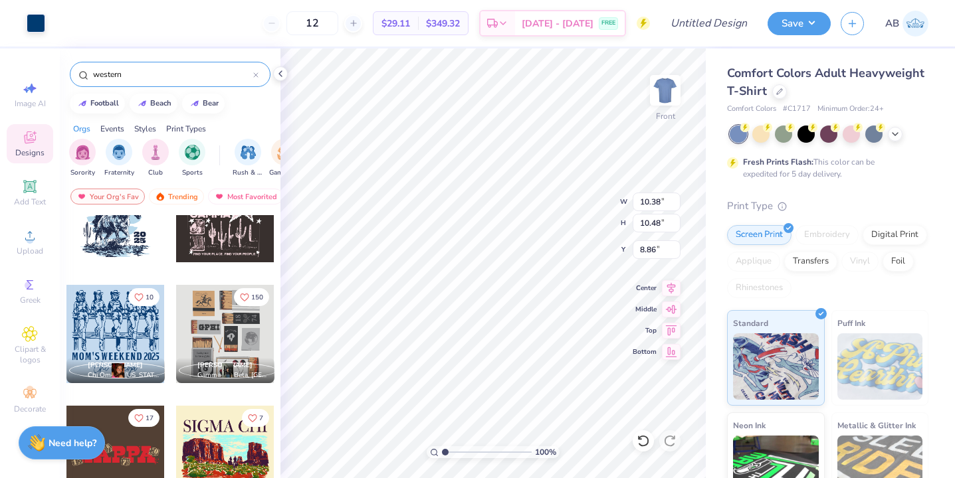
type input "8.86"
click at [896, 134] on icon at bounding box center [895, 133] width 11 height 11
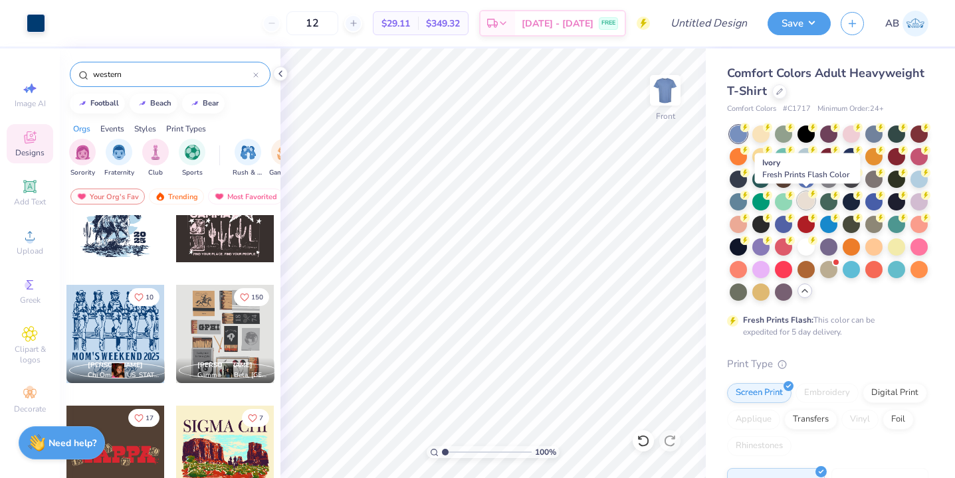
click at [750, 132] on circle at bounding box center [744, 127] width 9 height 9
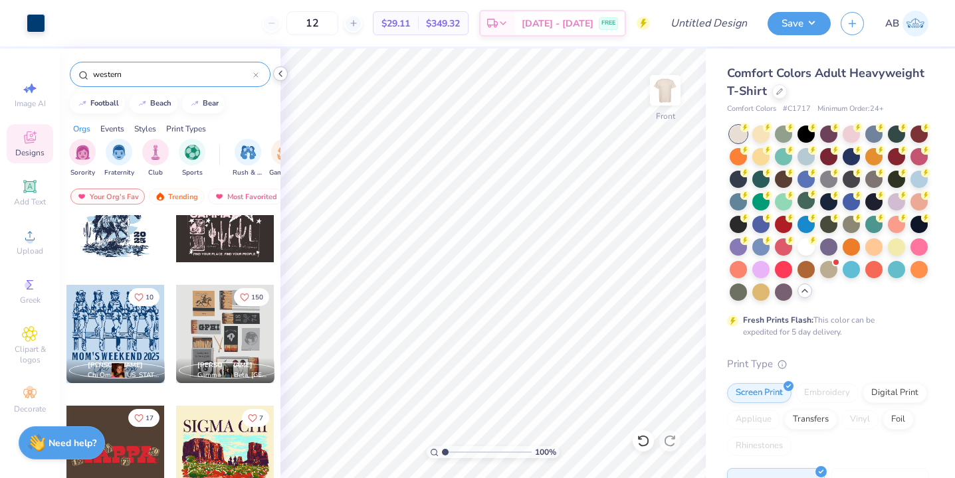
click at [279, 74] on polyline at bounding box center [280, 73] width 3 height 5
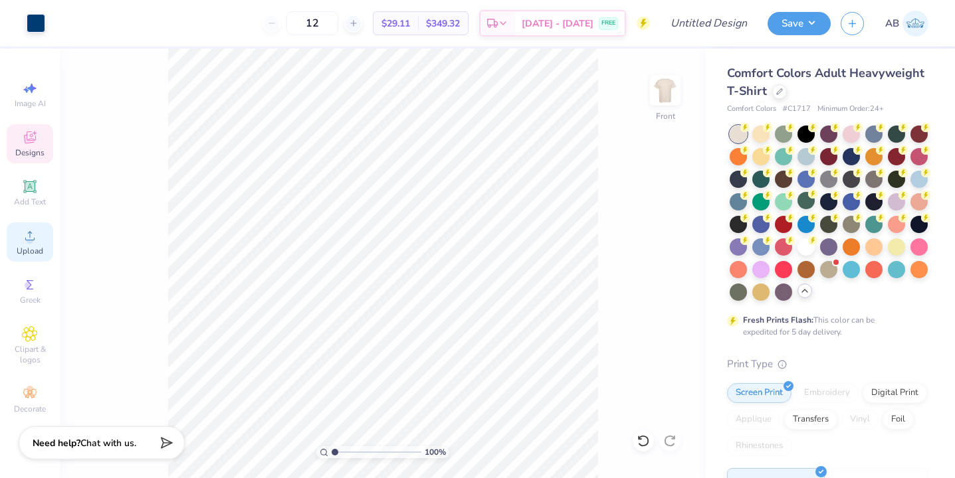
click at [34, 237] on icon at bounding box center [30, 236] width 16 height 16
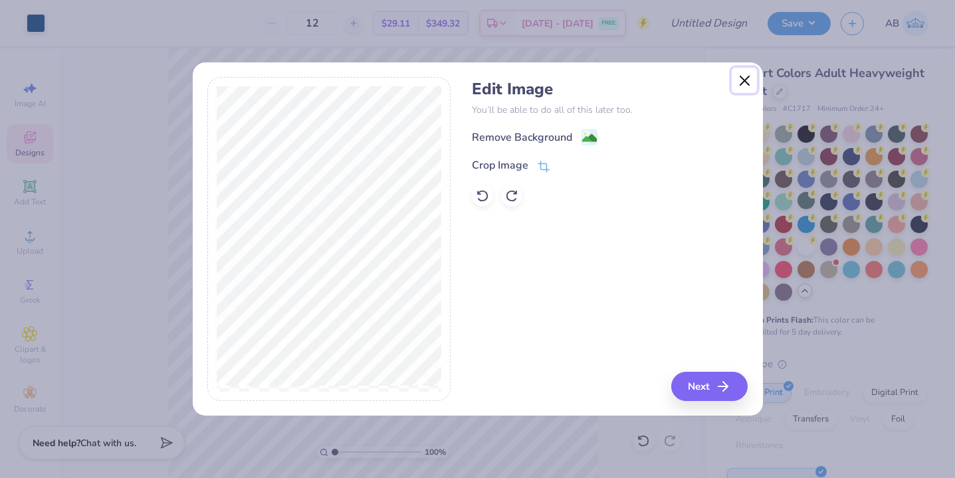
click at [742, 75] on button "Close" at bounding box center [744, 80] width 25 height 25
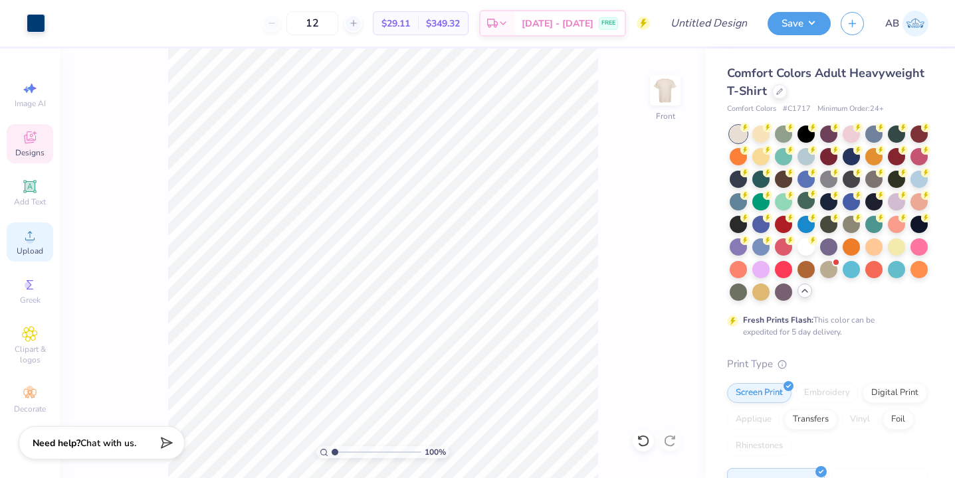
click at [27, 247] on span "Upload" at bounding box center [30, 251] width 27 height 11
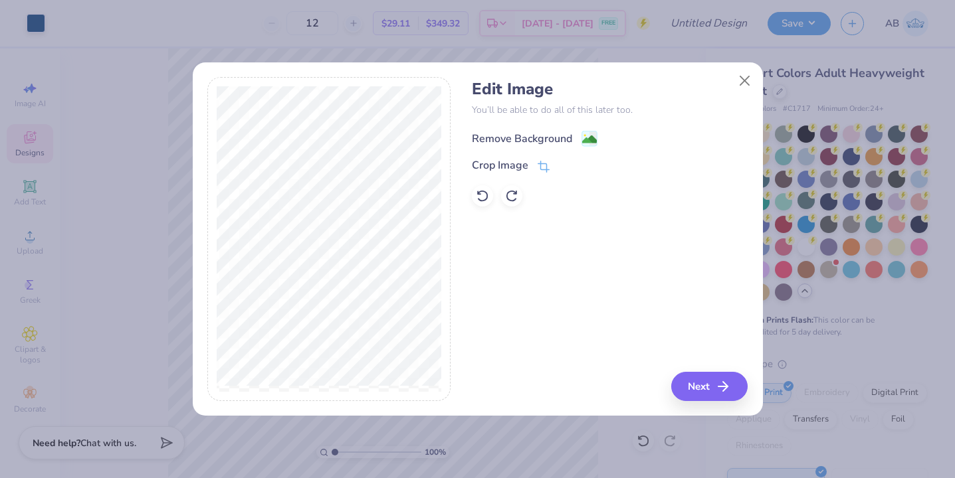
click at [581, 138] on icon at bounding box center [589, 139] width 16 height 16
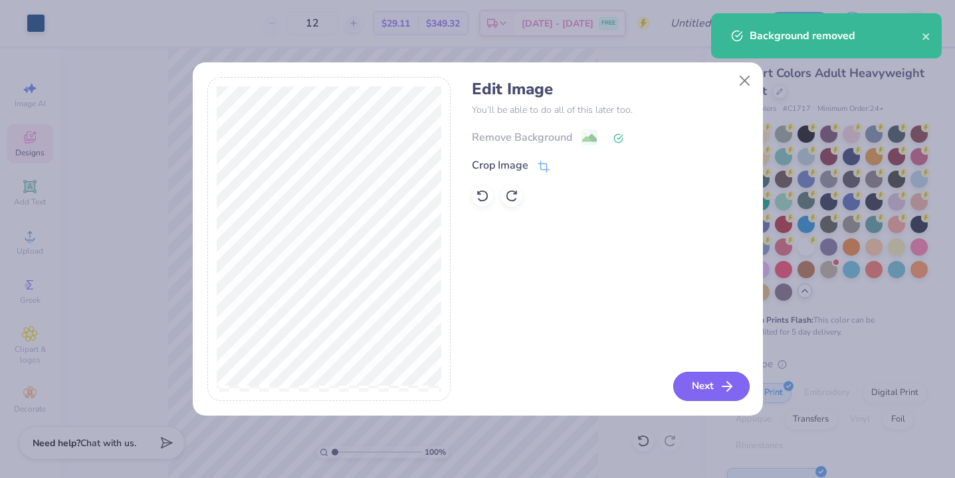
click at [694, 379] on button "Next" at bounding box center [711, 386] width 76 height 29
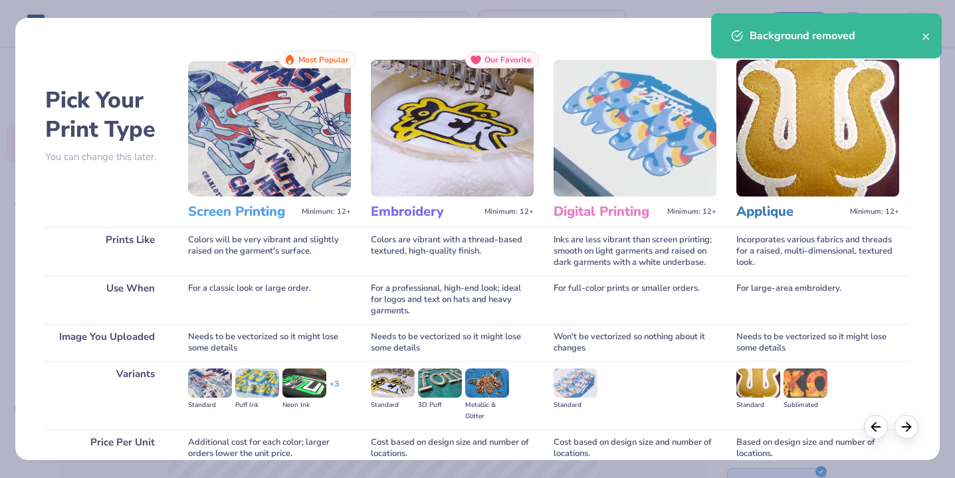
scroll to position [118, 0]
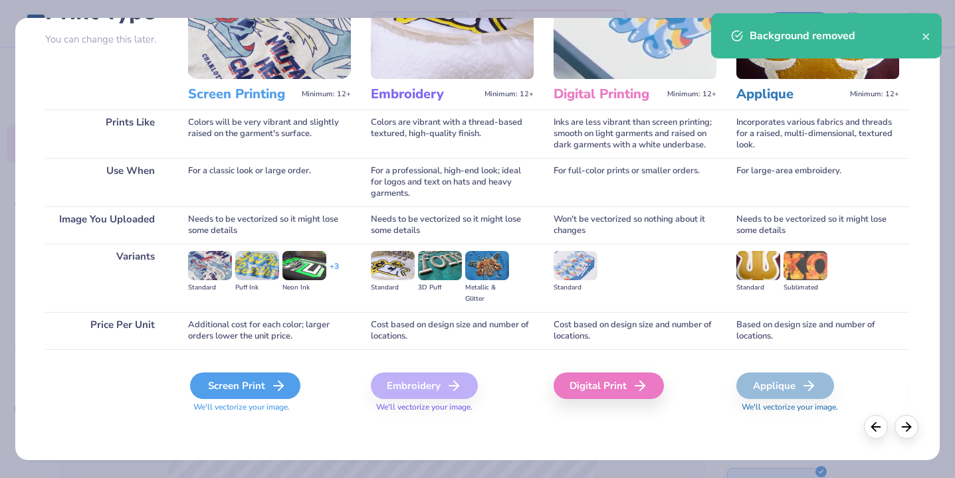
click at [261, 392] on div "Screen Print" at bounding box center [245, 386] width 110 height 27
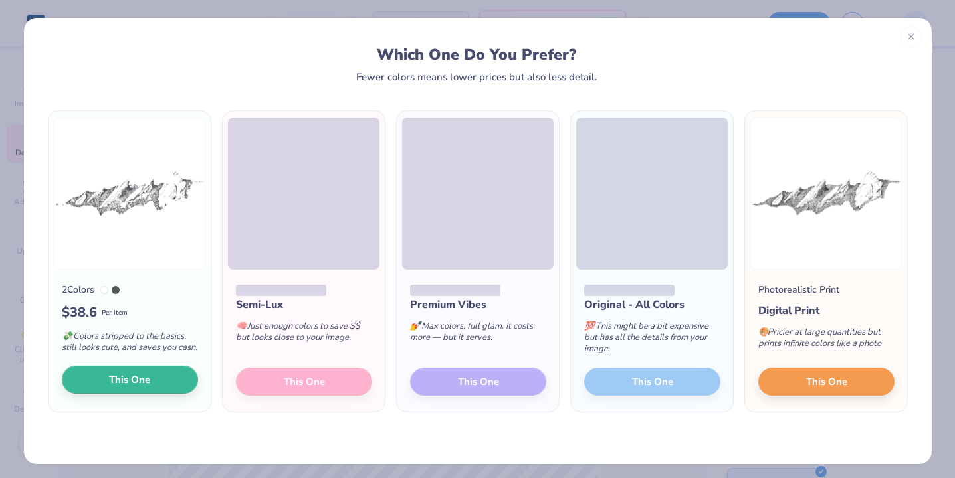
click at [156, 389] on button "This One" at bounding box center [130, 380] width 136 height 28
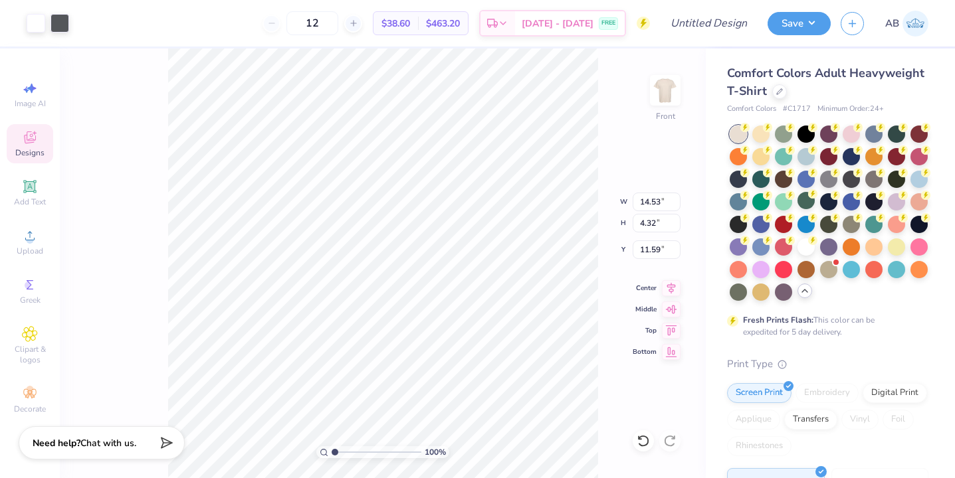
drag, startPoint x: 397, startPoint y: 268, endPoint x: 396, endPoint y: 197, distance: 71.1
click at [396, 197] on div at bounding box center [477, 239] width 955 height 478
type input "10.38"
type input "10.48"
type input "8.87"
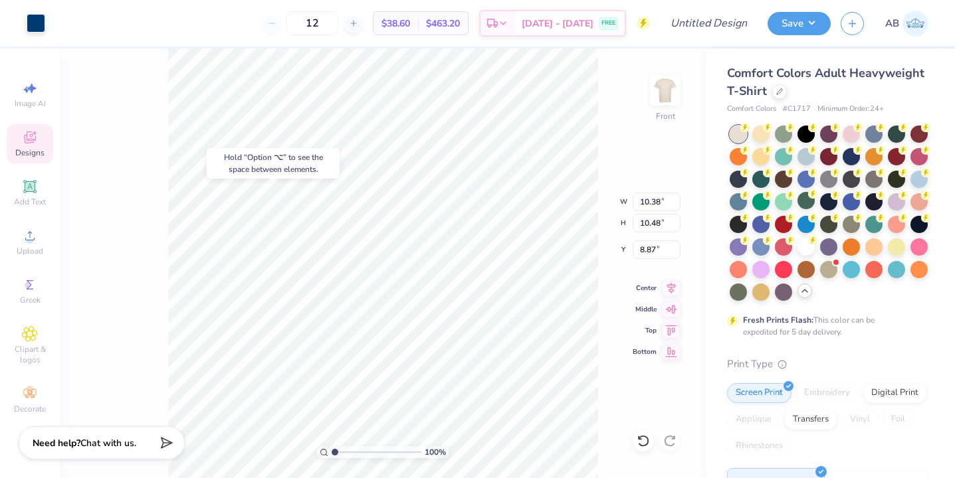
type input "14.53"
type input "4.32"
type input "4.55"
click at [86, 26] on div at bounding box center [83, 22] width 19 height 19
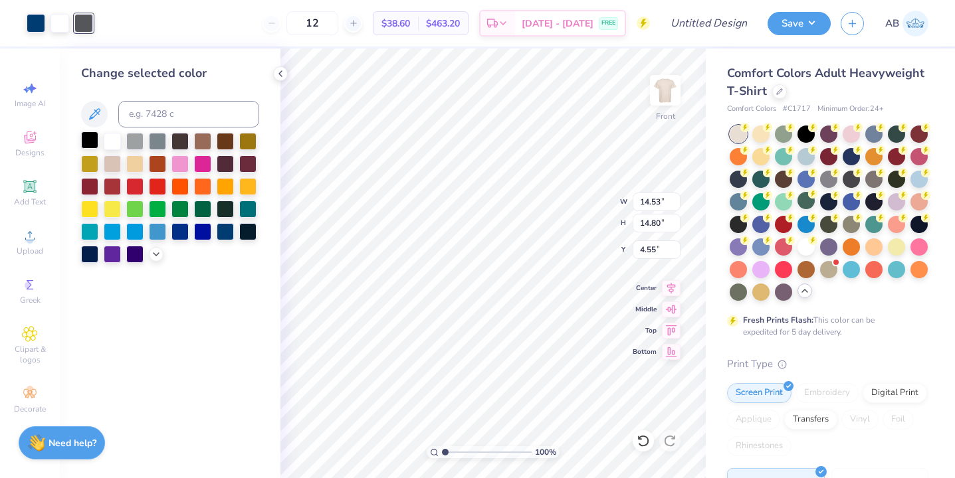
click at [89, 144] on div at bounding box center [89, 140] width 17 height 17
click at [33, 24] on div at bounding box center [36, 22] width 19 height 19
click at [84, 142] on div at bounding box center [89, 140] width 17 height 17
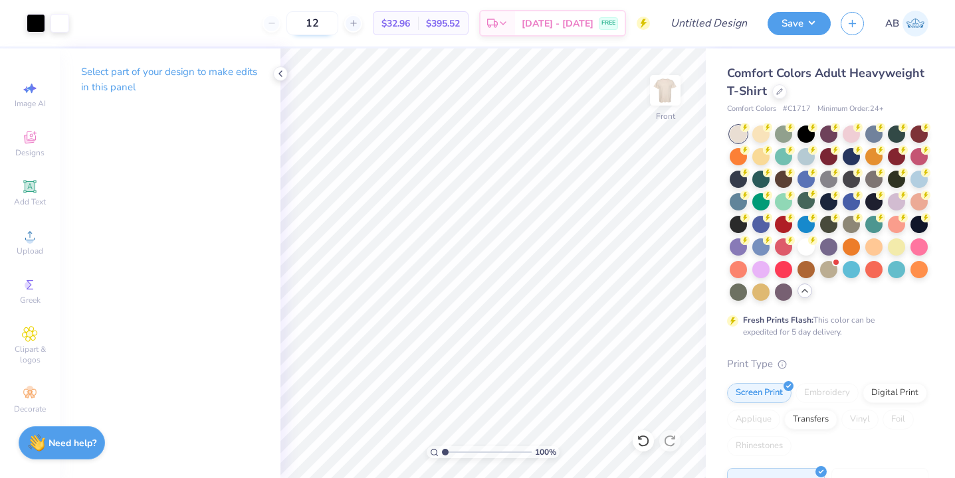
click at [338, 27] on input "12" at bounding box center [312, 23] width 52 height 24
type input "1"
type input "20"
type input "5.96"
type input "10.38"
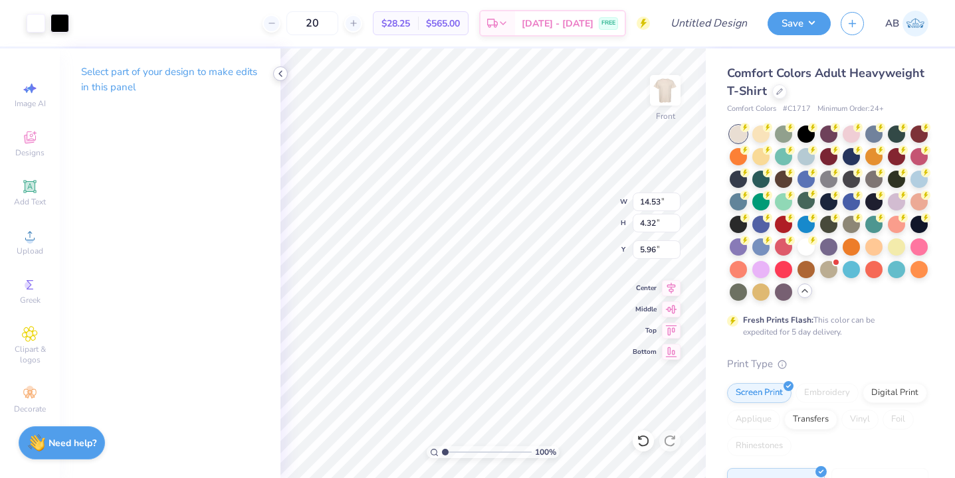
type input "10.48"
type input "6.48"
click at [643, 436] on icon at bounding box center [642, 441] width 11 height 12
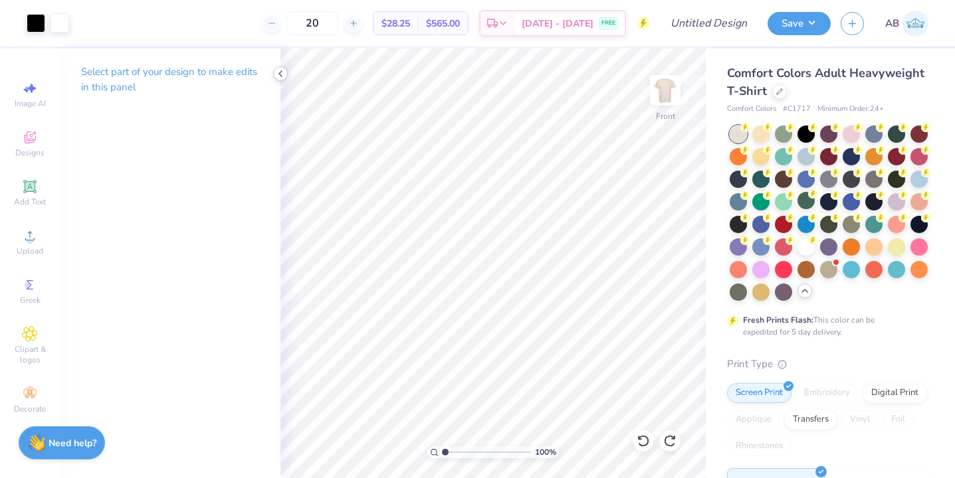
click at [280, 70] on icon at bounding box center [280, 73] width 11 height 11
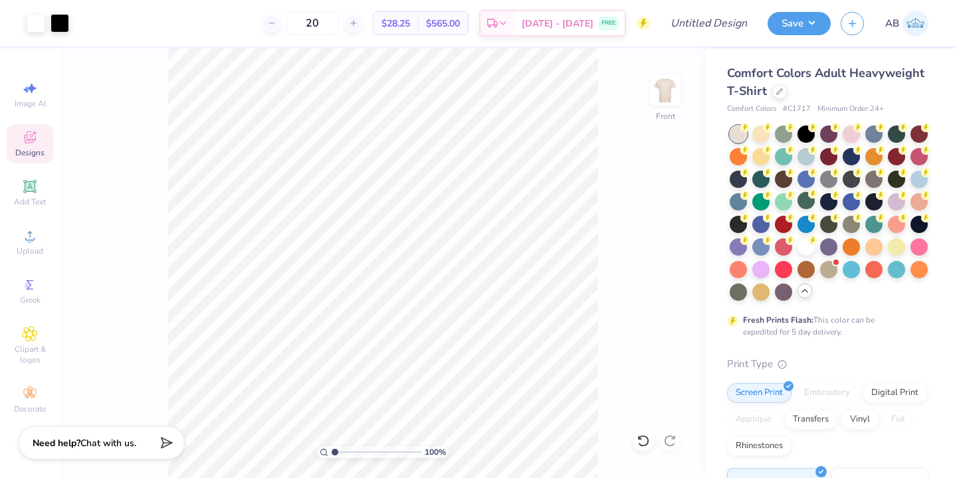
click at [30, 136] on icon at bounding box center [30, 138] width 12 height 12
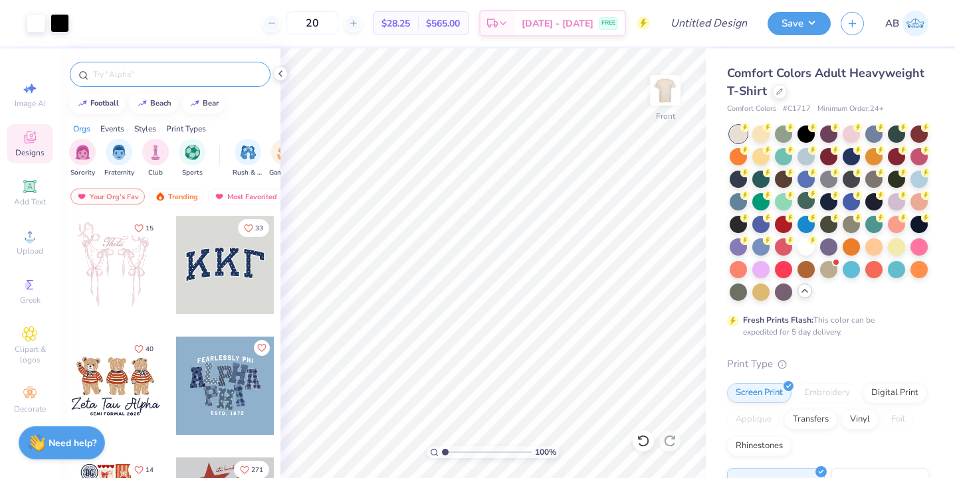
click at [155, 76] on input "text" at bounding box center [177, 74] width 170 height 13
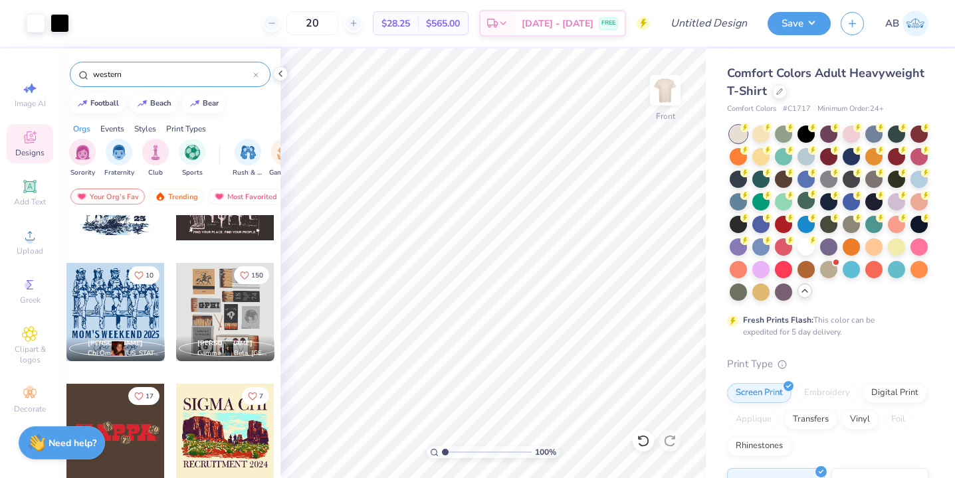
scroll to position [107, 0]
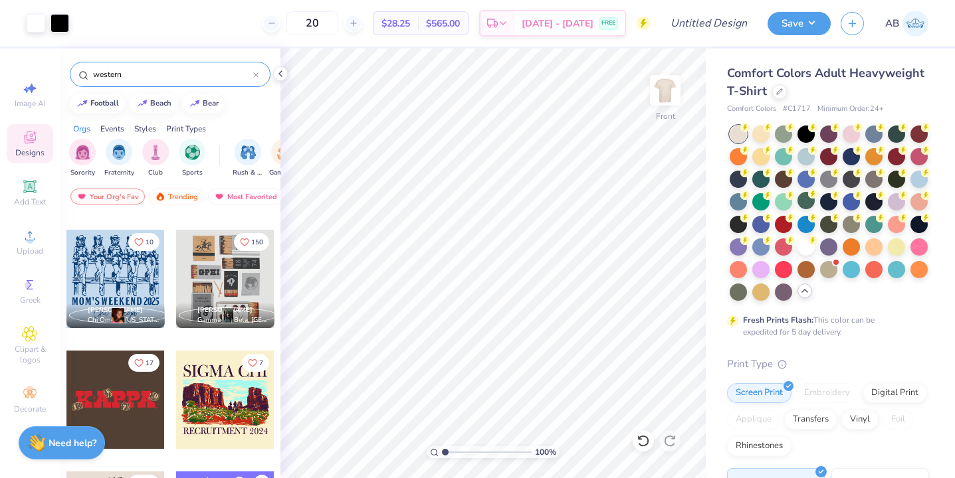
type input "western"
click at [109, 279] on div at bounding box center [115, 279] width 98 height 98
type input "7.27"
click at [35, 31] on div at bounding box center [36, 22] width 19 height 19
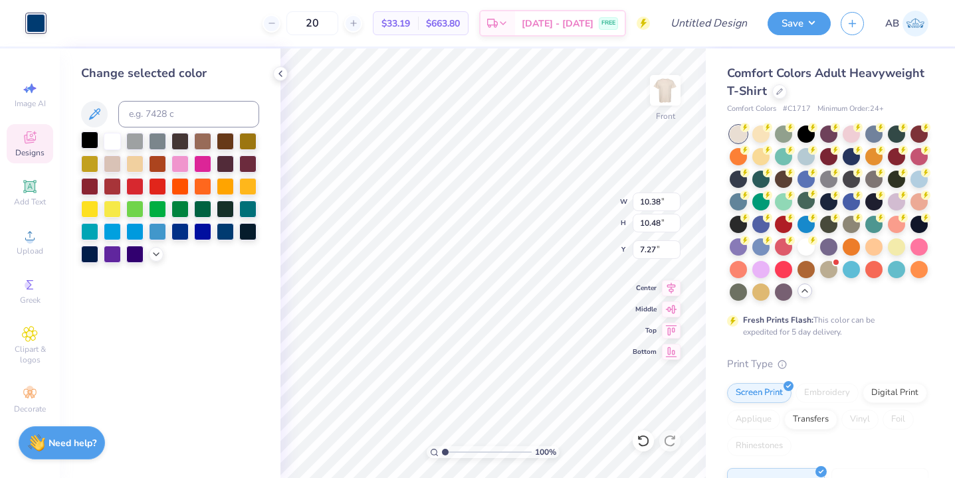
click at [87, 144] on div at bounding box center [89, 140] width 17 height 17
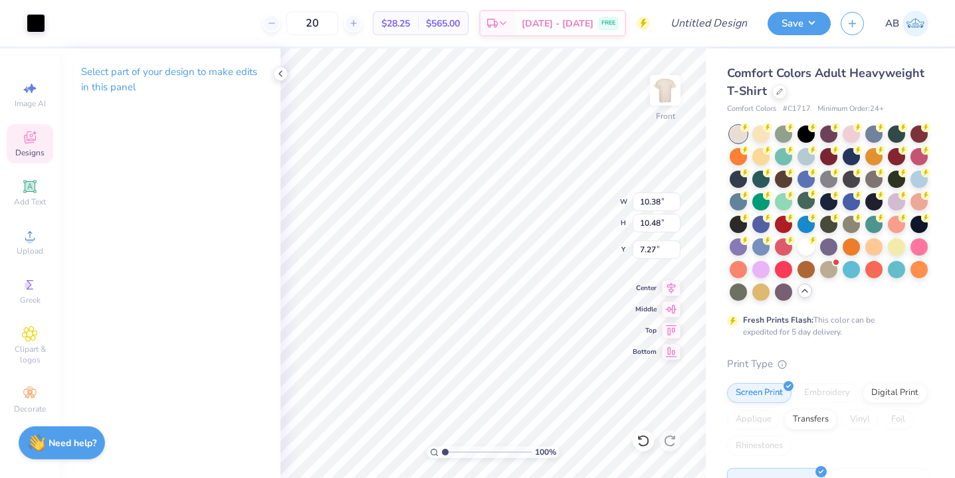
type input "14.53"
type input "4.32"
type input "4.55"
type input "10.38"
type input "10.48"
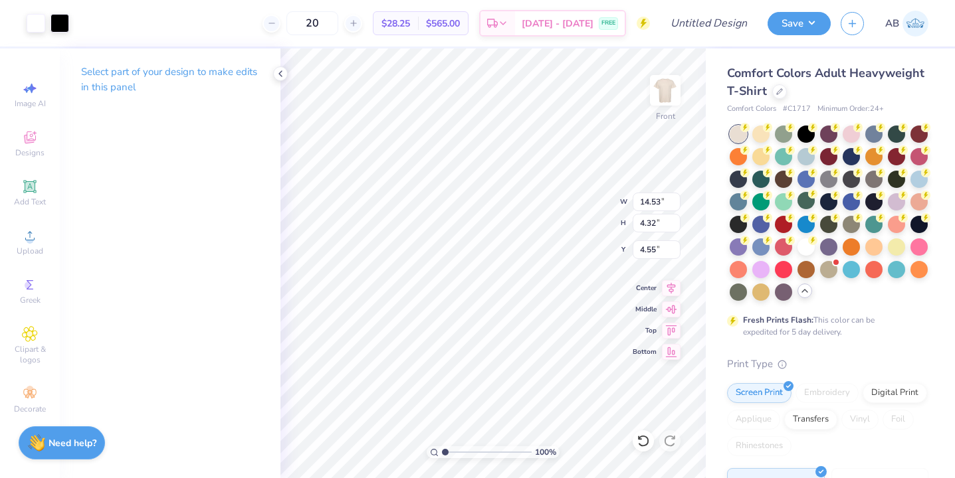
type input "7.27"
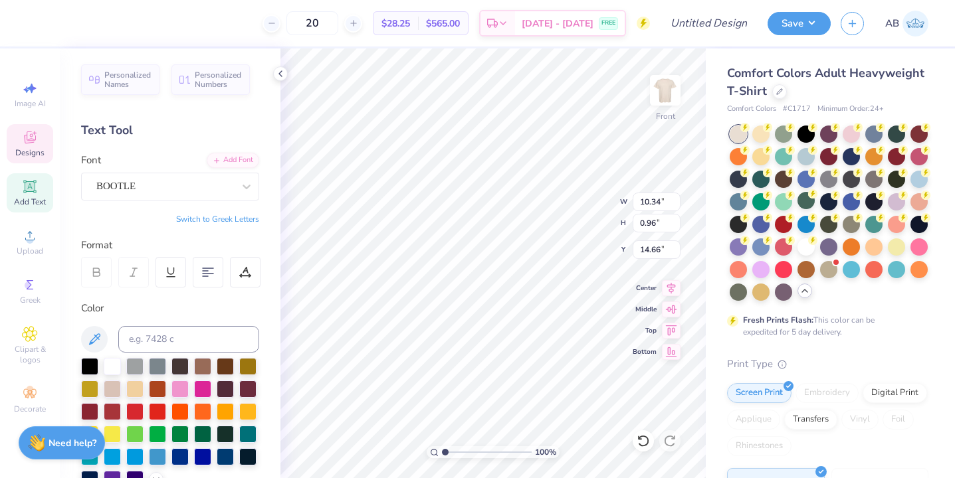
scroll to position [0, 0]
type textarea "FAMILY WEEKEND 2025"
type textarea "Alpha Phi"
click at [217, 193] on div at bounding box center [164, 186] width 137 height 18
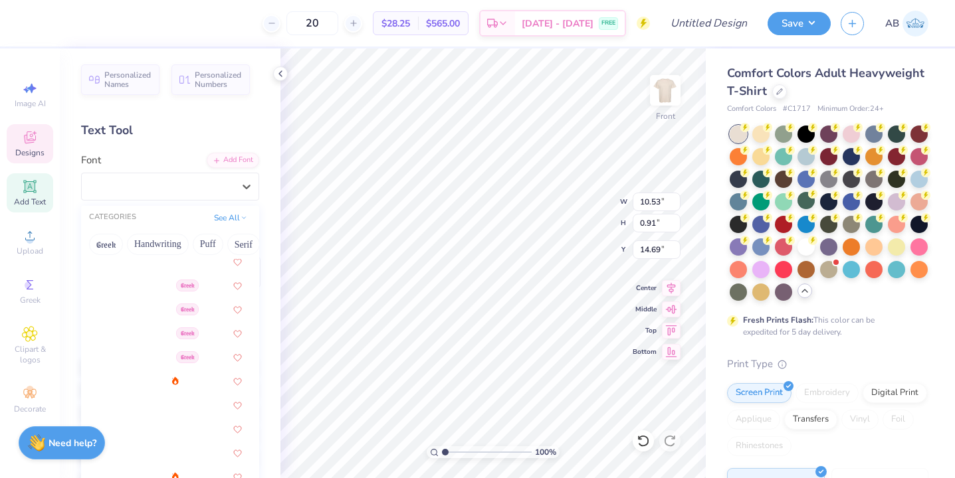
scroll to position [270, 0]
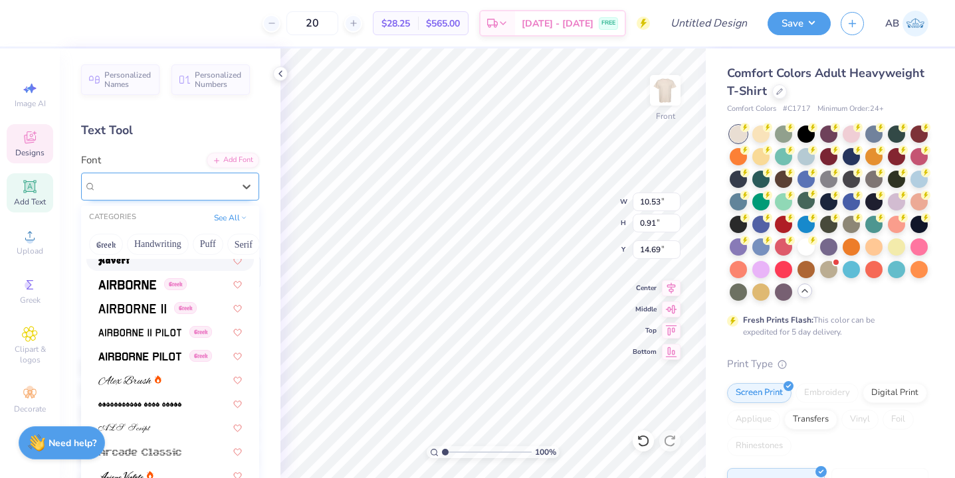
click at [140, 195] on div "BOOTLE" at bounding box center [165, 186] width 140 height 21
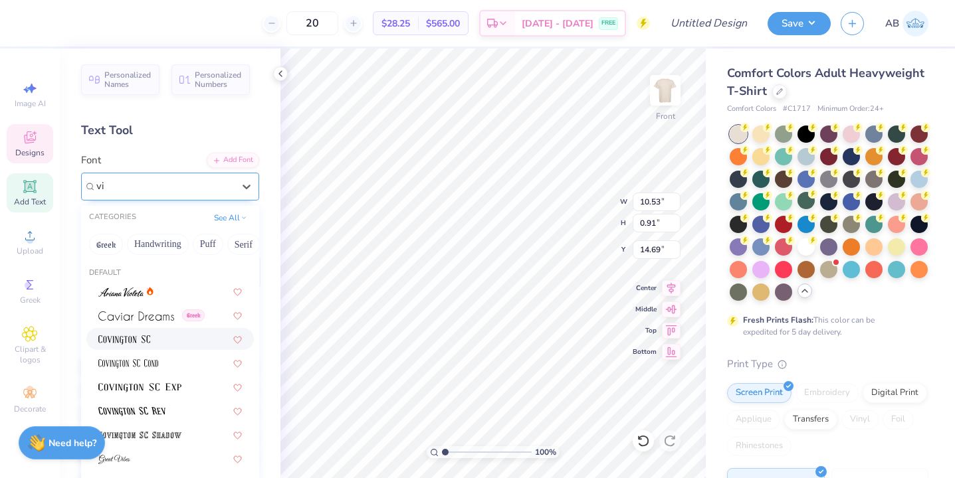
type input "v"
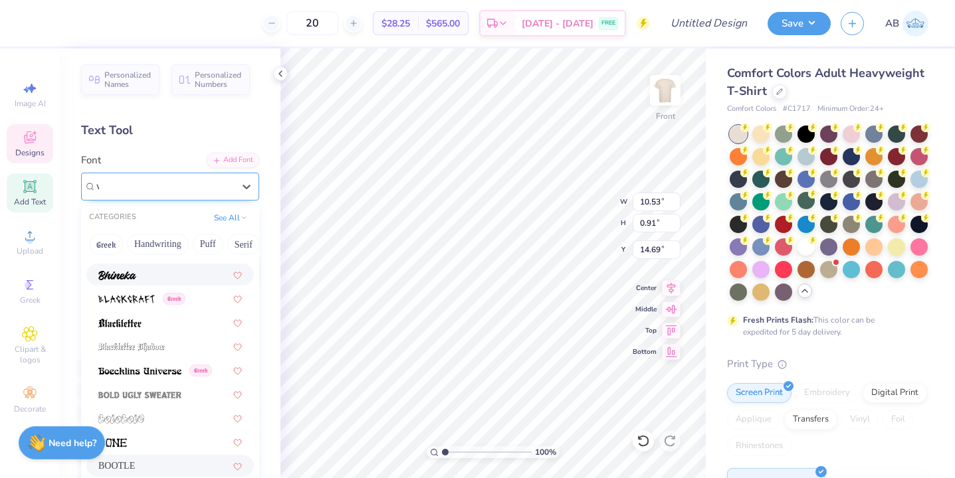
scroll to position [0, 0]
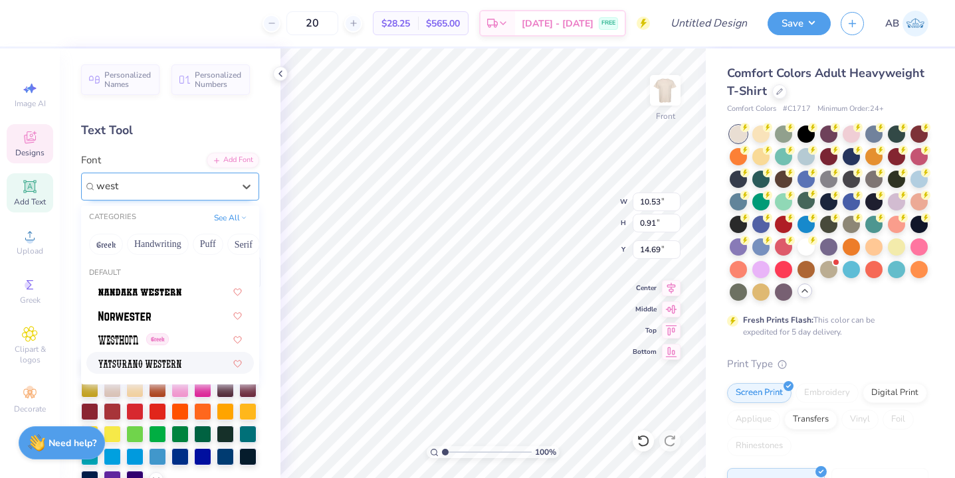
click at [189, 365] on div at bounding box center [170, 363] width 144 height 14
type input "west"
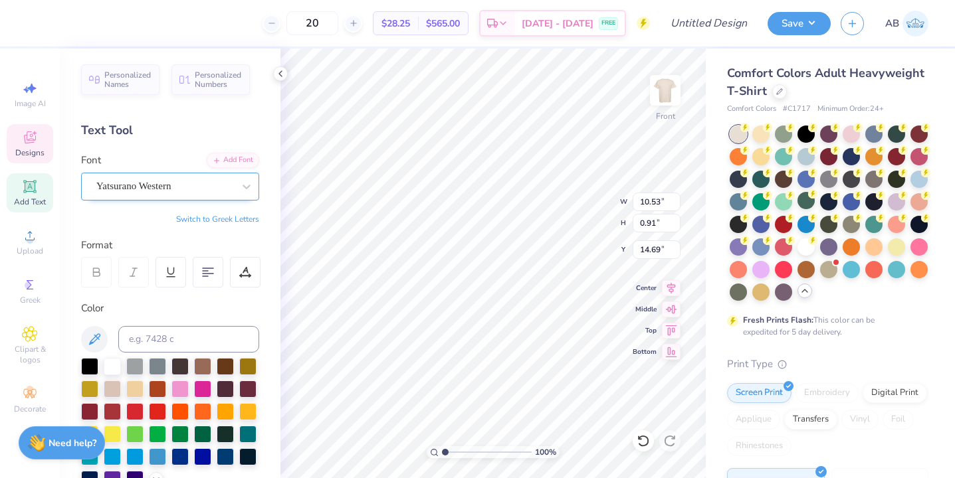
type input "11.00"
type input "0.98"
type input "14.65"
click at [181, 171] on div "Font Yatsurano Western" at bounding box center [170, 177] width 178 height 48
click at [210, 189] on div "[PERSON_NAME] Signature" at bounding box center [165, 186] width 140 height 21
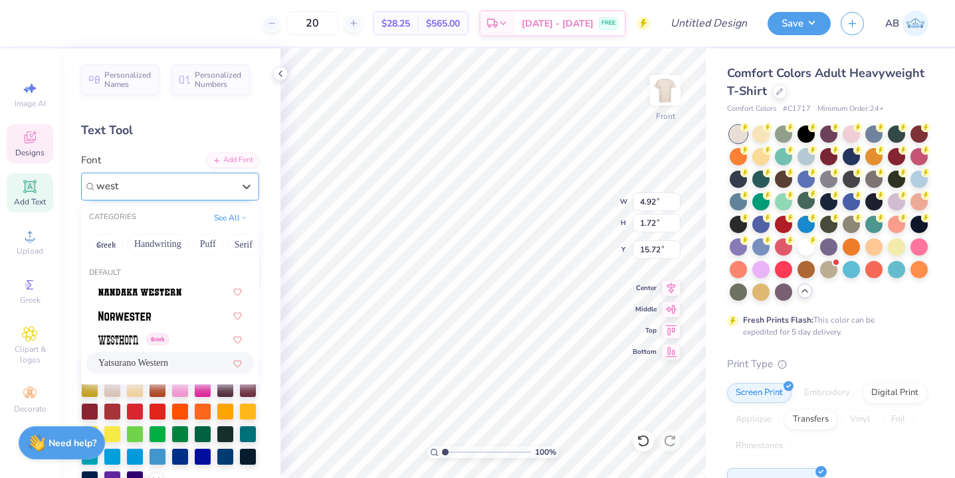
click at [183, 365] on div "Yatsurano Western" at bounding box center [170, 363] width 144 height 14
type input "west"
type input "2.94"
type input "0.58"
type input "16.29"
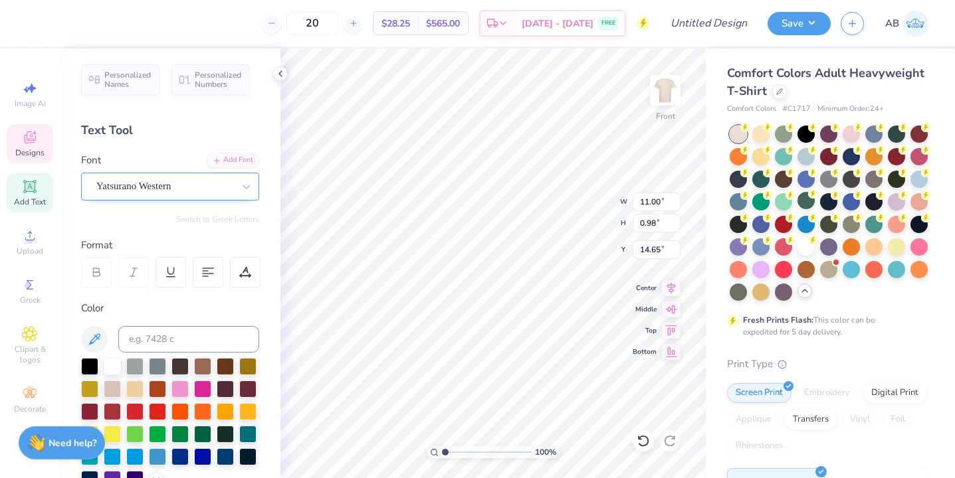
type input "14.83"
type input "15.32"
type input "12.60"
type input "3.75"
type input "3.26"
